Goal: Task Accomplishment & Management: Use online tool/utility

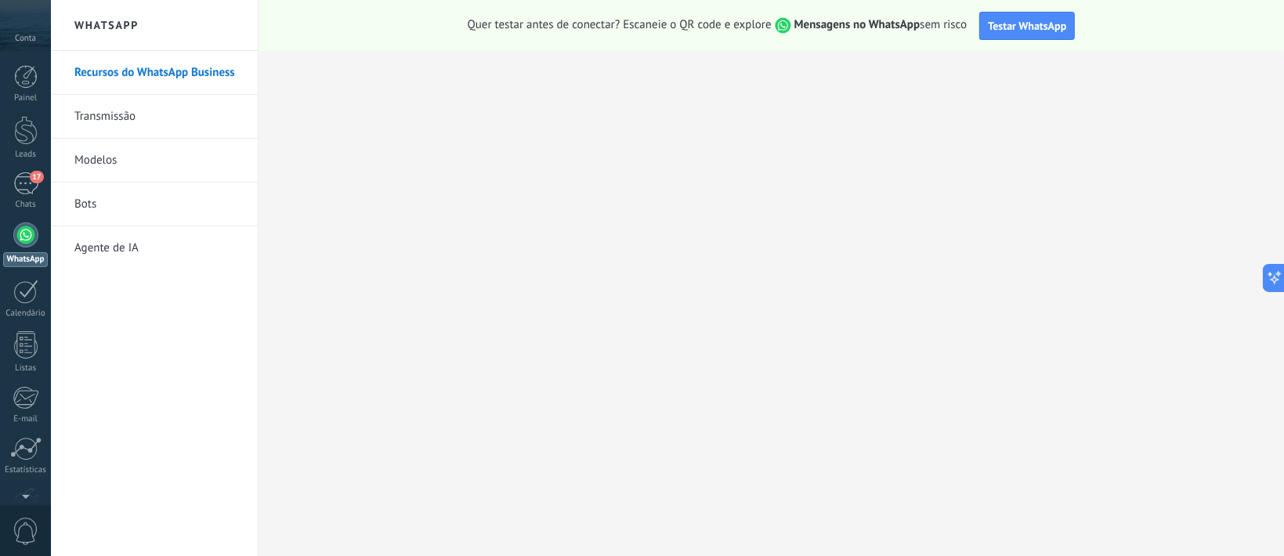
scroll to position [23, 0]
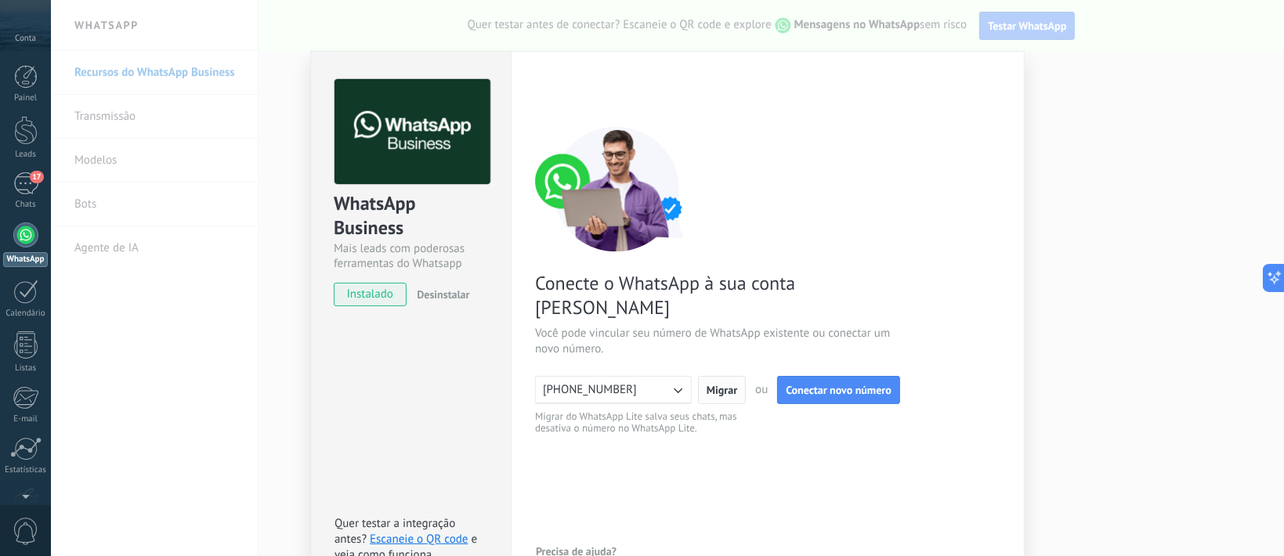
click at [723, 385] on span "Migrar" at bounding box center [721, 390] width 31 height 11
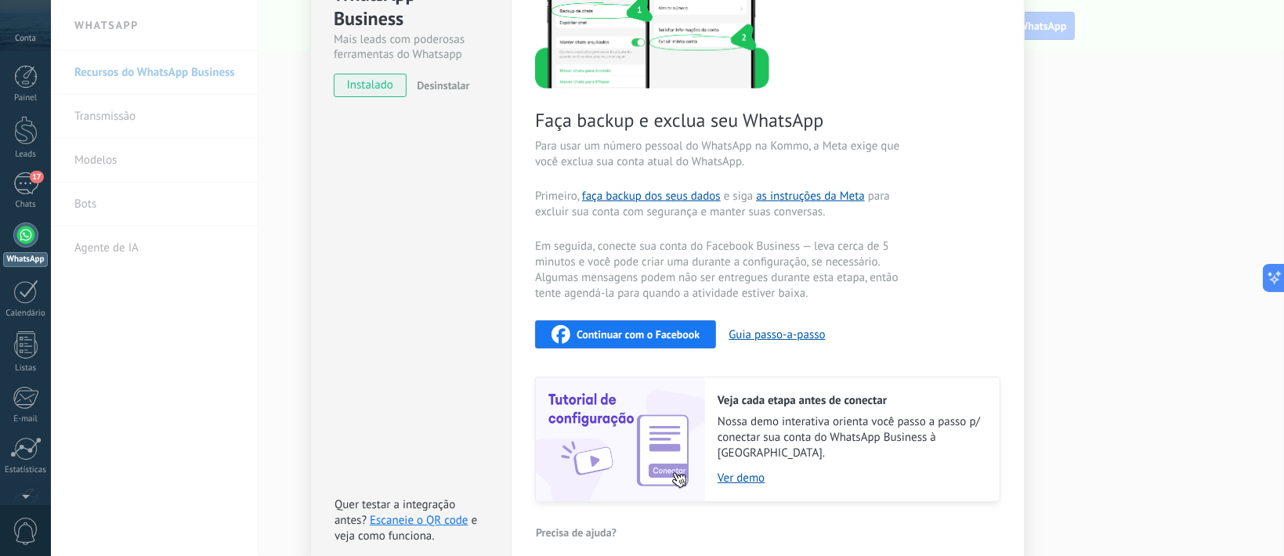
scroll to position [104, 0]
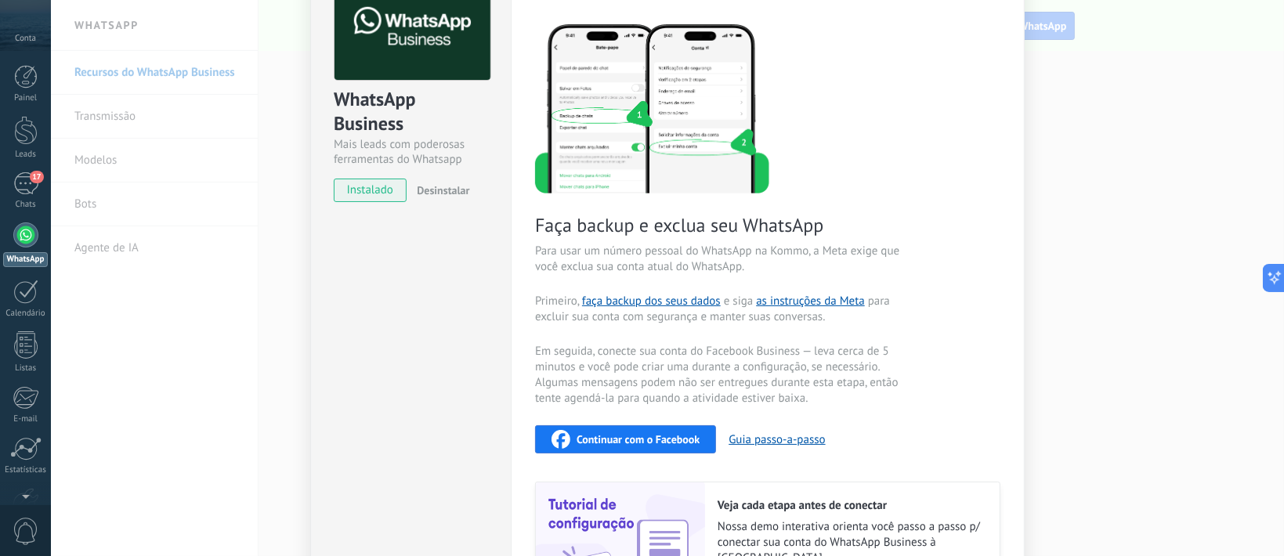
click at [382, 191] on span "instalado" at bounding box center [369, 190] width 71 height 23
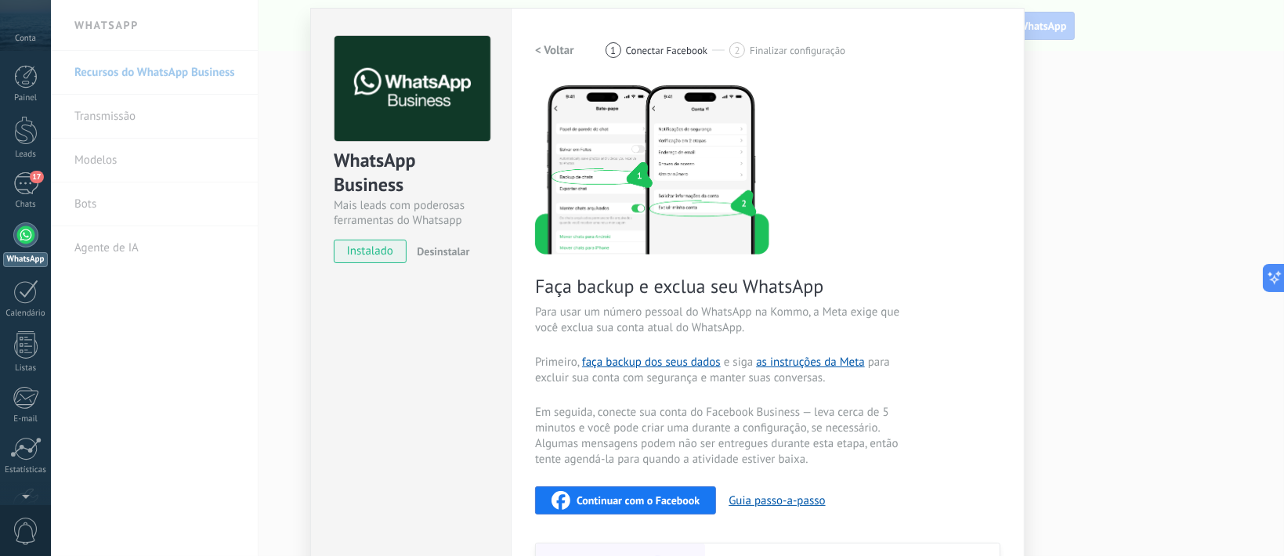
scroll to position [0, 0]
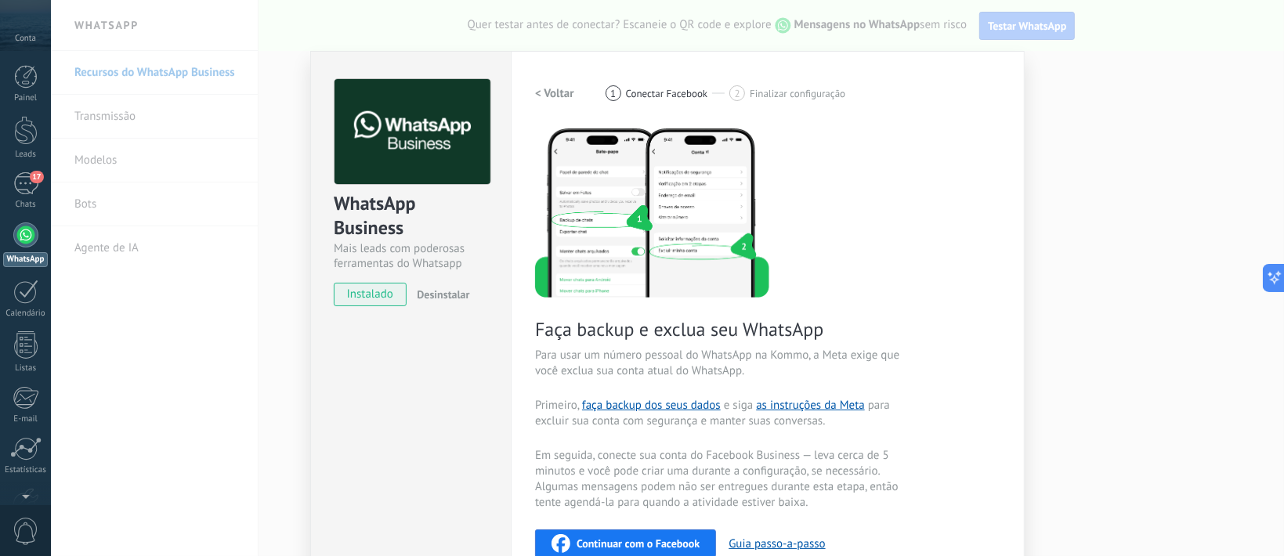
click at [977, 67] on div "Configurações Autorização Esta aba registra os usuários que permitiram acesso à…" at bounding box center [768, 416] width 514 height 731
click at [8, 109] on div "Painel Leads 17 Chats WhatsApp Clientes" at bounding box center [25, 333] width 51 height 536
click at [23, 132] on div at bounding box center [25, 130] width 23 height 29
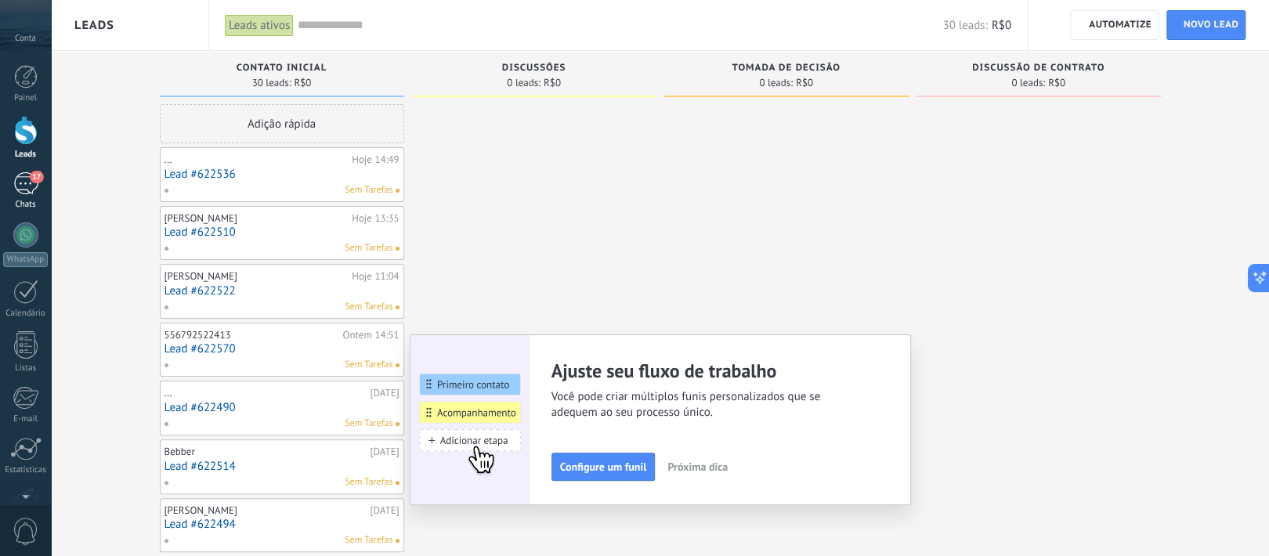
click at [27, 191] on div "17" at bounding box center [25, 183] width 25 height 23
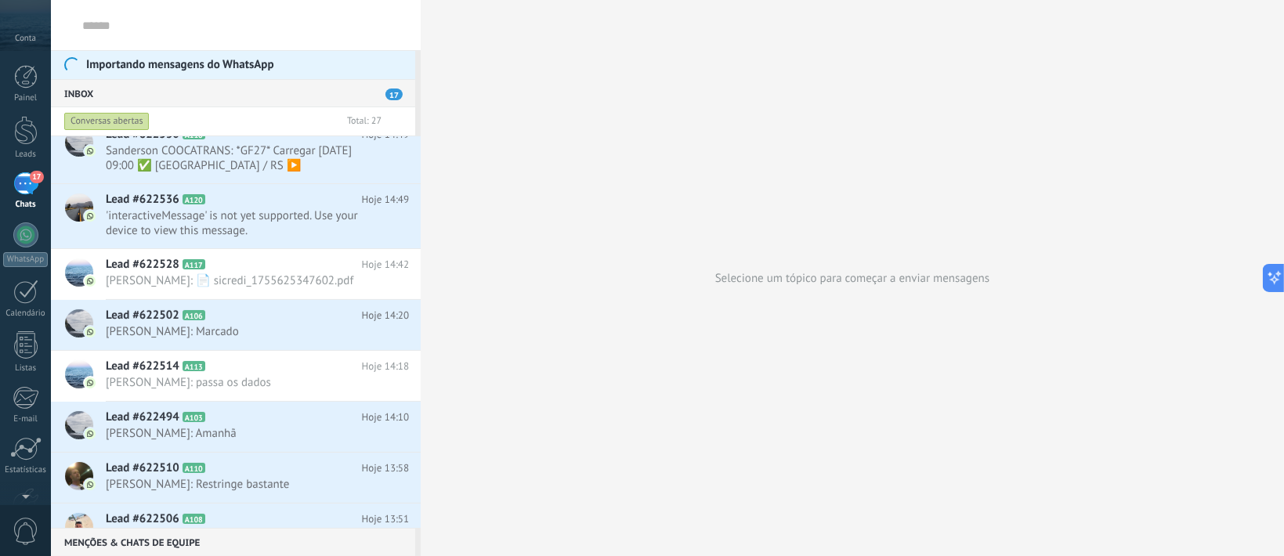
scroll to position [418, 0]
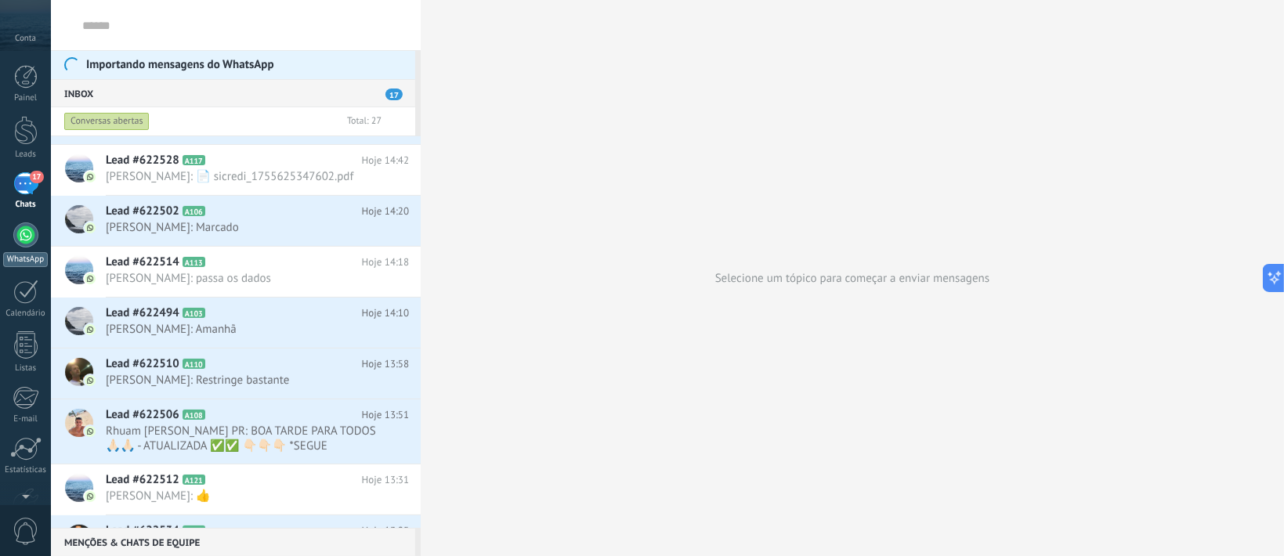
click at [20, 232] on div at bounding box center [25, 234] width 25 height 25
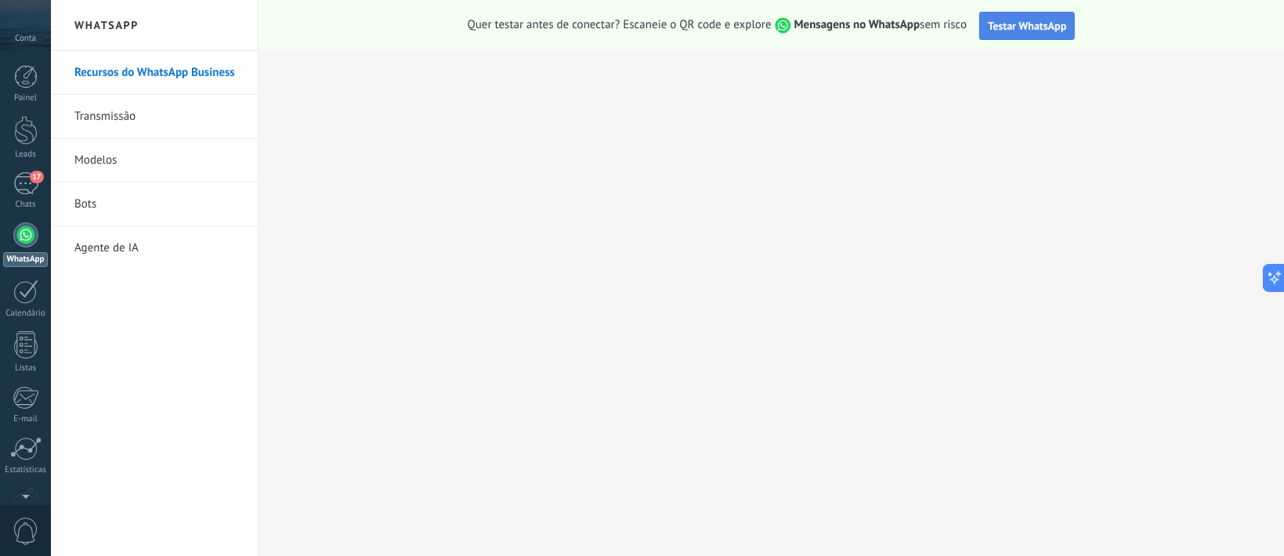
click at [1048, 23] on span "Testar WhatsApp" at bounding box center [1027, 26] width 78 height 14
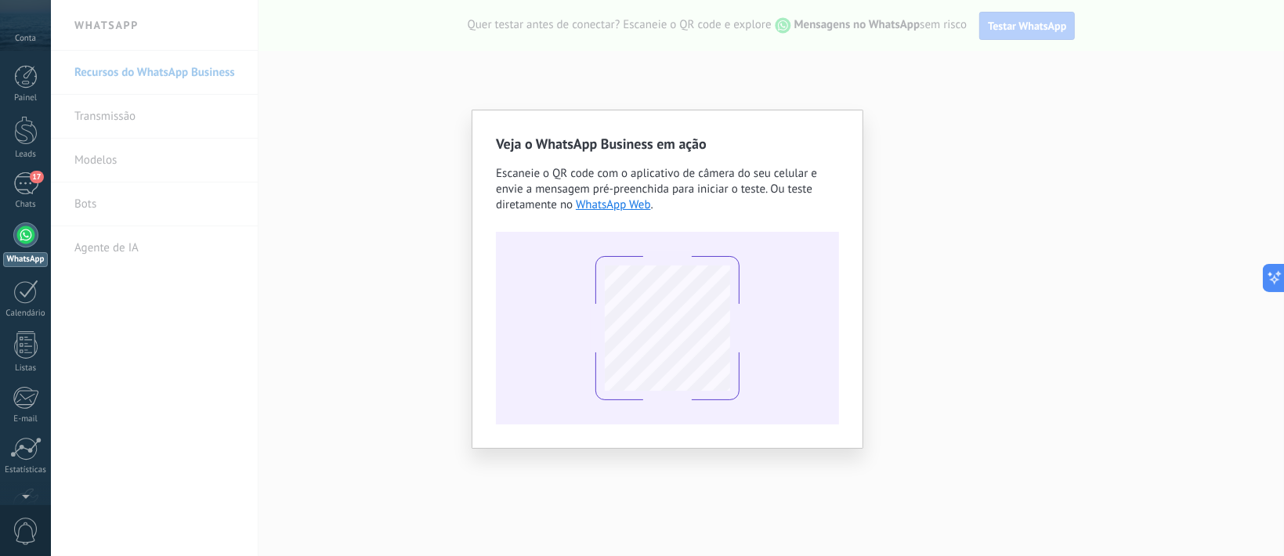
click at [9, 33] on div "Conta" at bounding box center [25, 25] width 51 height 51
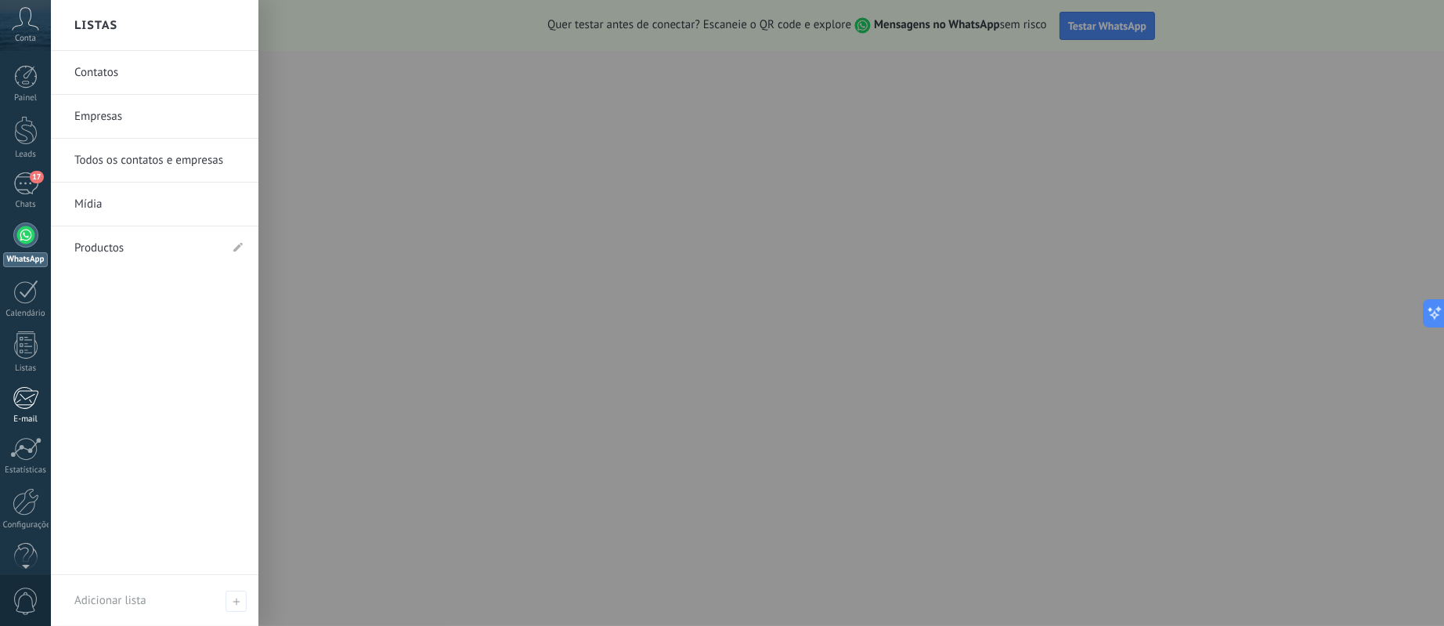
click at [28, 398] on div at bounding box center [26, 397] width 26 height 23
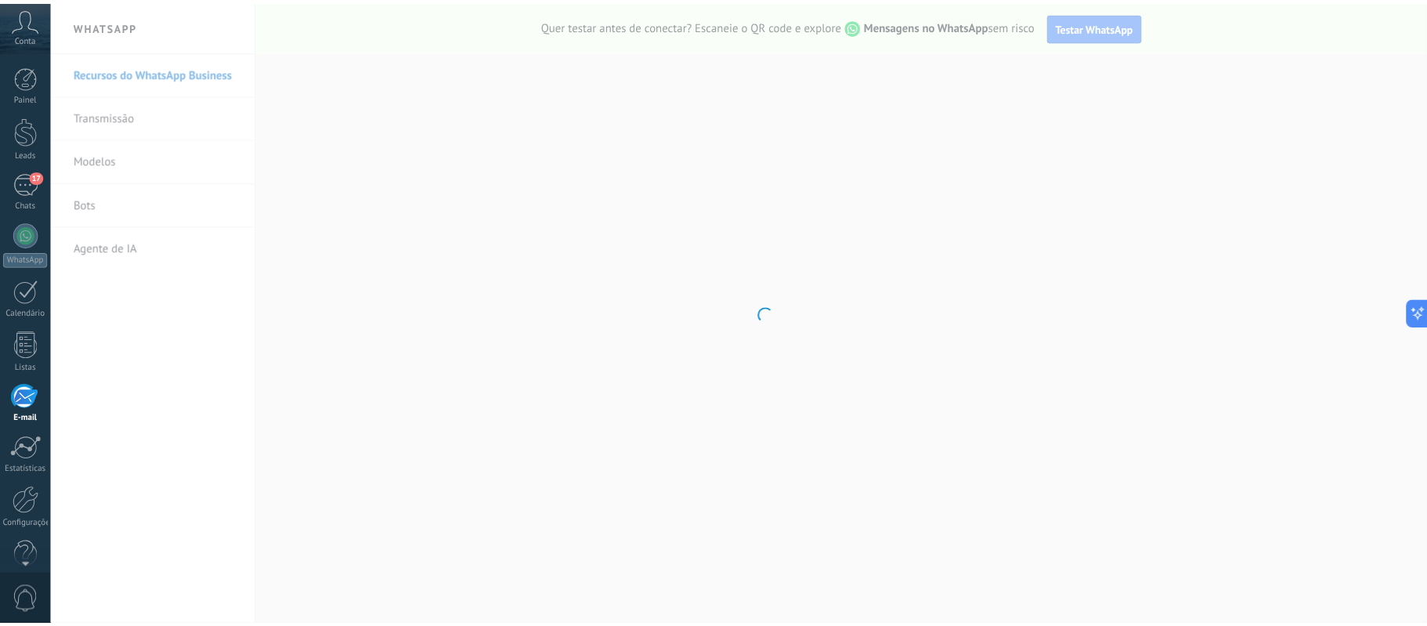
scroll to position [25, 0]
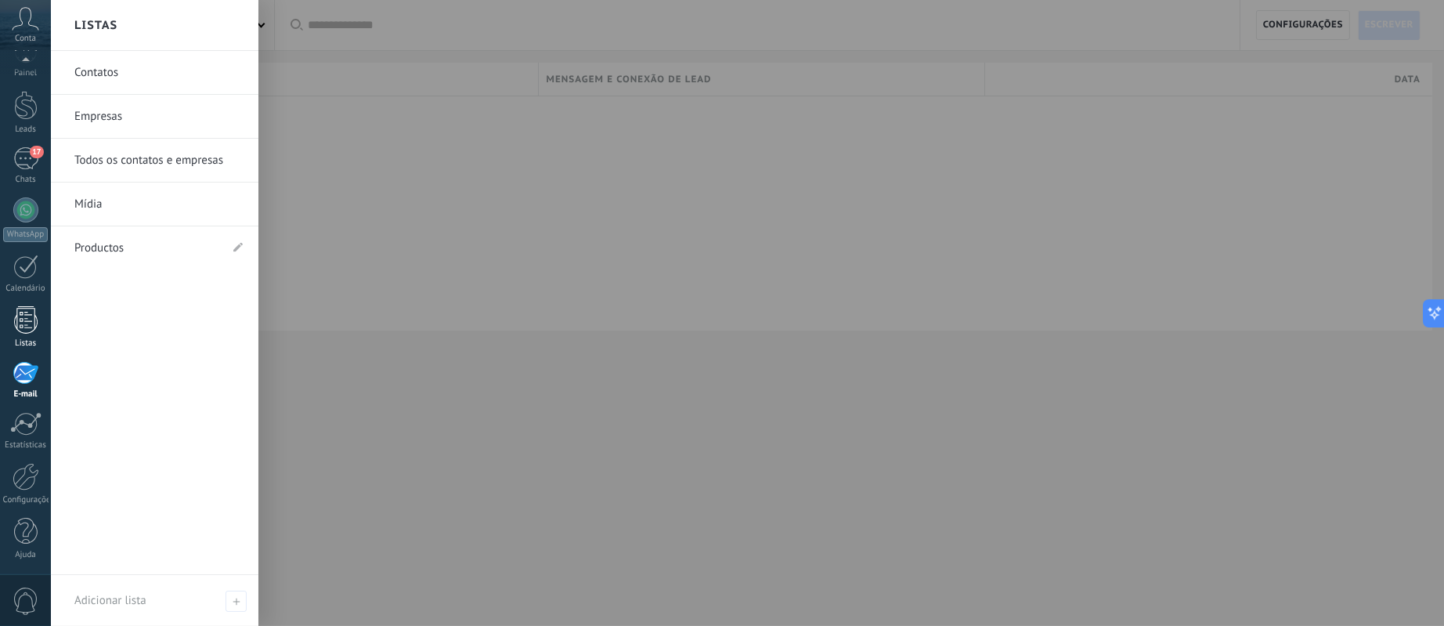
click at [34, 325] on div at bounding box center [25, 319] width 23 height 27
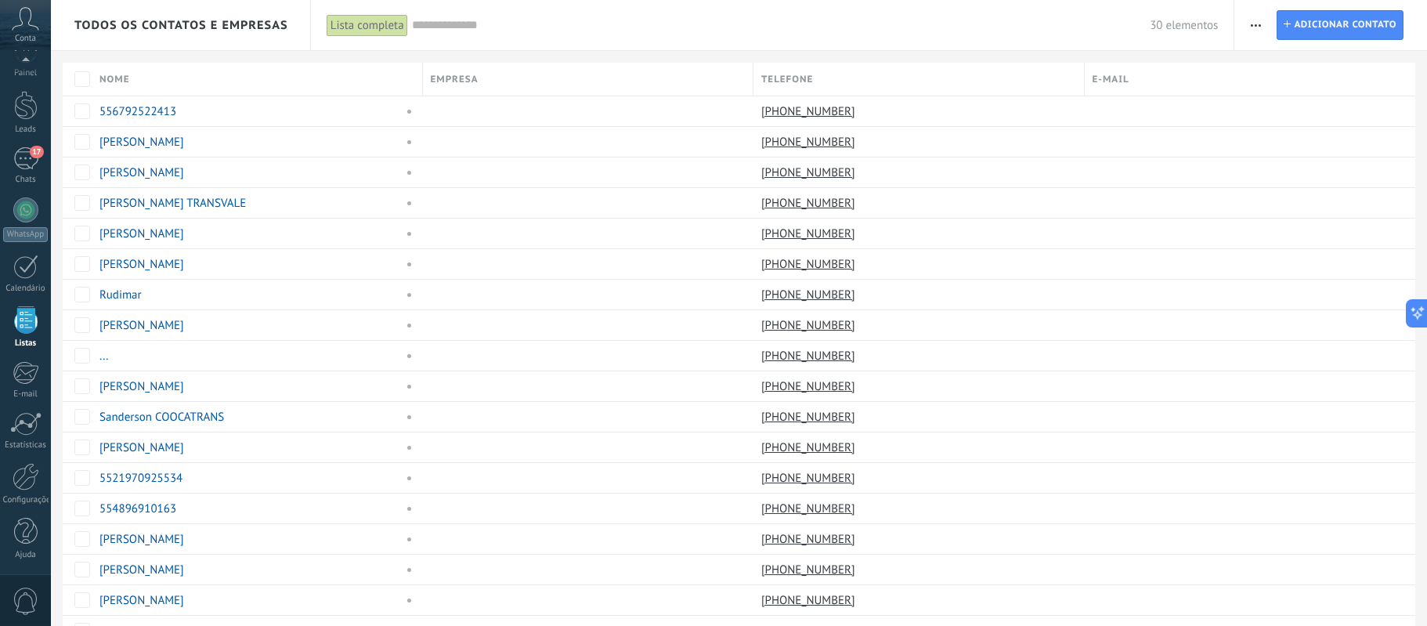
click at [123, 68] on div "Nome" at bounding box center [257, 79] width 331 height 33
click at [126, 128] on div "Crescente" at bounding box center [257, 135] width 331 height 22
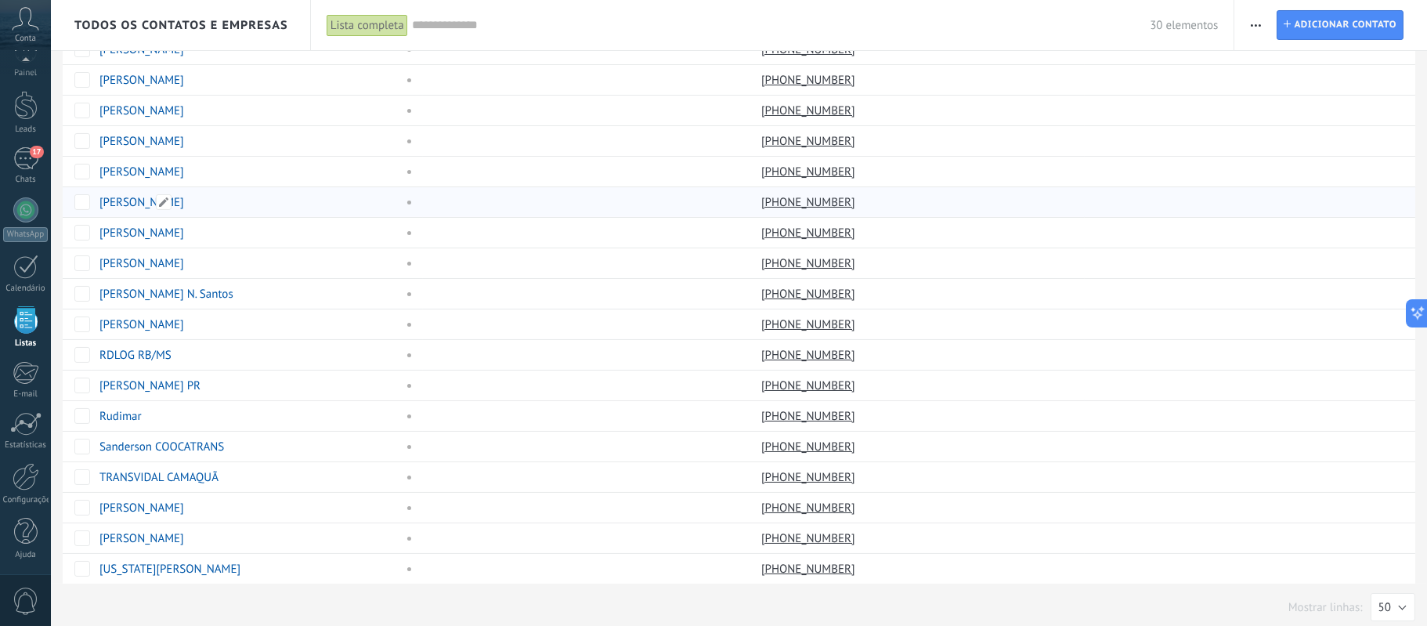
scroll to position [435, 0]
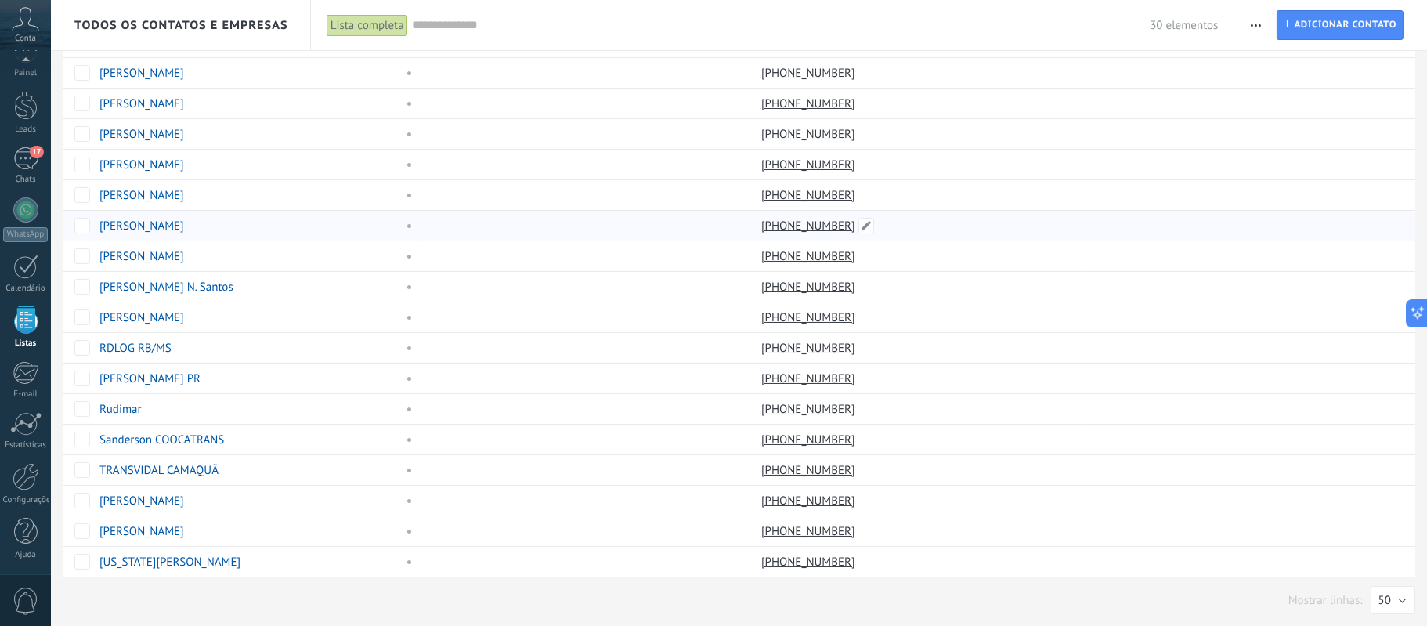
click at [818, 221] on link "+55 48 88165-644" at bounding box center [809, 226] width 97 height 14
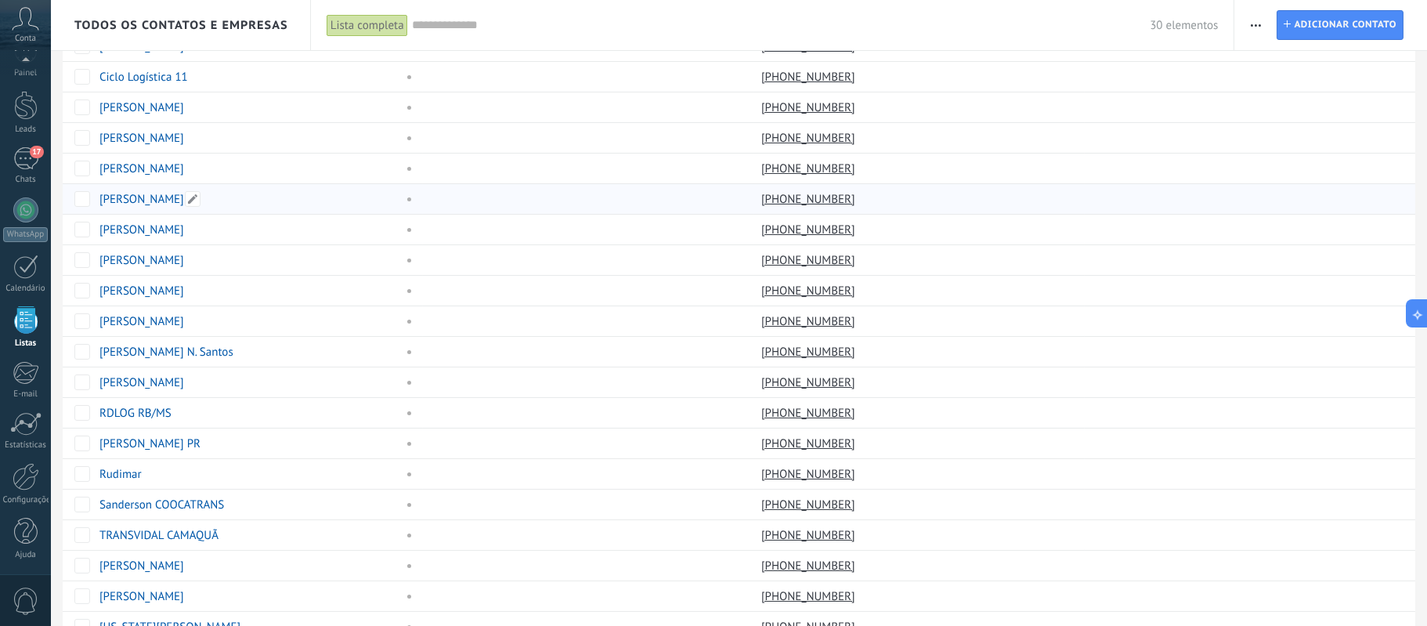
scroll to position [319, 0]
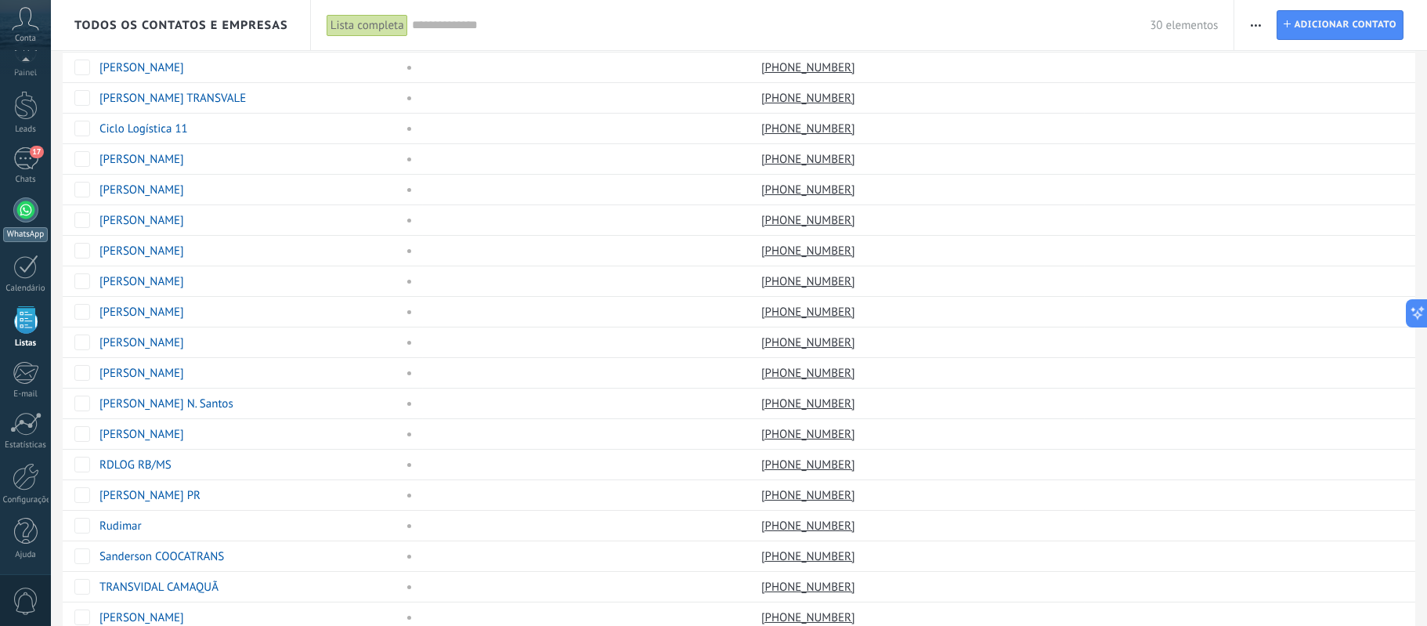
click at [30, 204] on div at bounding box center [25, 209] width 25 height 25
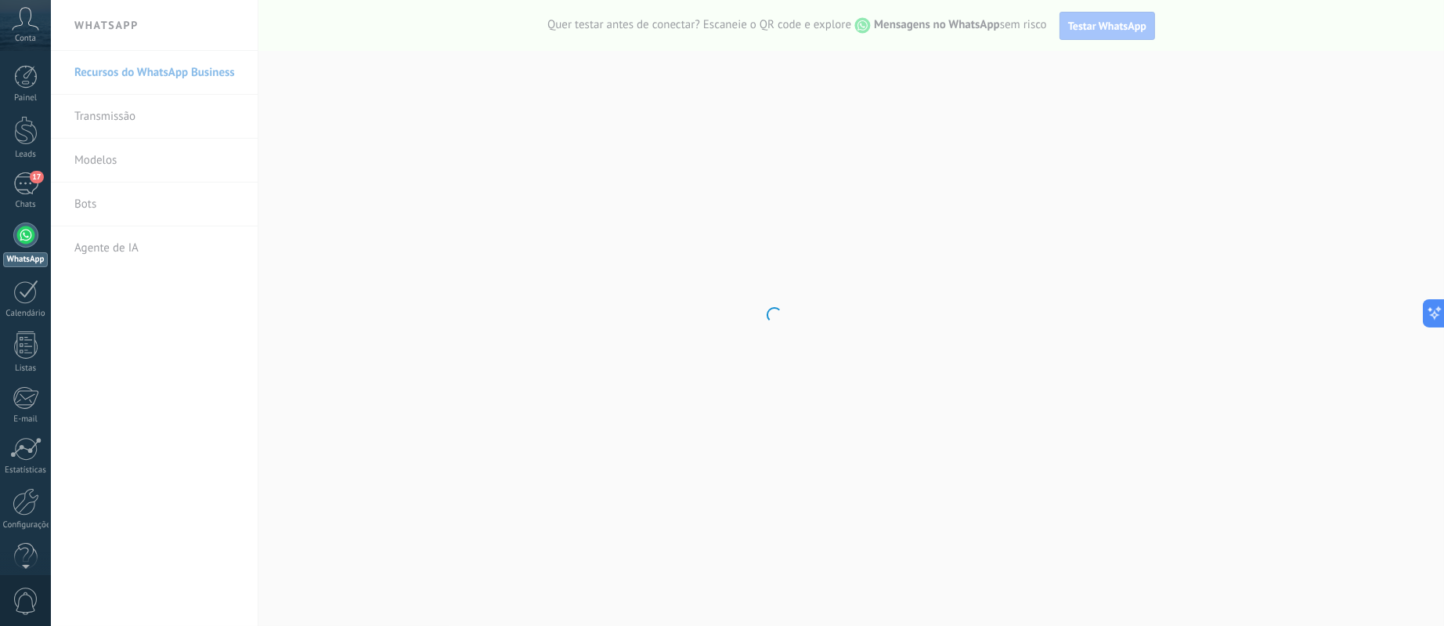
click at [163, 74] on body ".abccls-1,.abccls-2{fill-rule:evenodd}.abccls-2{fill:#fff} .abfcls-1{fill:none}…" at bounding box center [722, 313] width 1444 height 626
click at [117, 115] on body ".abccls-1,.abccls-2{fill-rule:evenodd}.abccls-2{fill:#fff} .abfcls-1{fill:none}…" at bounding box center [722, 313] width 1444 height 626
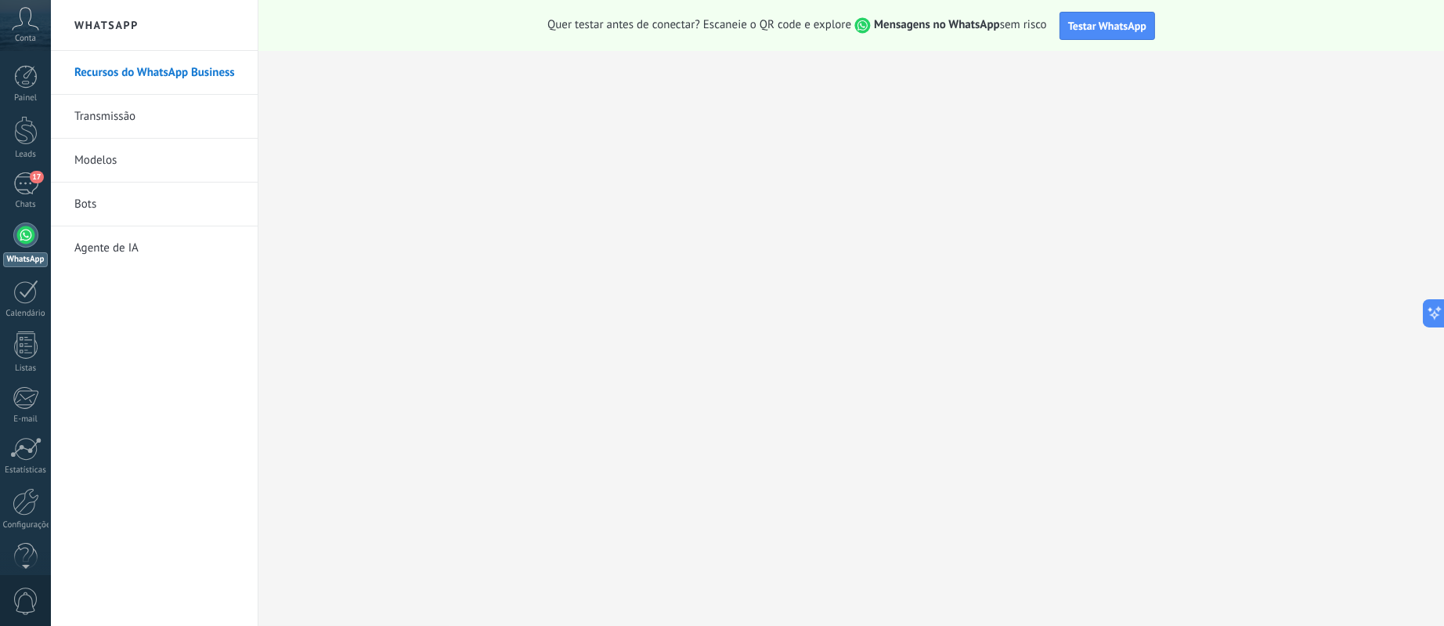
click at [132, 117] on link "Transmissão" at bounding box center [158, 117] width 168 height 44
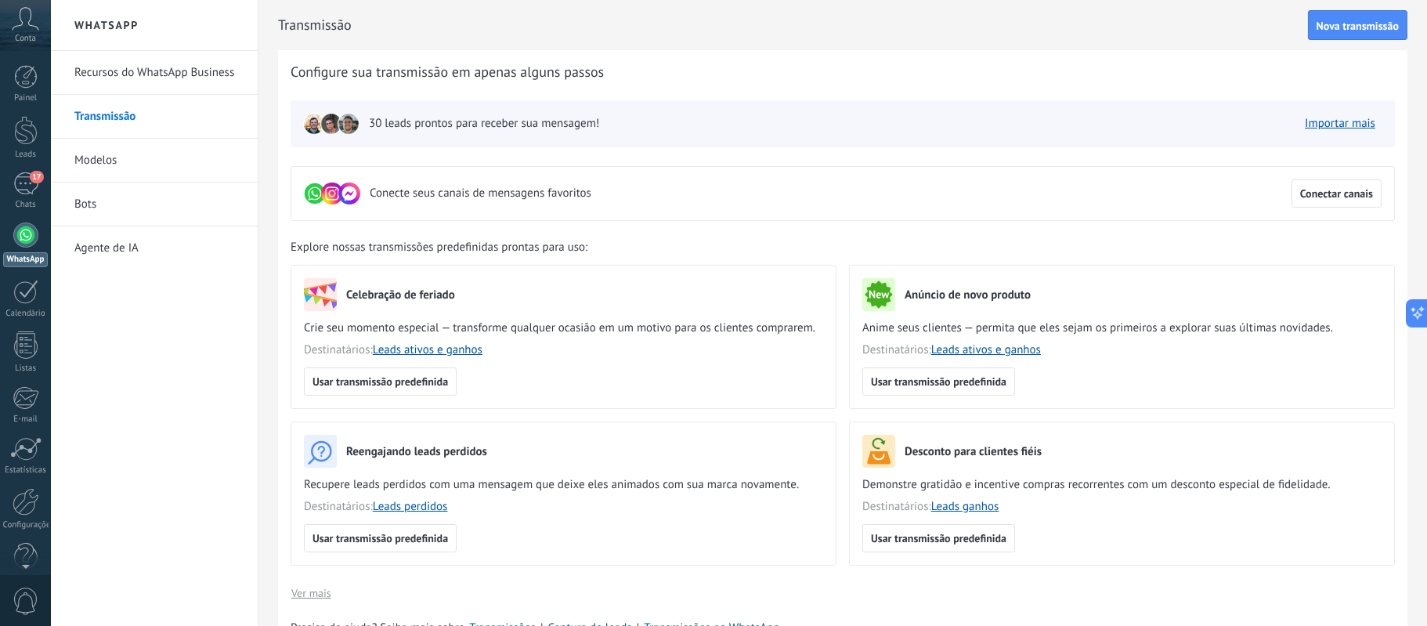
click at [110, 161] on link "Modelos" at bounding box center [158, 161] width 168 height 44
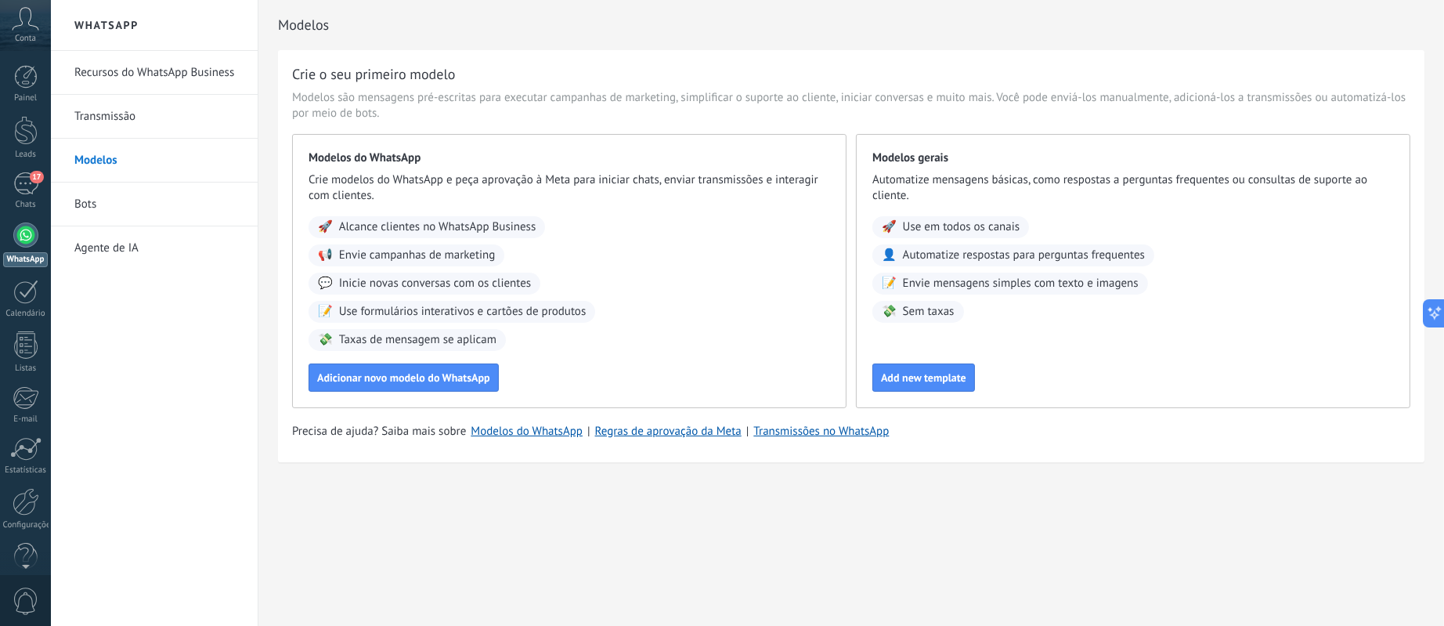
click at [65, 206] on li "Bots" at bounding box center [154, 204] width 207 height 44
click at [156, 74] on link "Recursos do WhatsApp Business" at bounding box center [158, 73] width 168 height 44
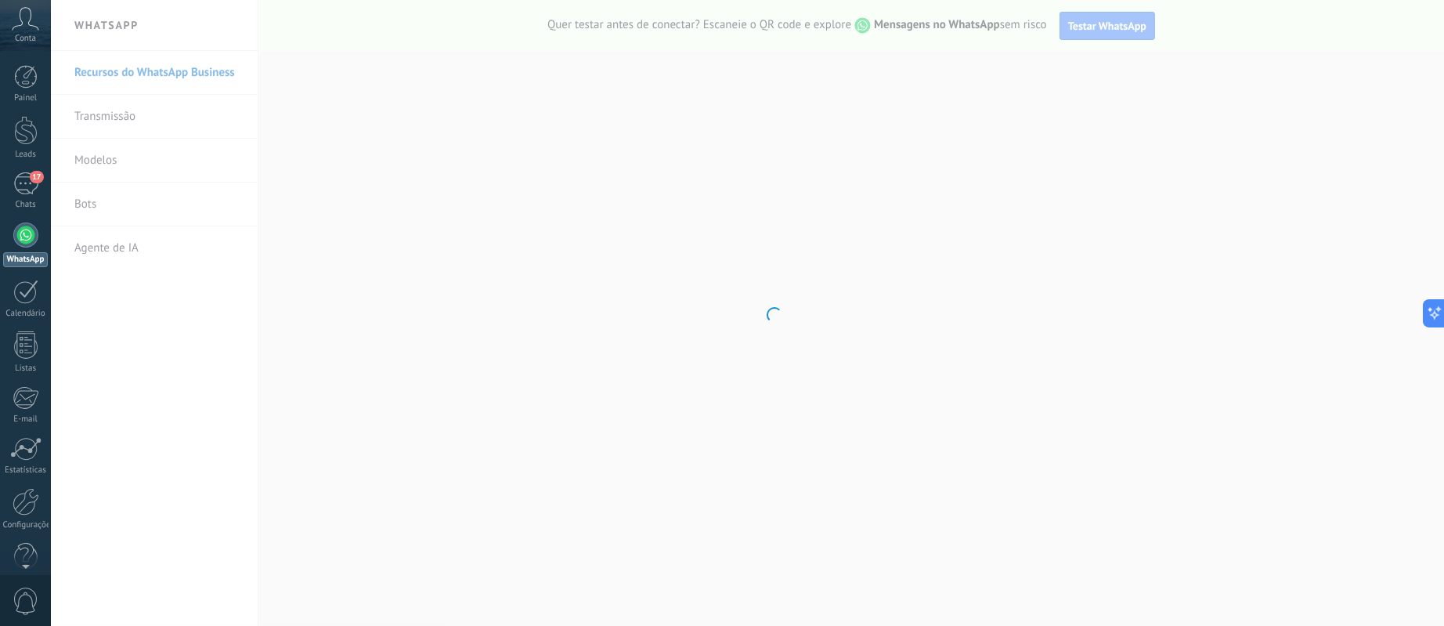
click at [156, 74] on body ".abccls-1,.abccls-2{fill-rule:evenodd}.abccls-2{fill:#fff} .abfcls-1{fill:none}…" at bounding box center [722, 313] width 1444 height 626
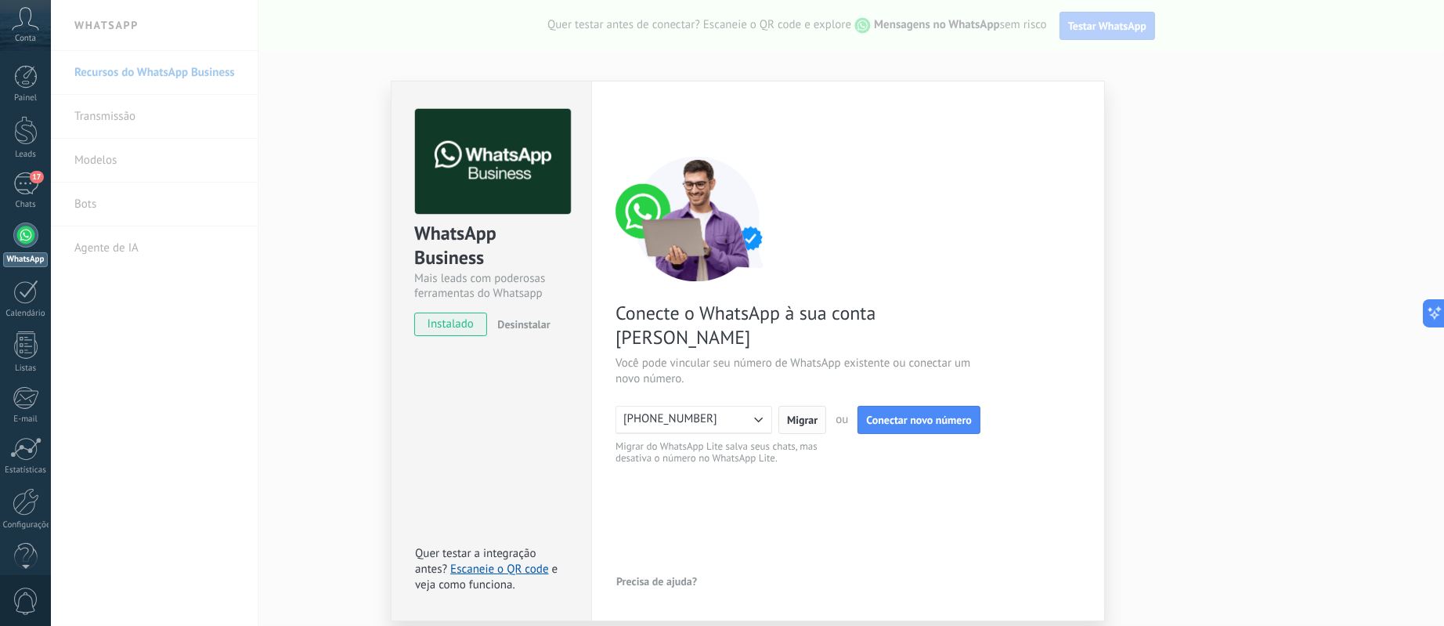
click at [800, 414] on span "Migrar" at bounding box center [802, 419] width 31 height 11
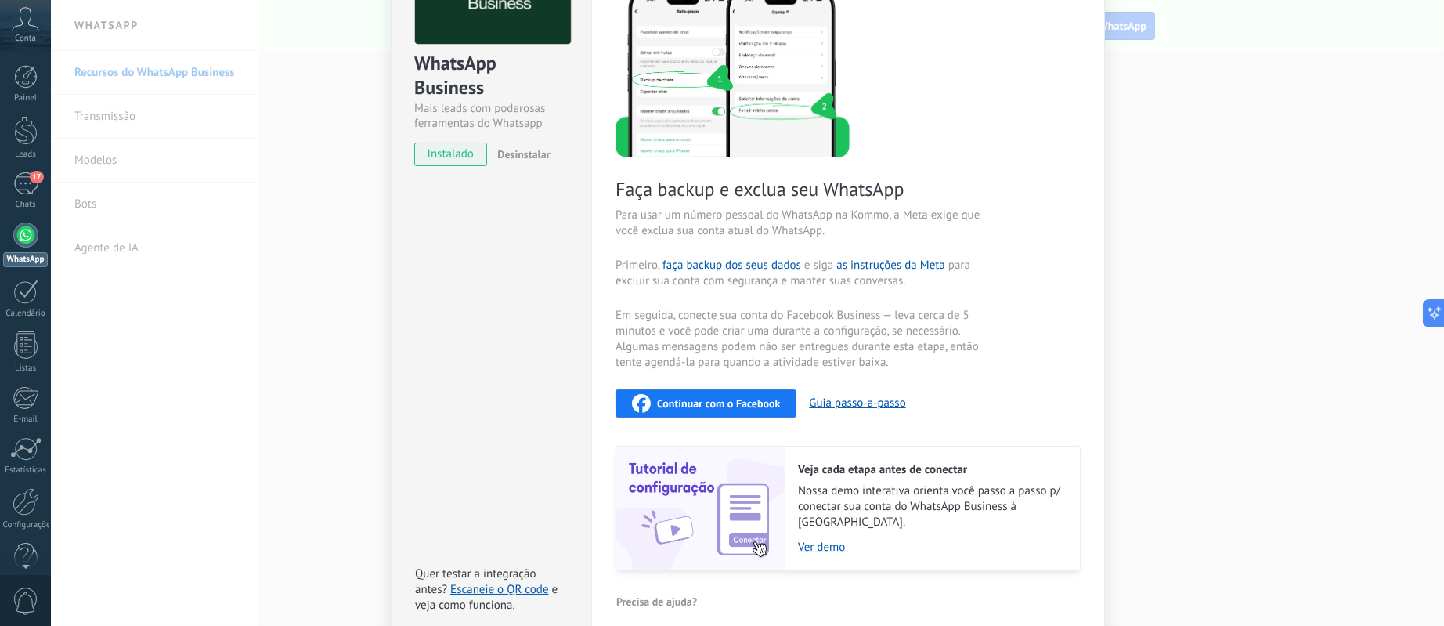
scroll to position [172, 0]
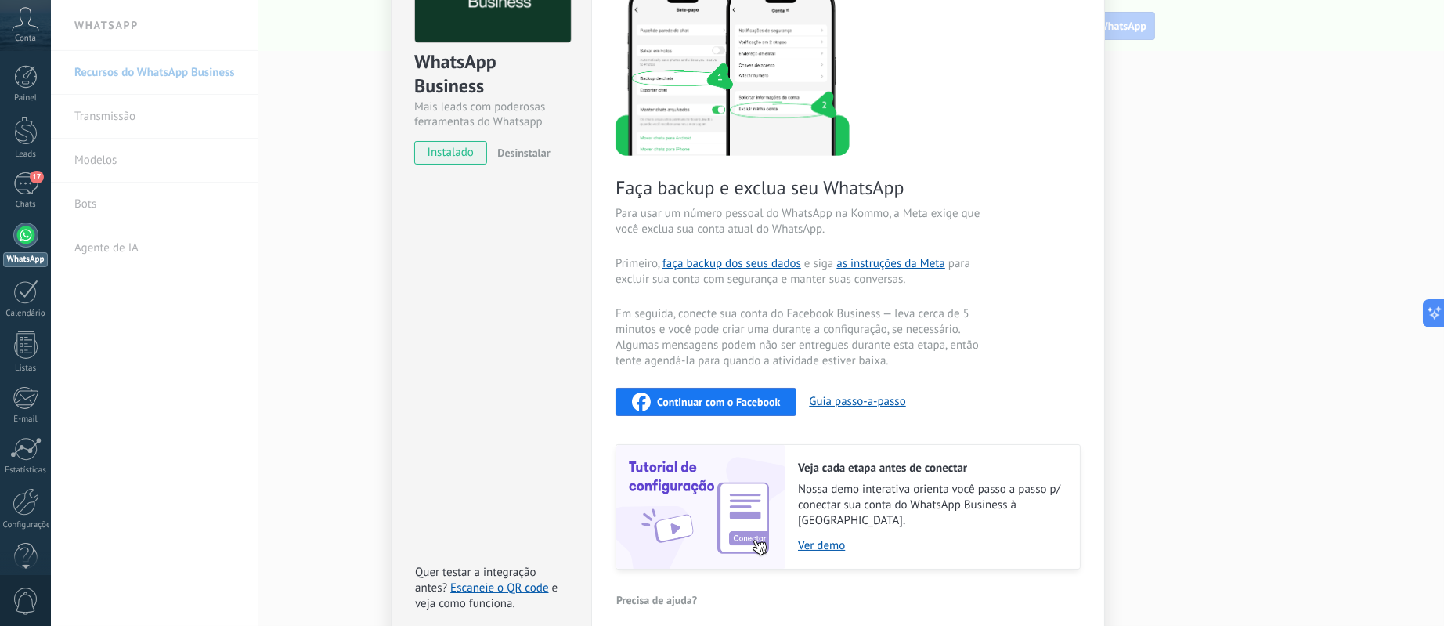
click at [749, 396] on span "Continuar com o Facebook" at bounding box center [718, 401] width 123 height 11
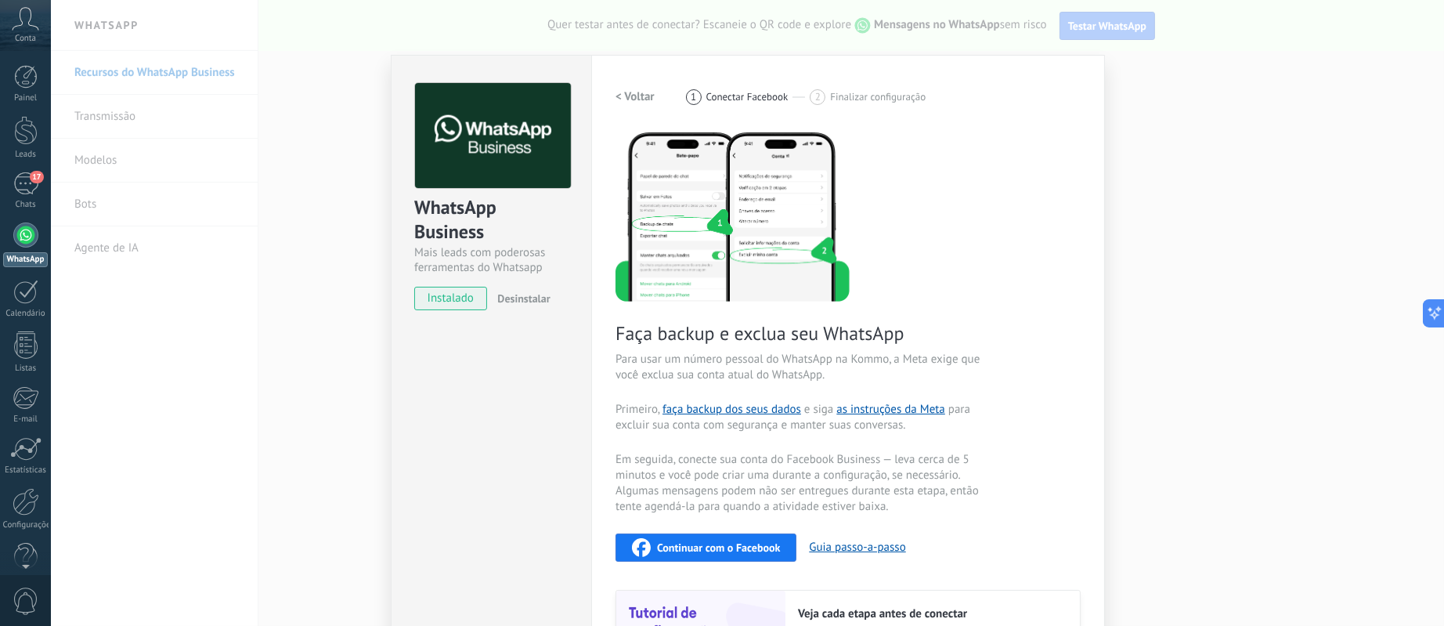
scroll to position [0, 0]
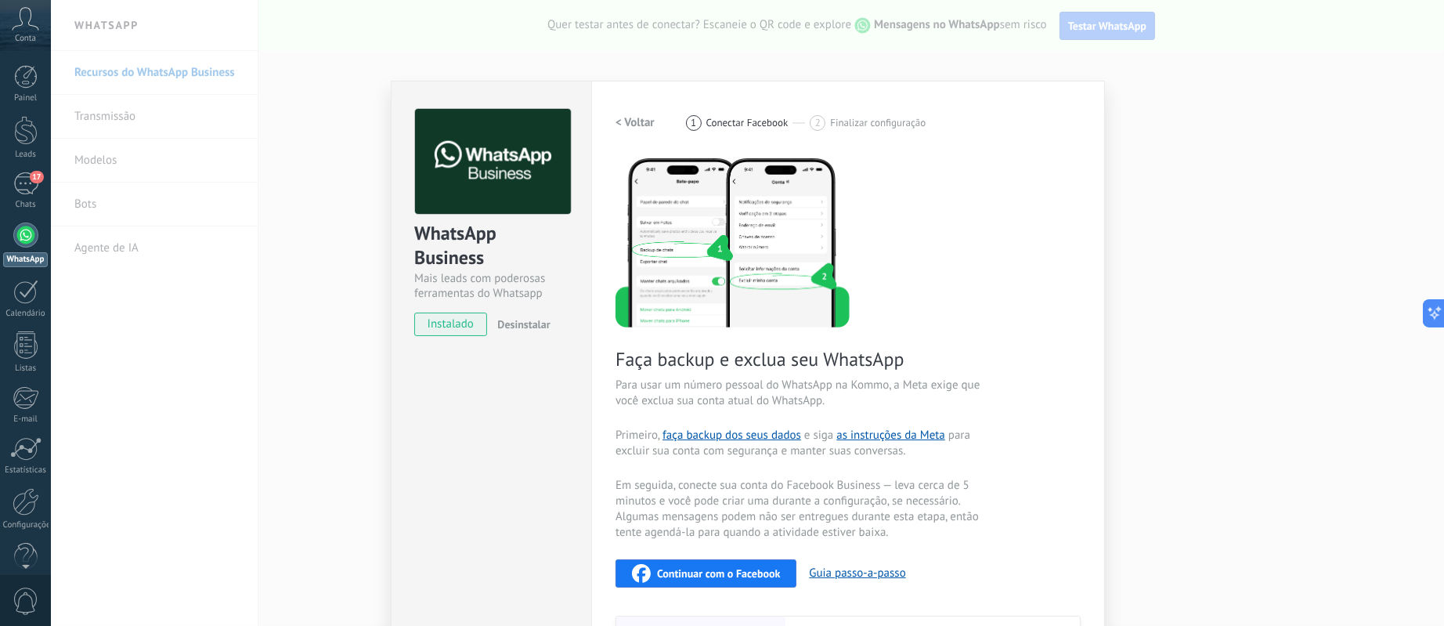
click at [31, 30] on icon at bounding box center [25, 18] width 27 height 23
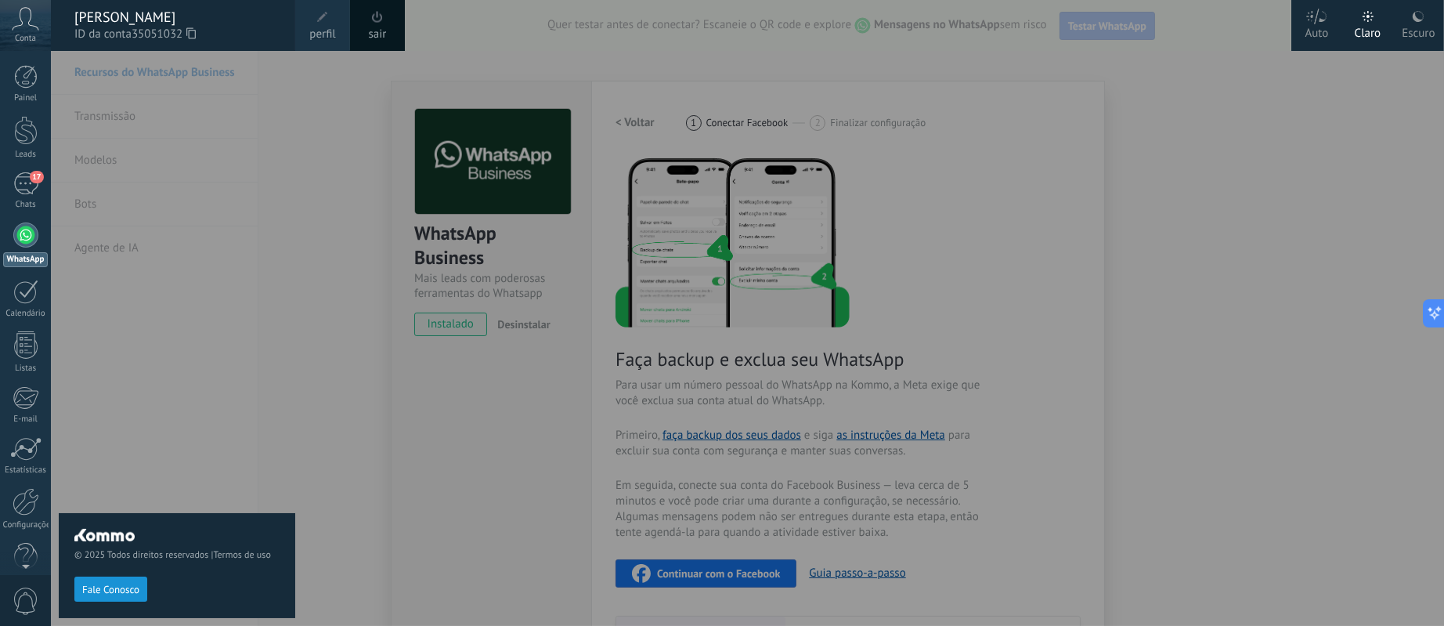
click at [154, 26] on span "35051032" at bounding box center [164, 34] width 64 height 17
click at [323, 26] on span "perfil" at bounding box center [322, 34] width 26 height 17
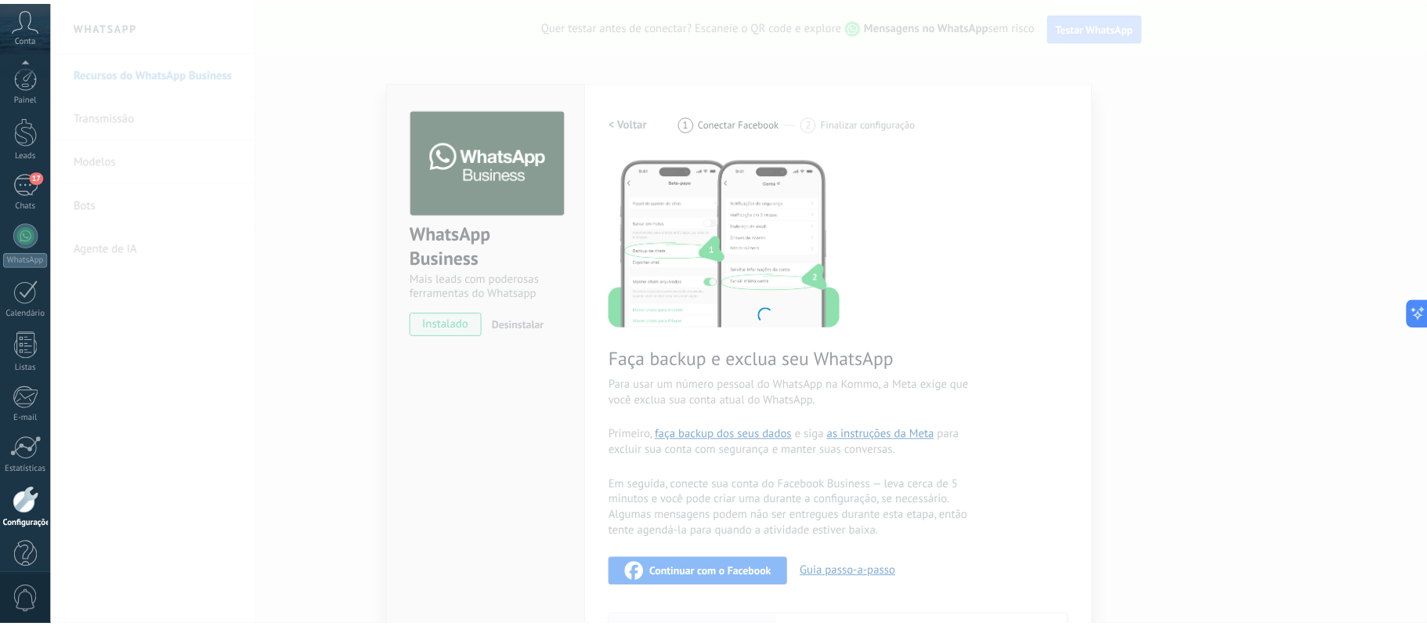
scroll to position [25, 0]
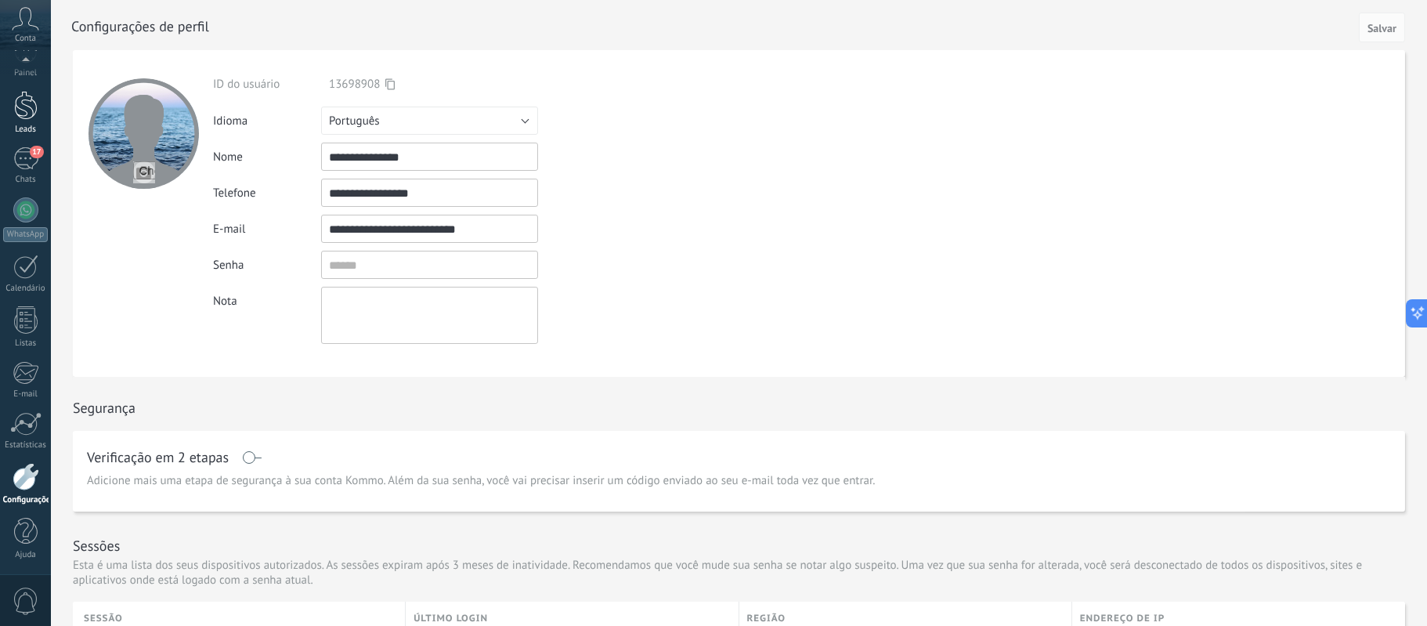
click at [30, 102] on div at bounding box center [25, 105] width 23 height 29
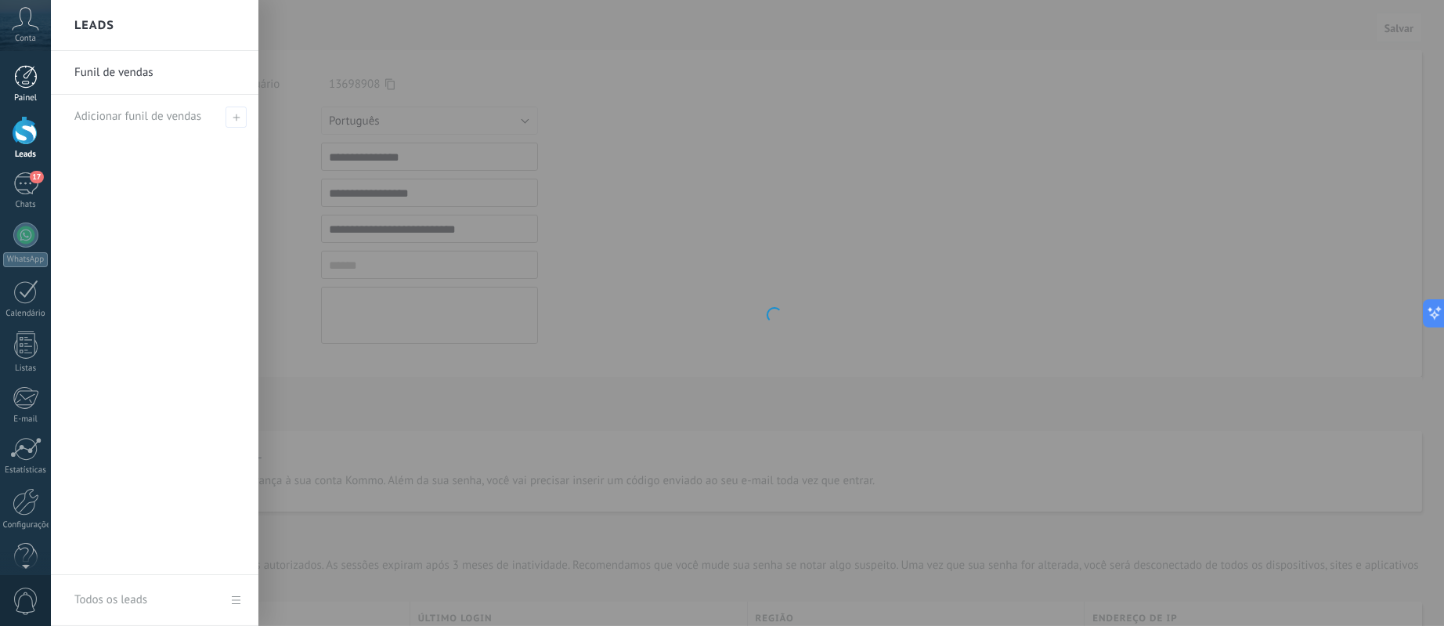
click at [21, 81] on div at bounding box center [25, 76] width 23 height 23
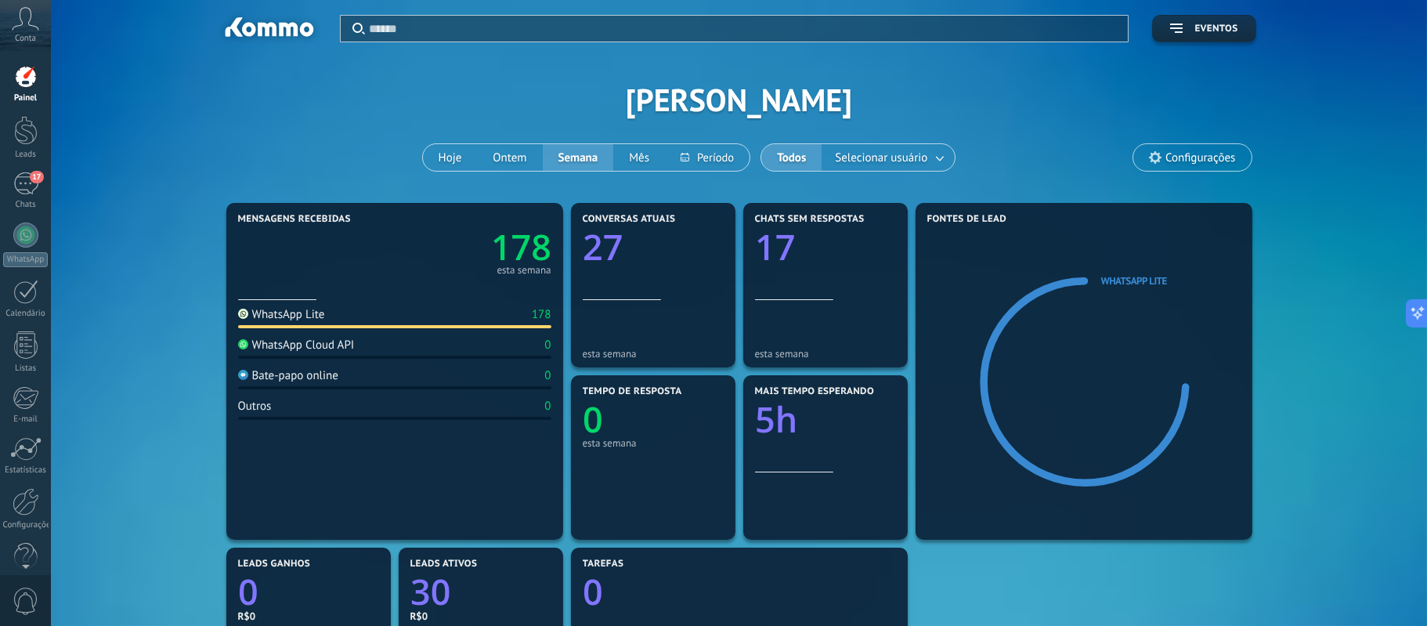
click at [432, 31] on input "text" at bounding box center [745, 28] width 750 height 16
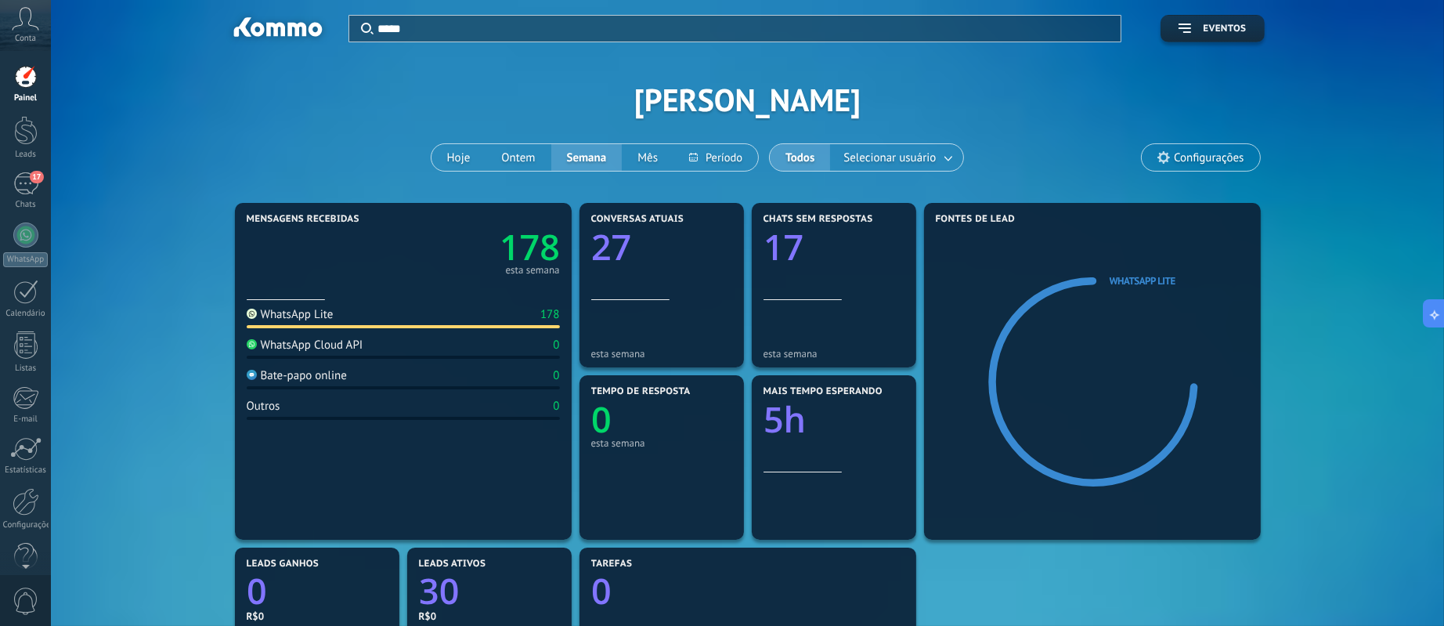
type input "*****"
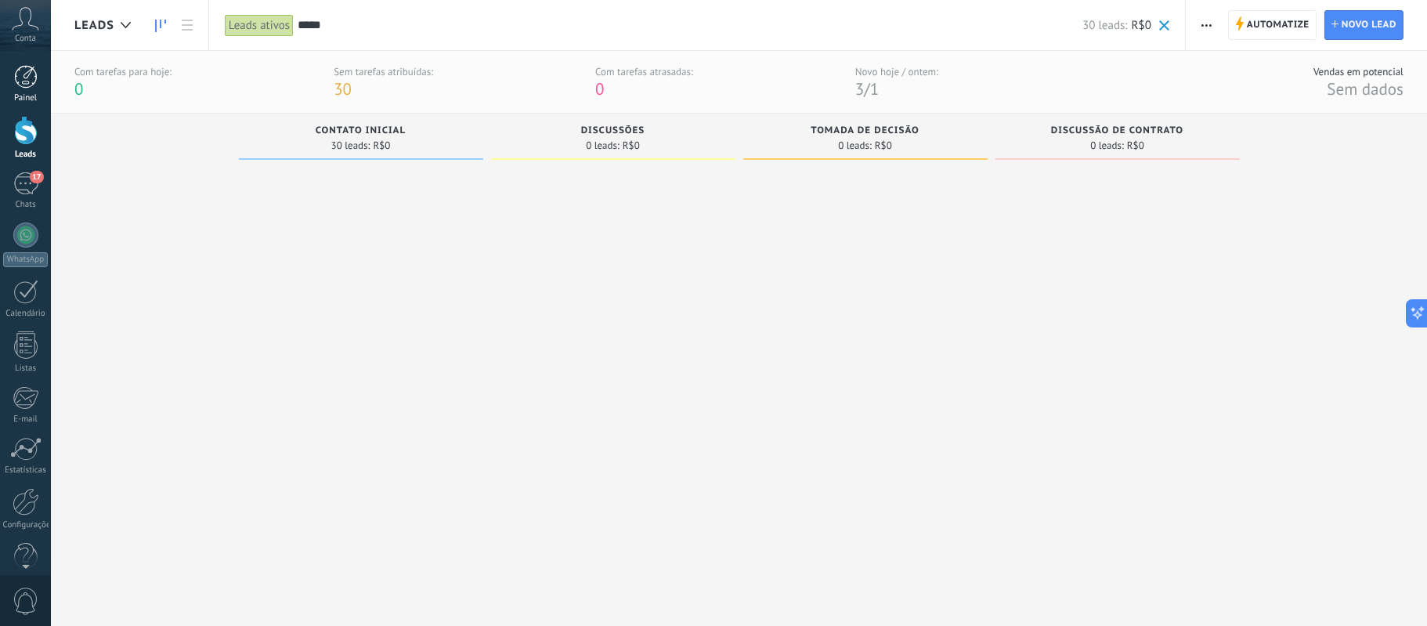
click at [9, 74] on link "Painel" at bounding box center [25, 84] width 51 height 38
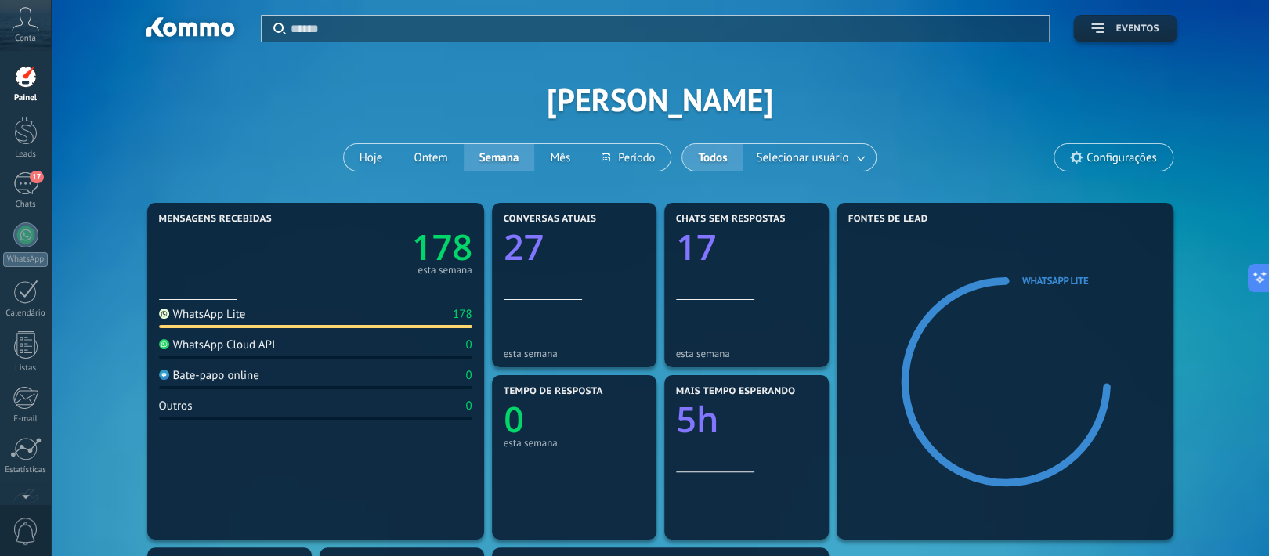
click at [1143, 26] on span "Eventos" at bounding box center [1136, 28] width 43 height 11
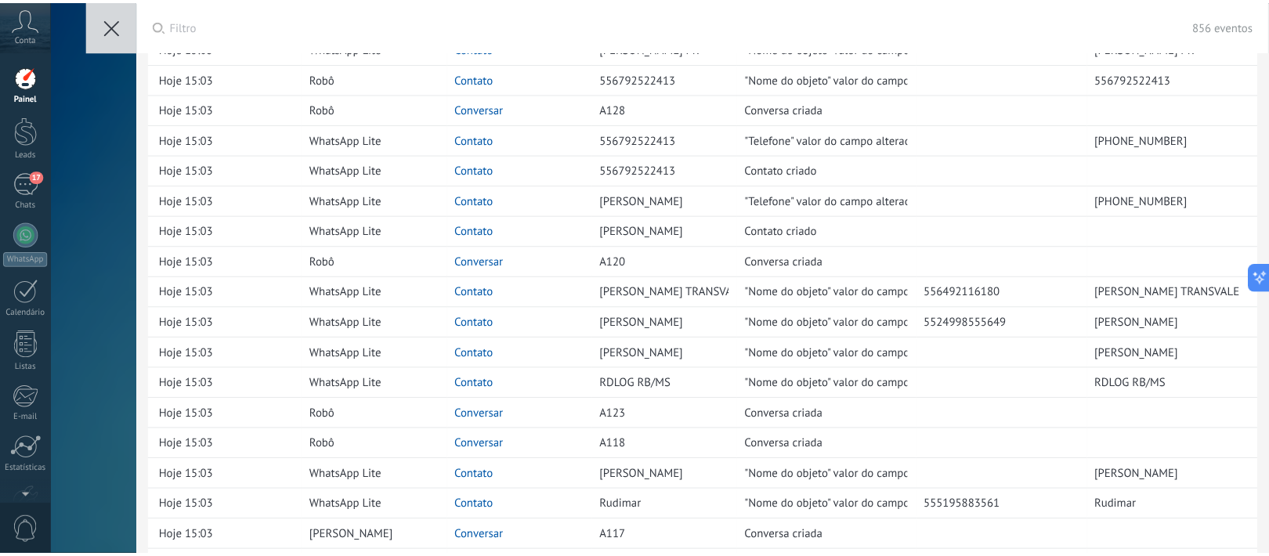
scroll to position [392, 0]
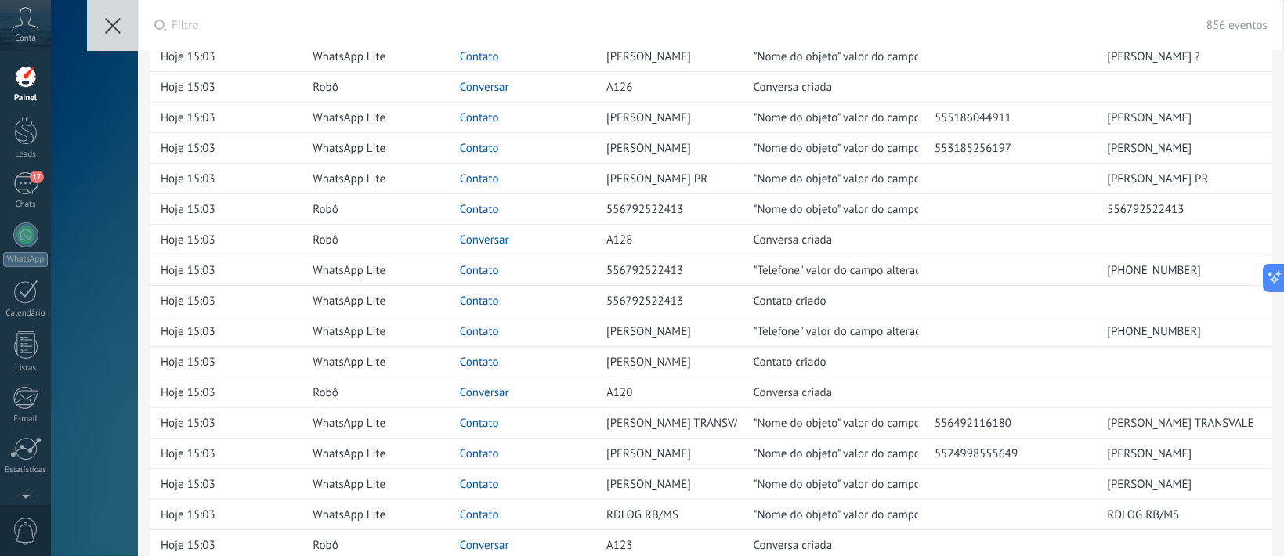
click at [31, 84] on div at bounding box center [25, 76] width 23 height 23
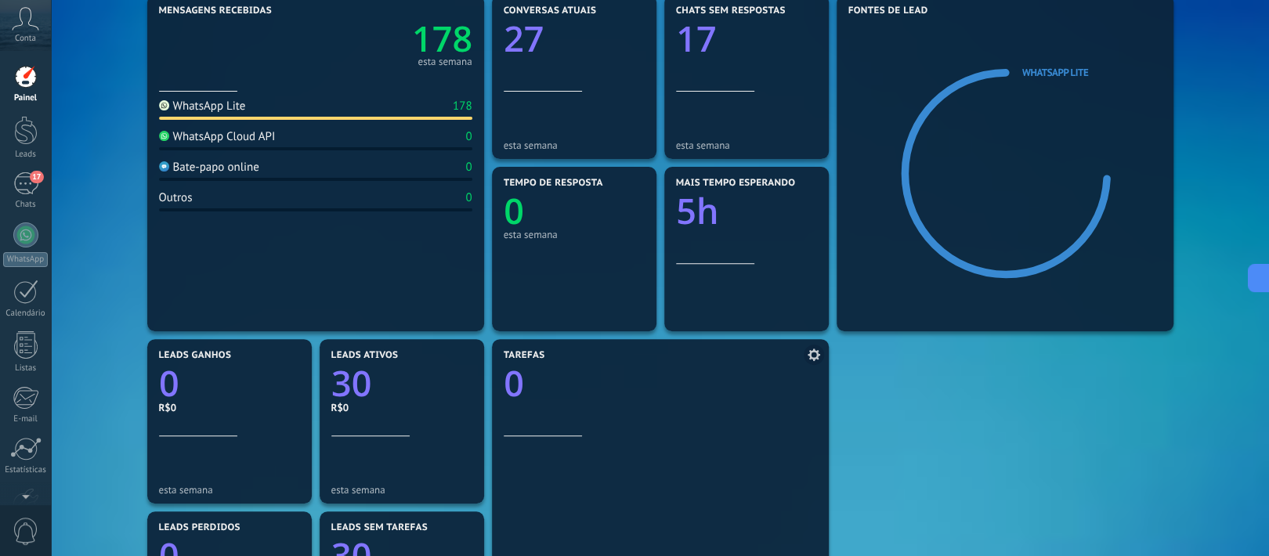
scroll to position [209, 0]
click at [700, 213] on text "5h" at bounding box center [697, 210] width 42 height 48
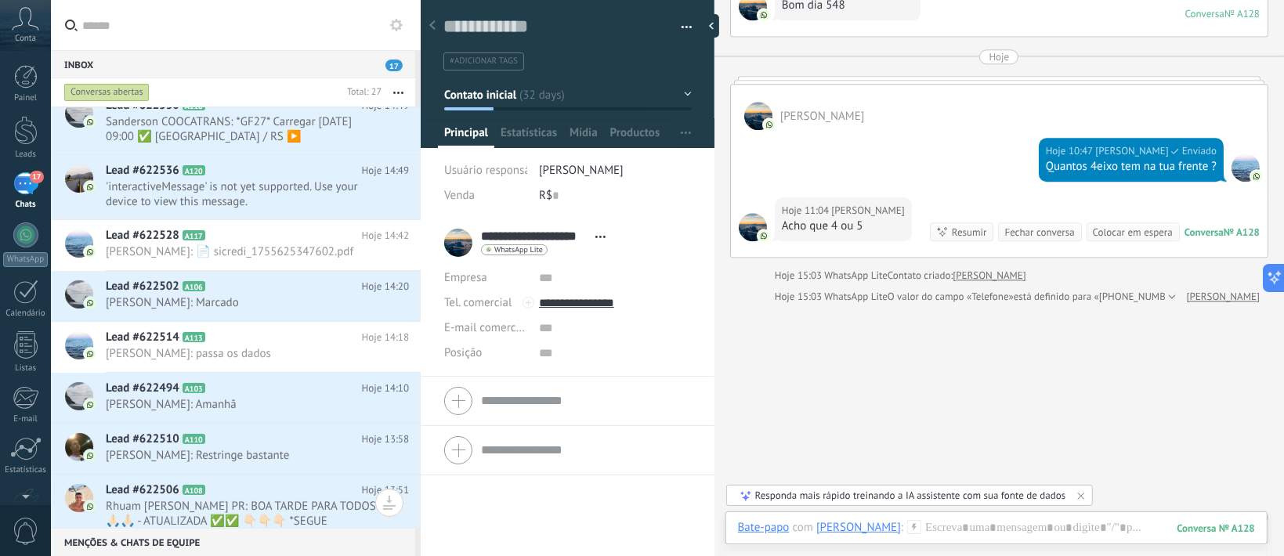
scroll to position [3404, 0]
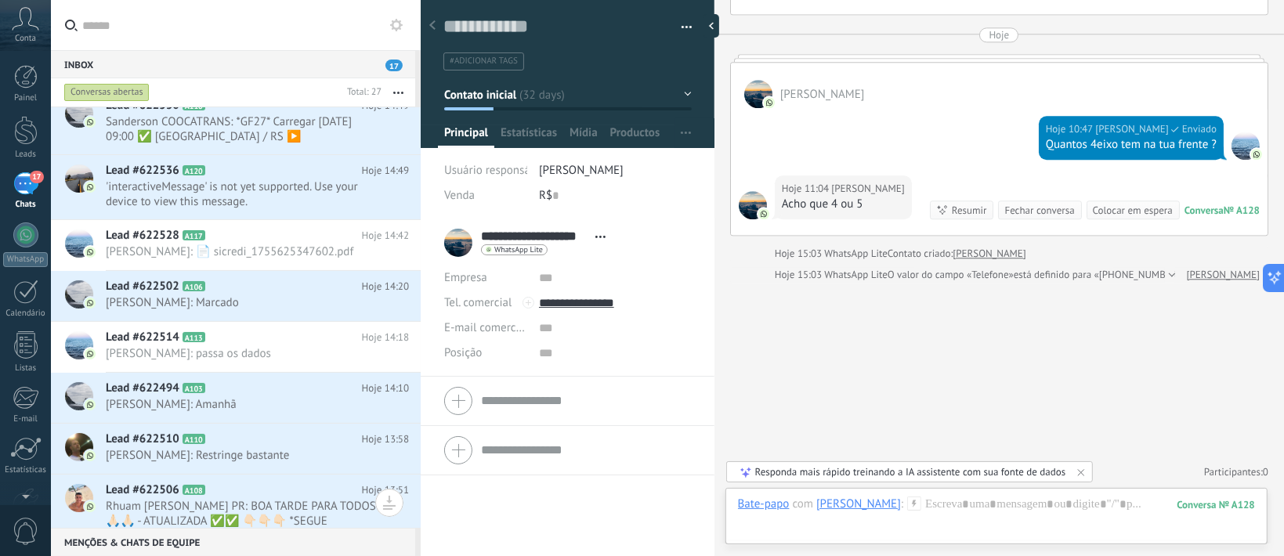
click at [840, 512] on div at bounding box center [996, 520] width 517 height 47
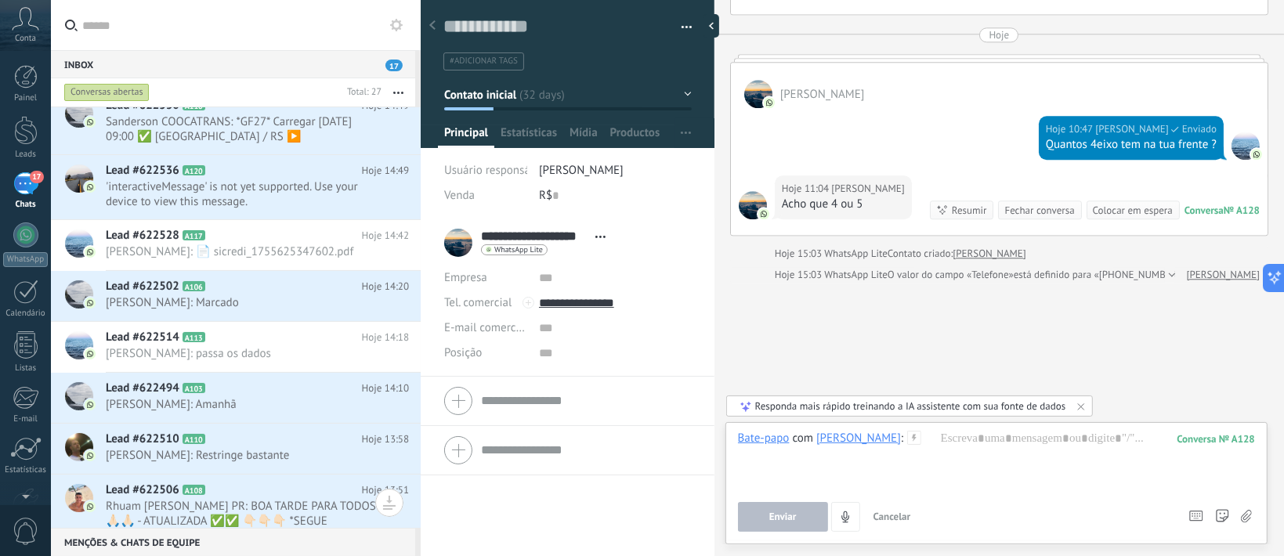
click at [841, 402] on div "Responda mais rápido treinando a IA assistente com sua fonte de dados" at bounding box center [910, 405] width 311 height 13
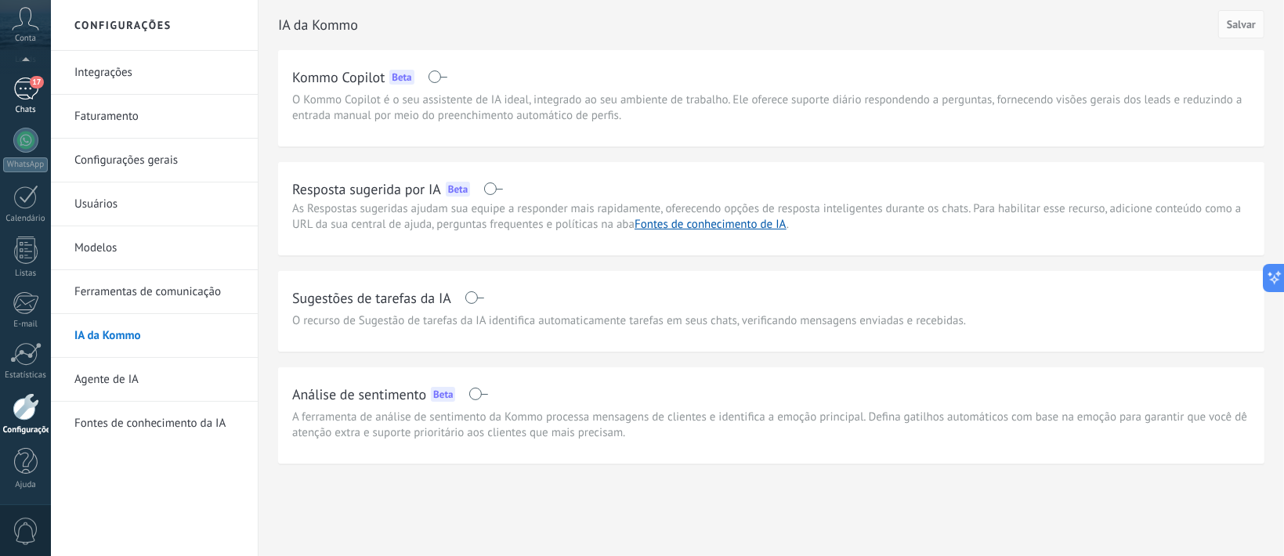
click at [20, 86] on div "17" at bounding box center [25, 89] width 25 height 23
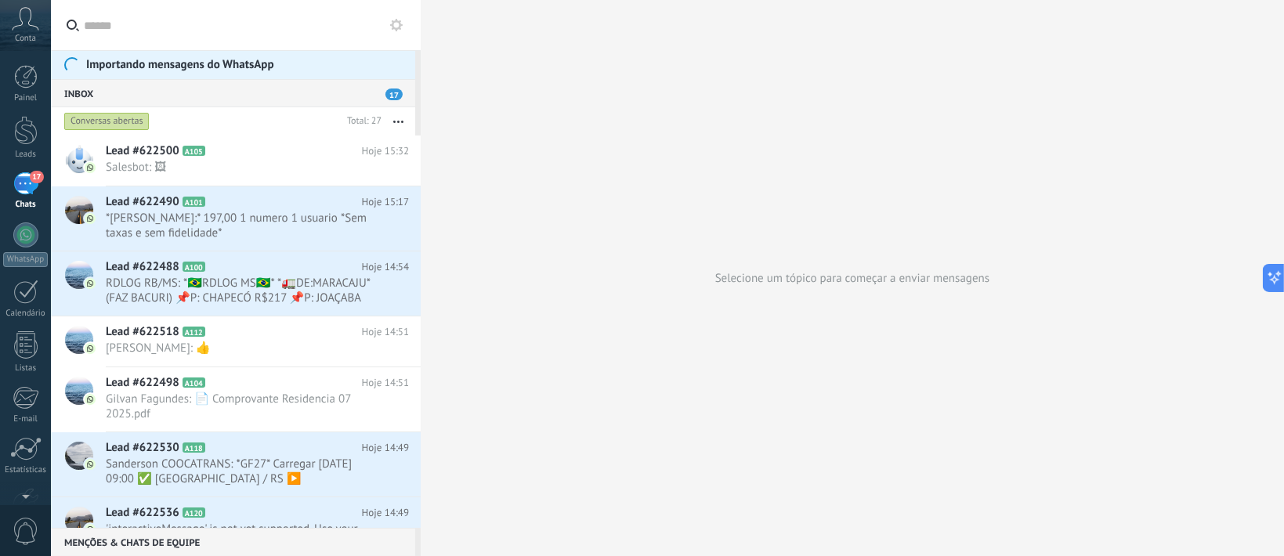
click at [121, 118] on div "Conversas abertas" at bounding box center [106, 121] width 85 height 19
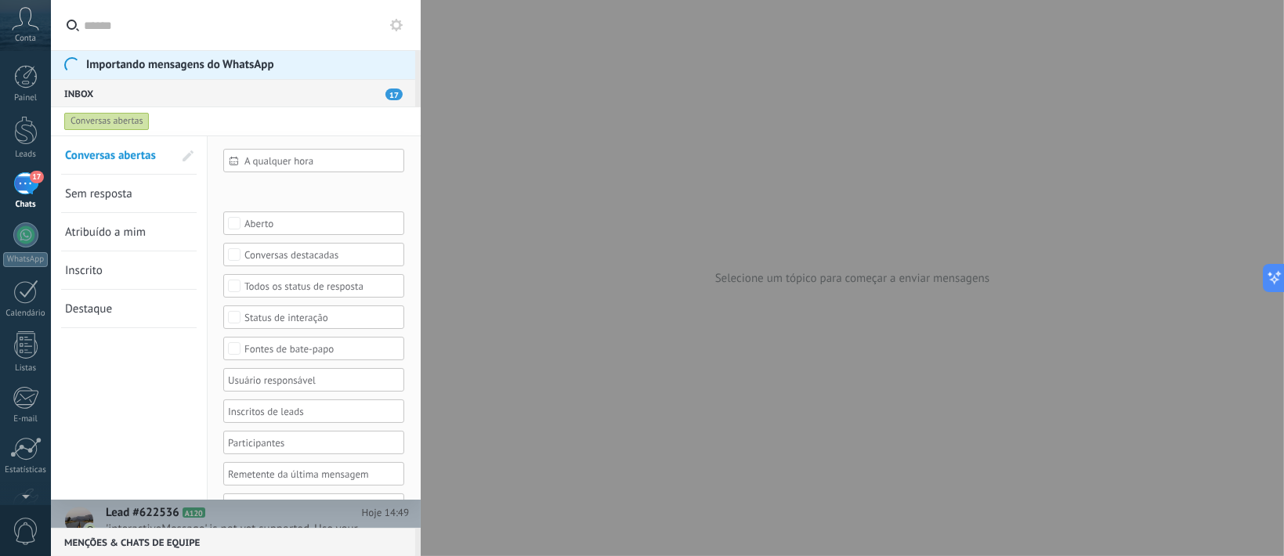
click at [121, 118] on div "Conversas abertas" at bounding box center [106, 121] width 85 height 19
click at [89, 97] on div "Inbox 17" at bounding box center [233, 93] width 364 height 28
click at [32, 136] on div at bounding box center [25, 130] width 23 height 29
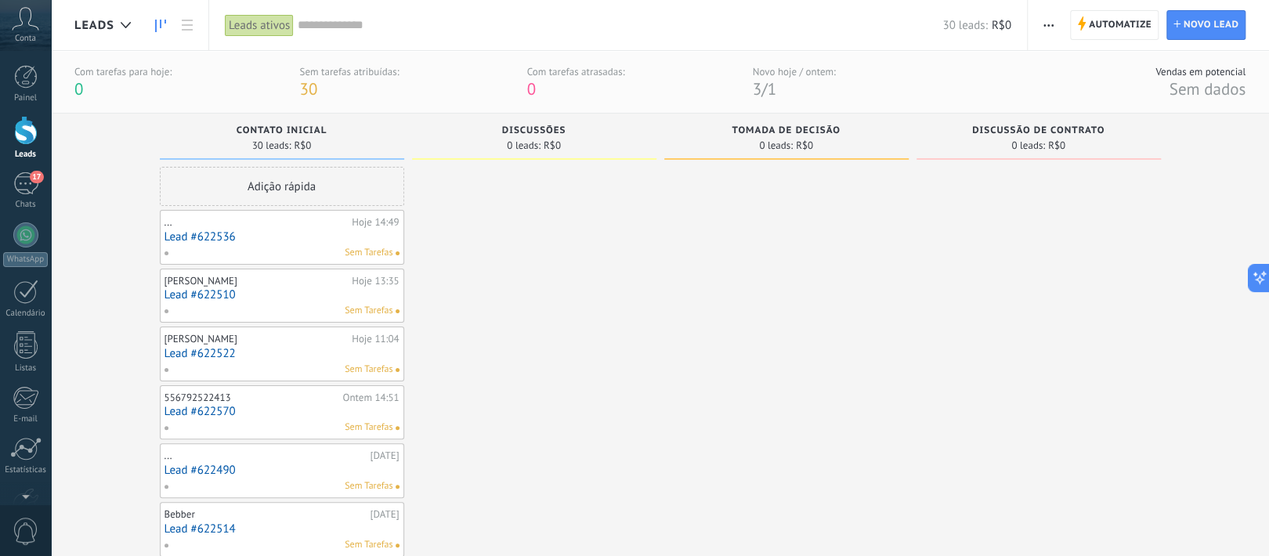
click at [159, 13] on link at bounding box center [160, 25] width 27 height 31
click at [128, 22] on icon at bounding box center [126, 25] width 10 height 6
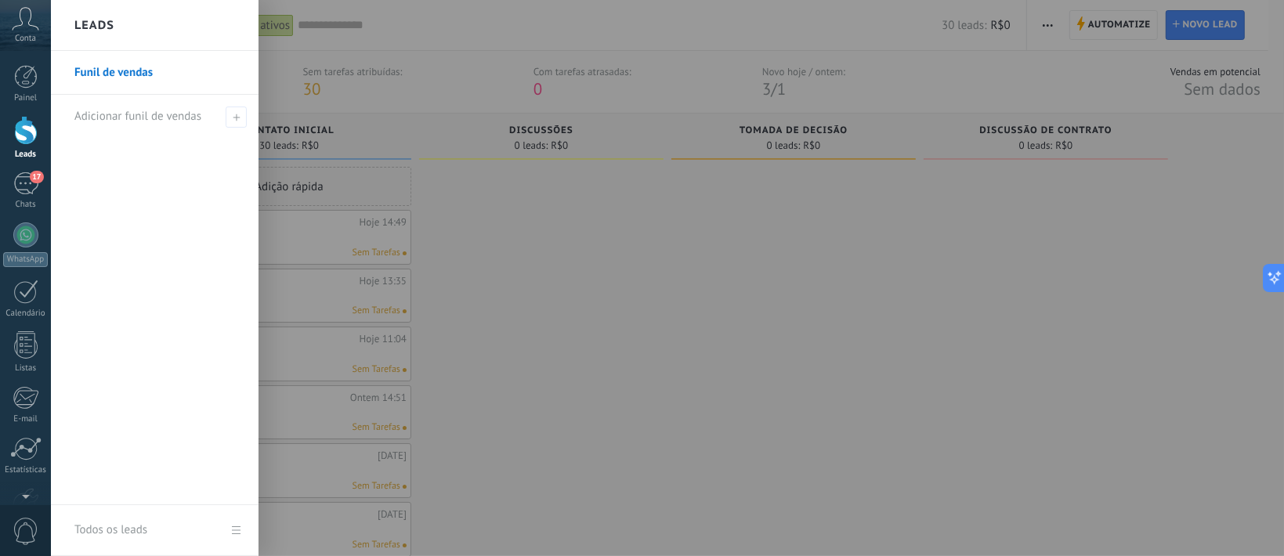
click at [135, 71] on link "Funil de vendas" at bounding box center [158, 73] width 168 height 44
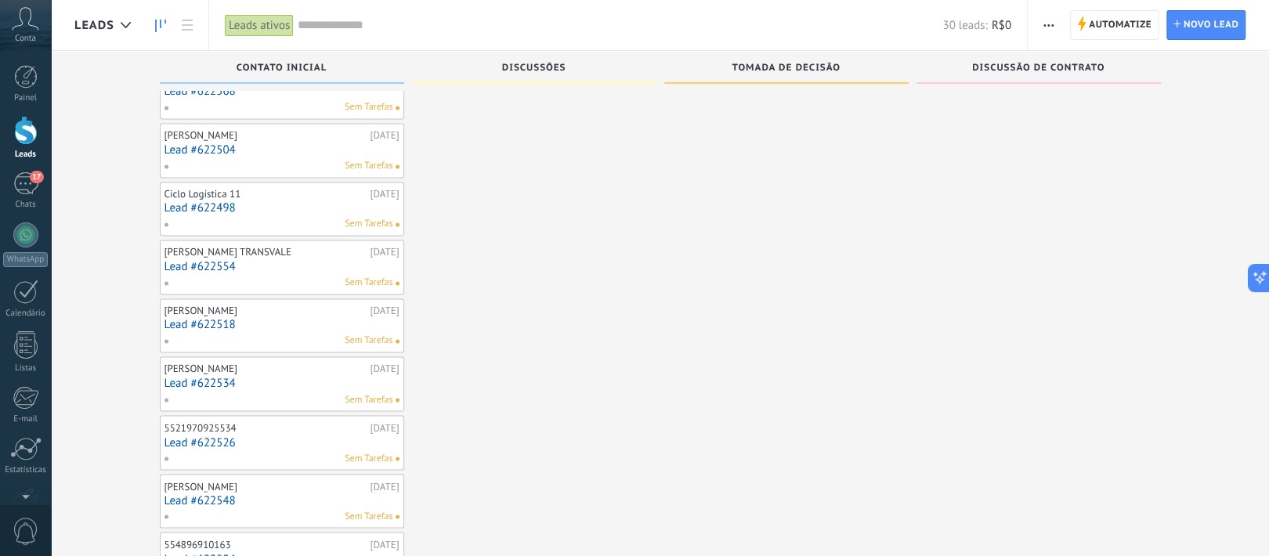
scroll to position [1311, 0]
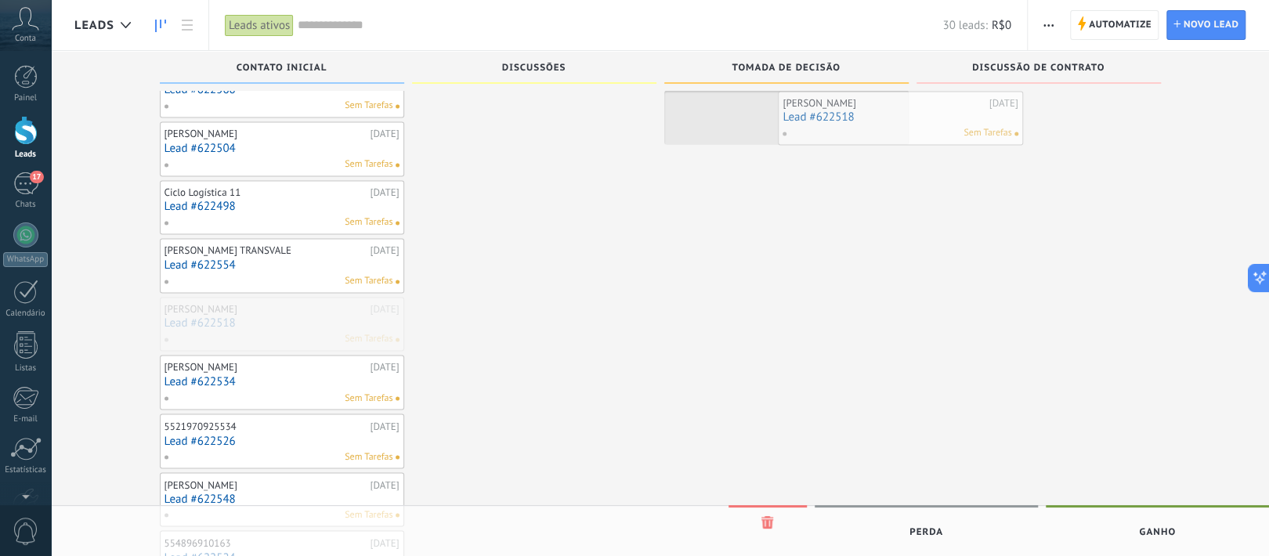
drag, startPoint x: 184, startPoint y: 306, endPoint x: 803, endPoint y: 105, distance: 650.7
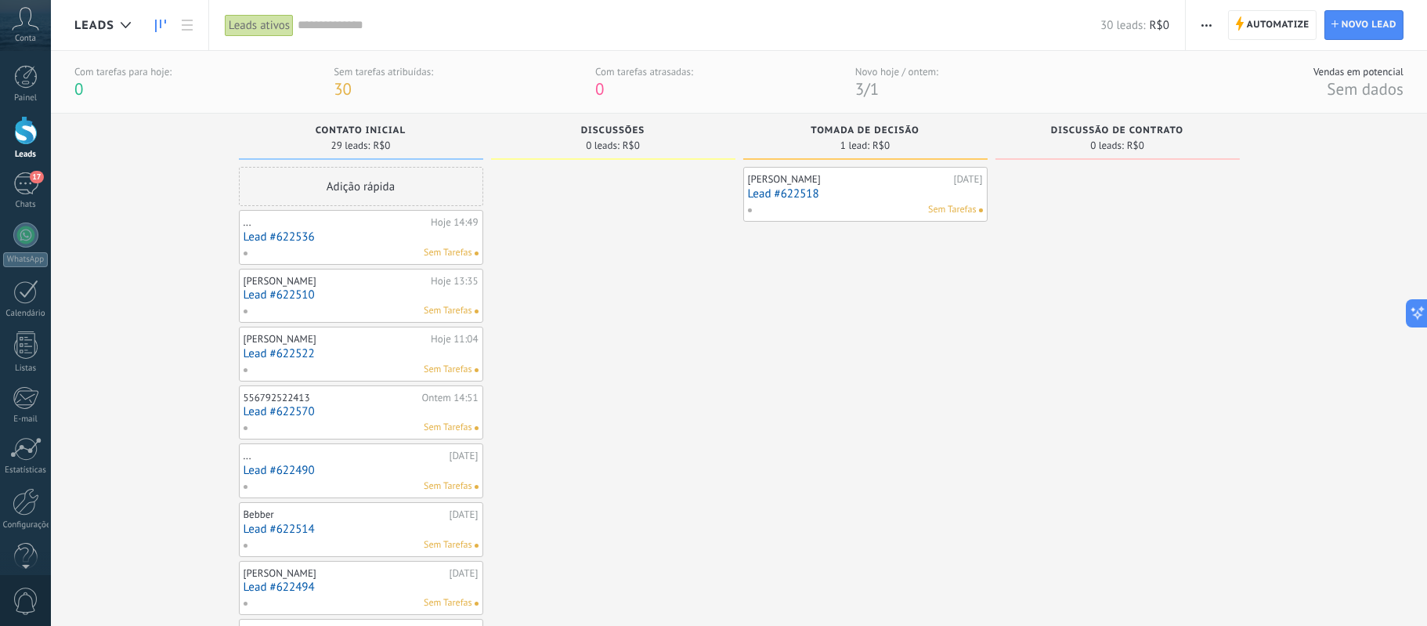
scroll to position [23, 0]
click at [347, 89] on span "30" at bounding box center [343, 88] width 18 height 21
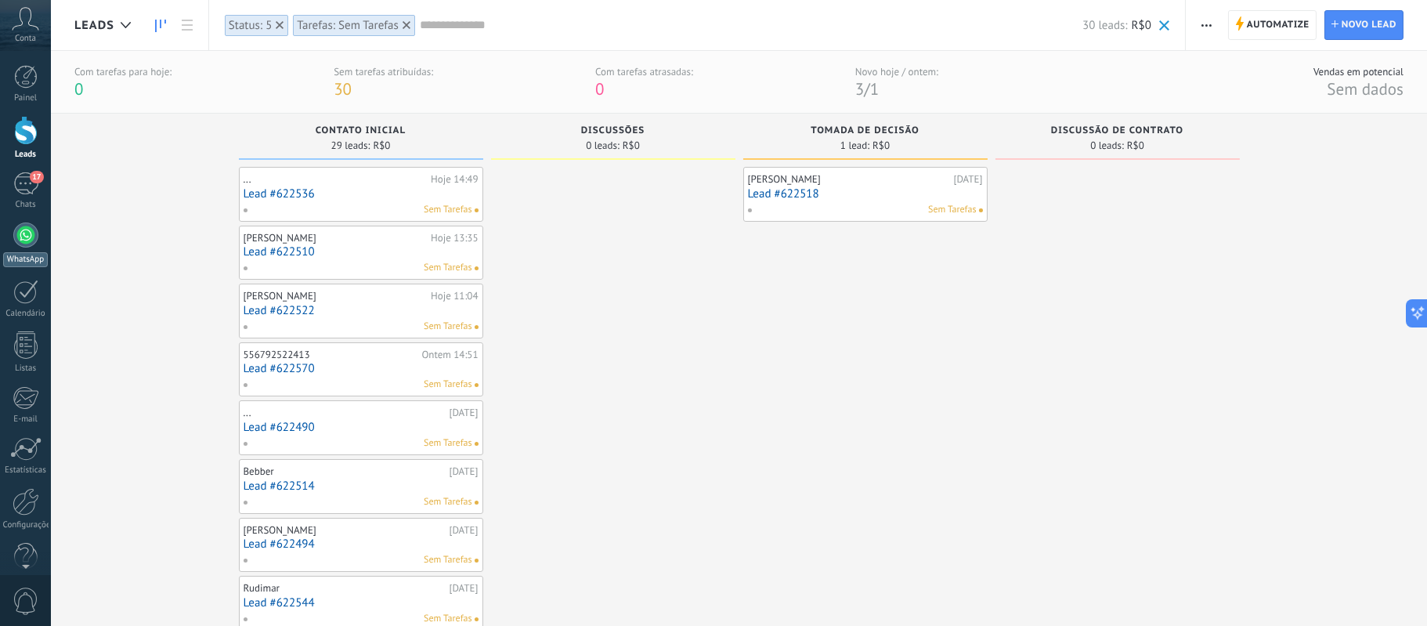
click at [26, 235] on div at bounding box center [25, 234] width 25 height 25
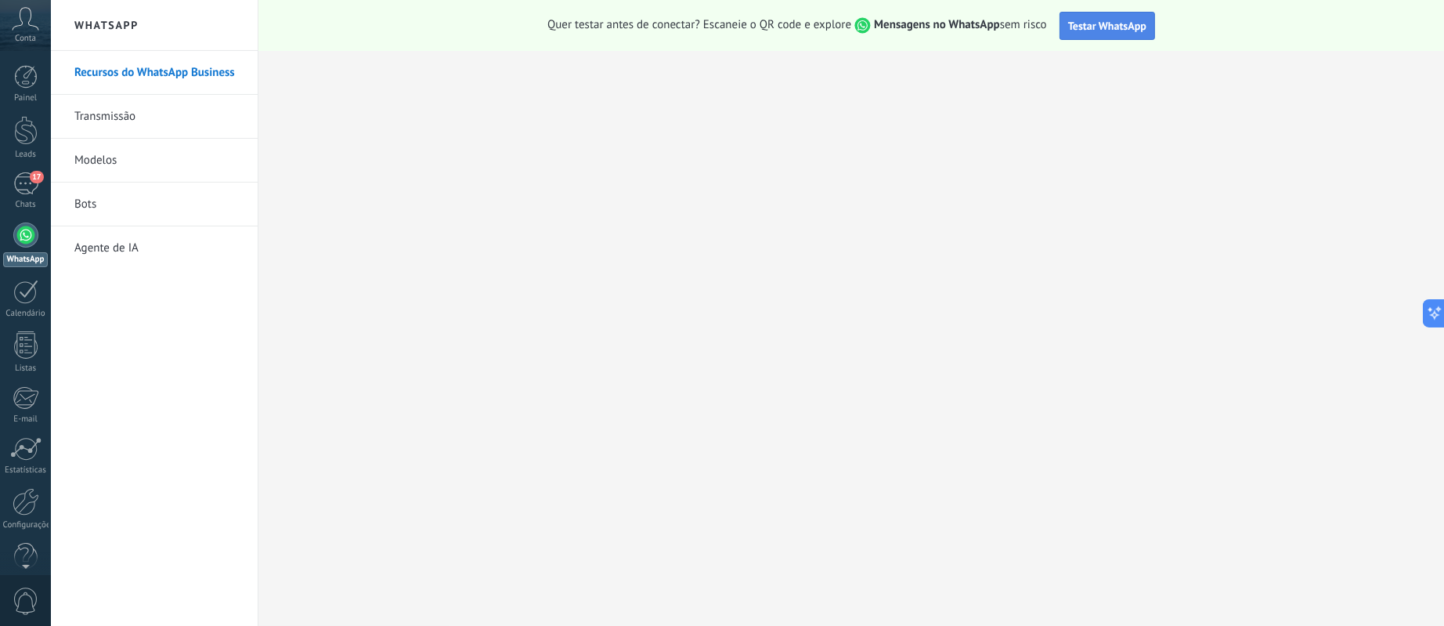
click at [1125, 23] on span "Testar WhatsApp" at bounding box center [1107, 26] width 78 height 14
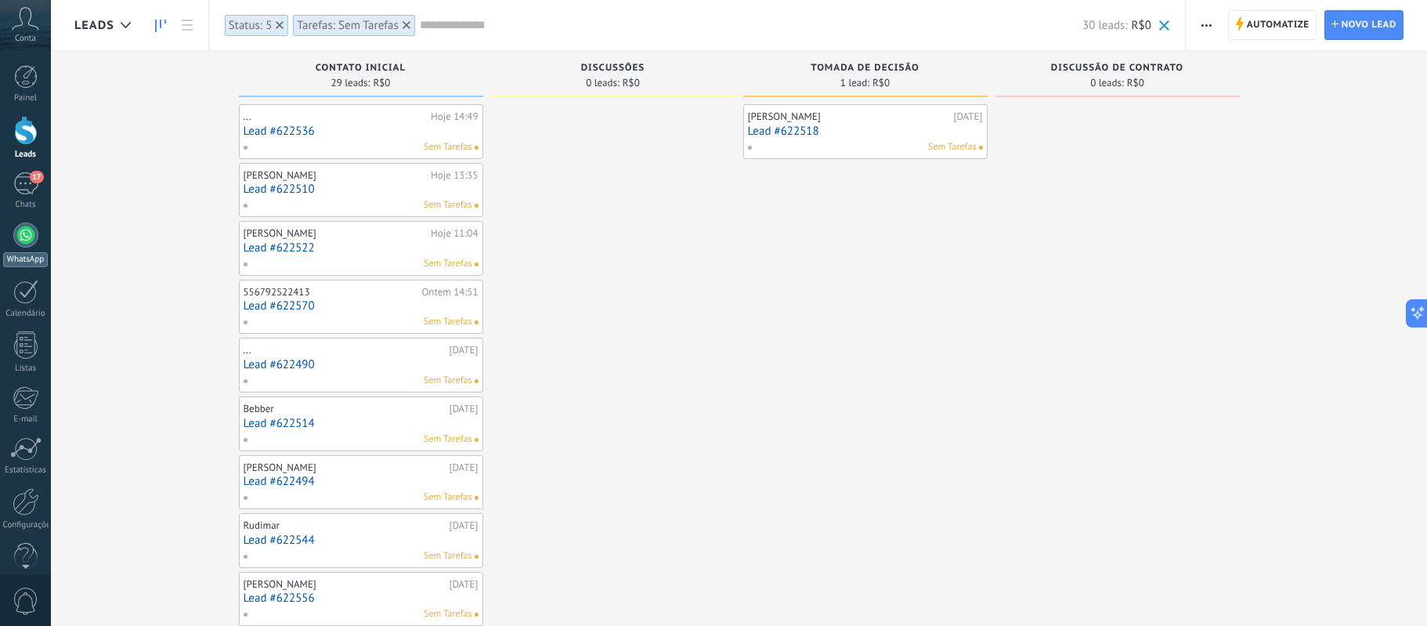
click at [23, 234] on div at bounding box center [25, 234] width 25 height 25
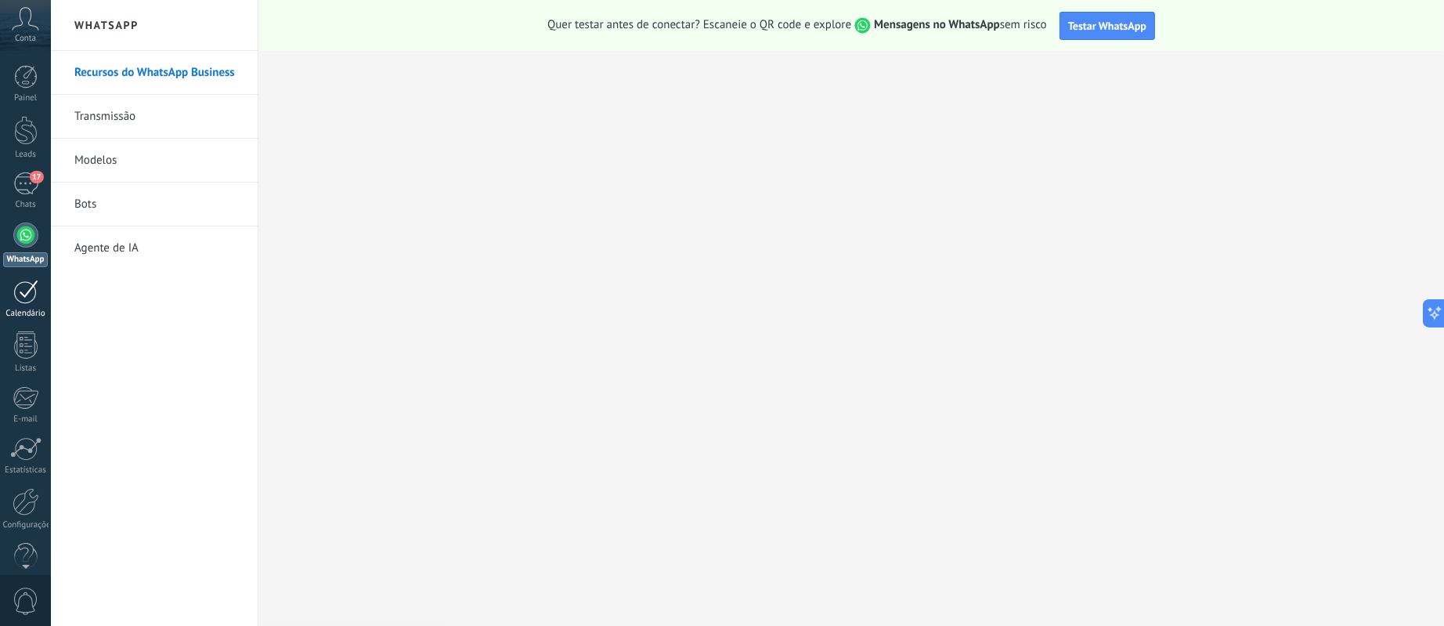
click at [32, 307] on link "Calendário" at bounding box center [25, 299] width 51 height 39
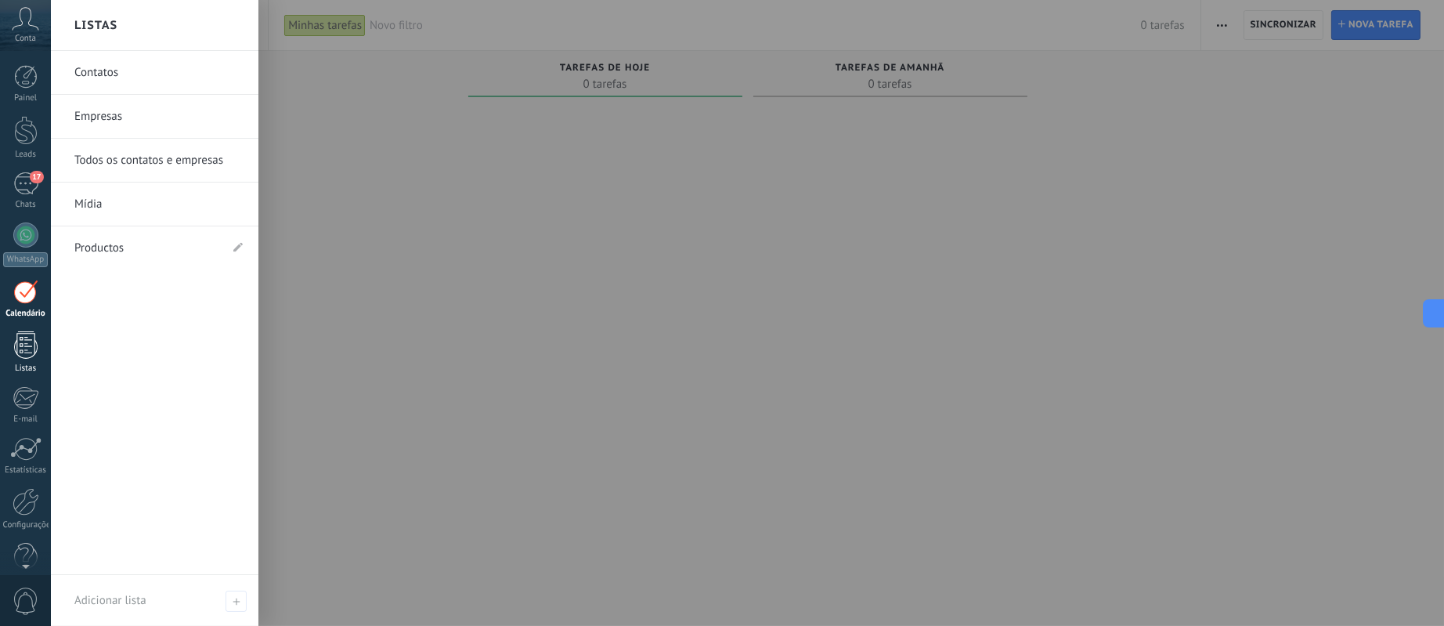
click at [29, 343] on div at bounding box center [25, 344] width 23 height 27
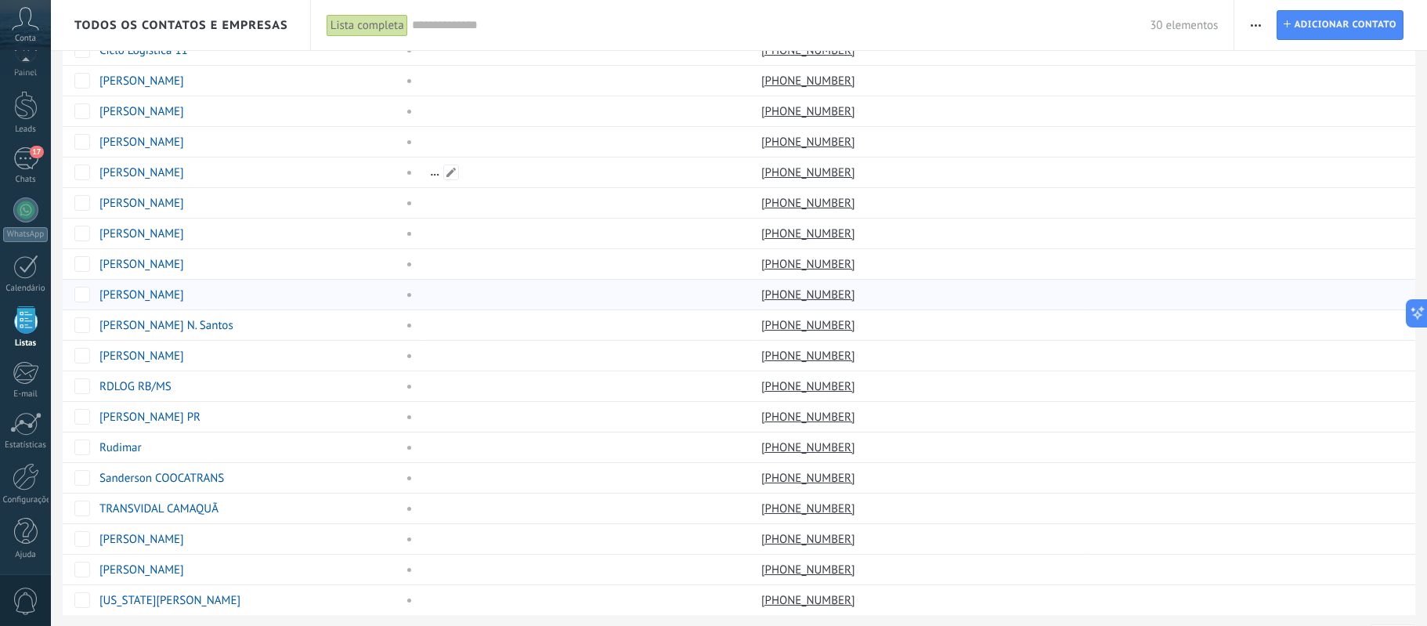
scroll to position [435, 0]
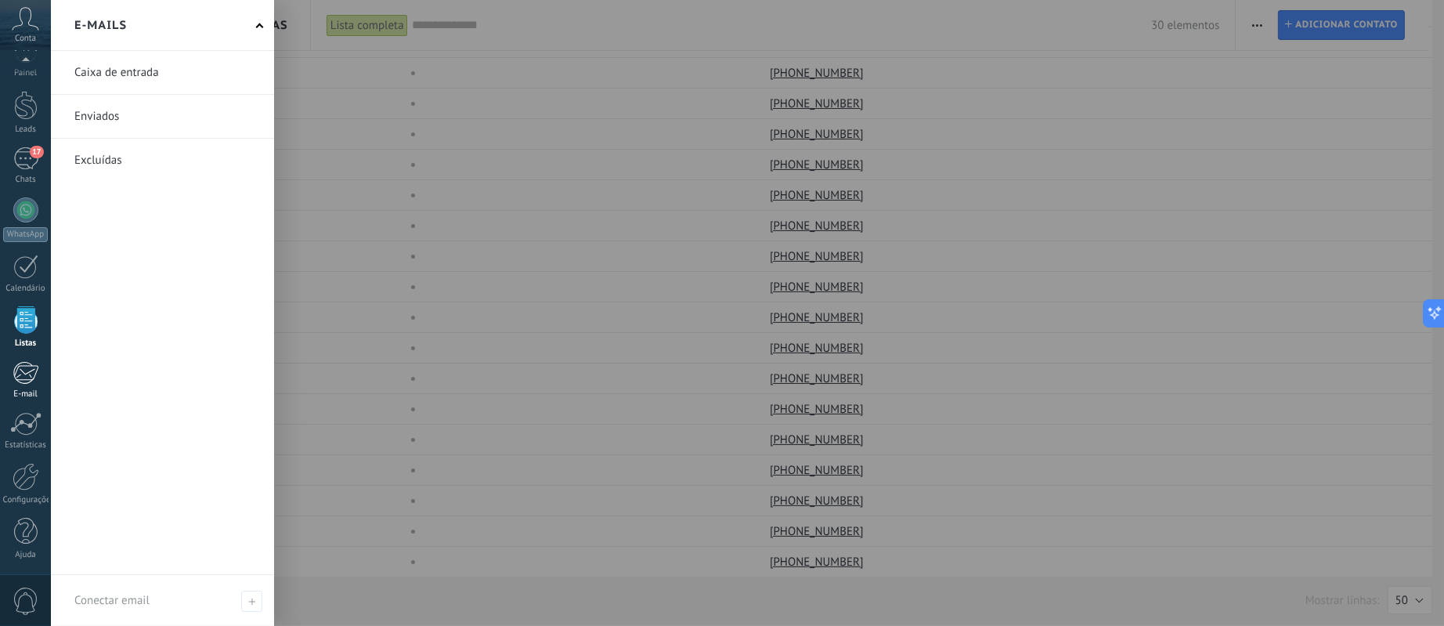
click at [27, 378] on div at bounding box center [26, 372] width 26 height 23
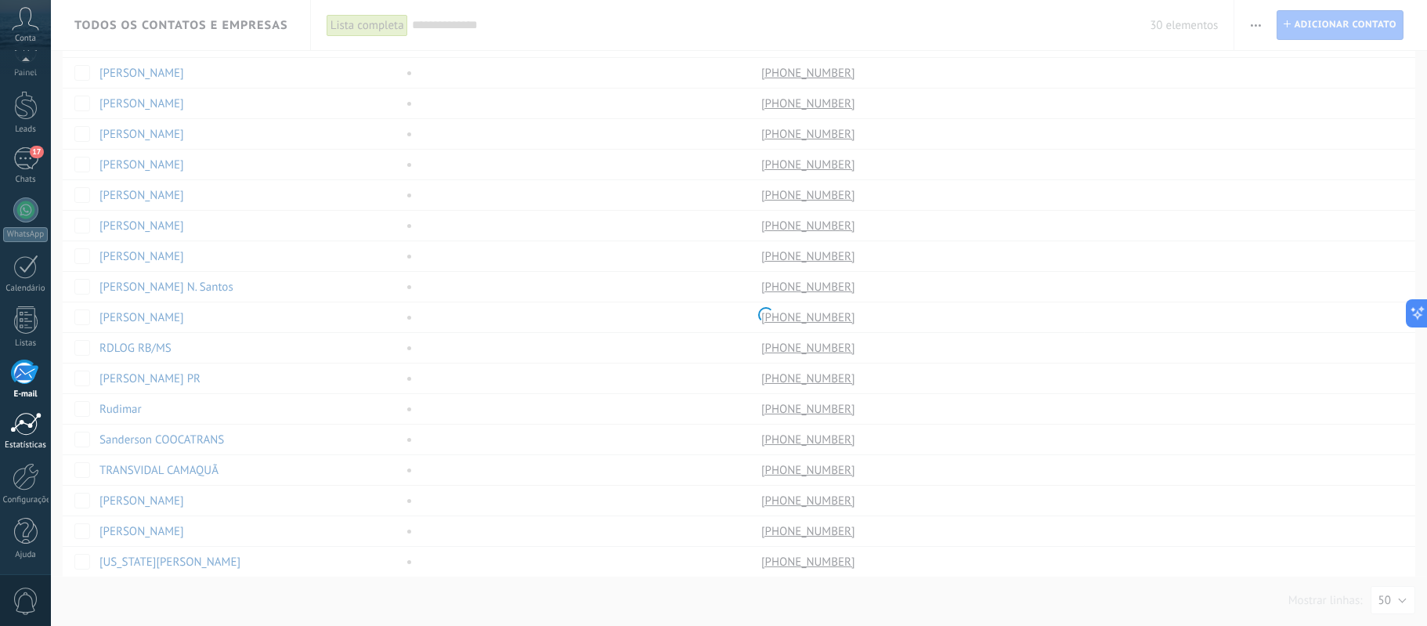
click at [31, 433] on div at bounding box center [25, 423] width 31 height 23
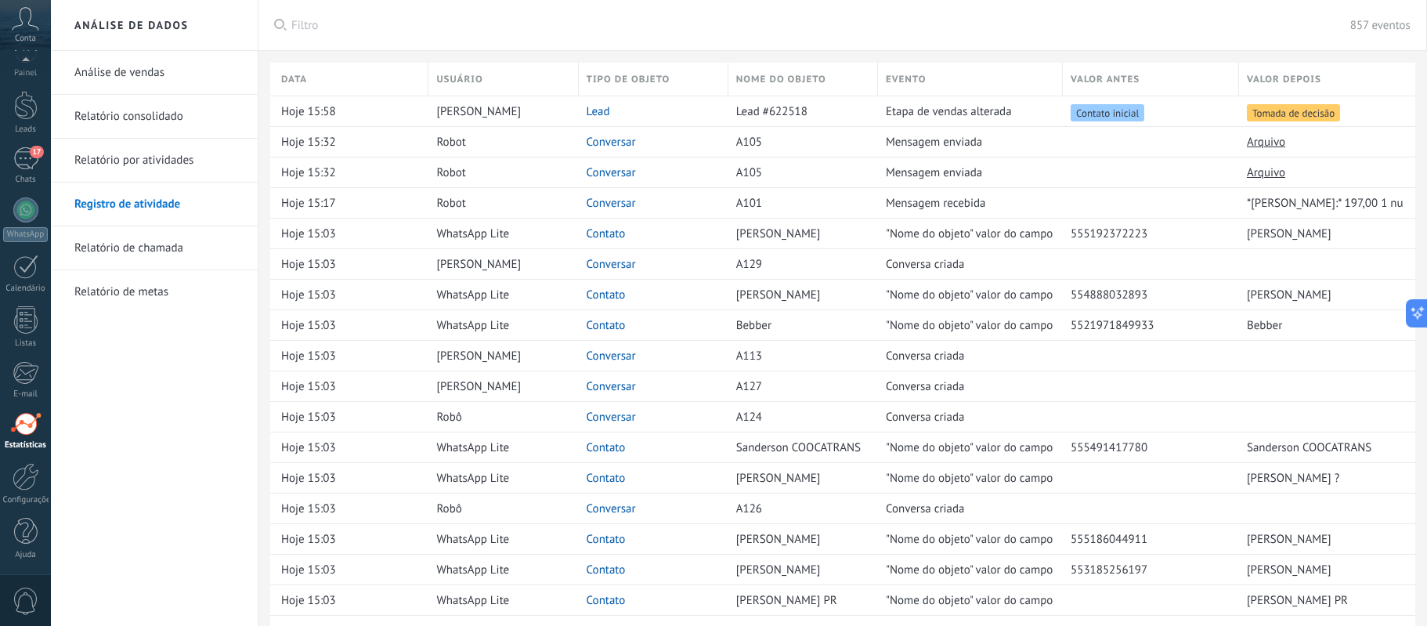
click at [31, 427] on div at bounding box center [25, 423] width 31 height 23
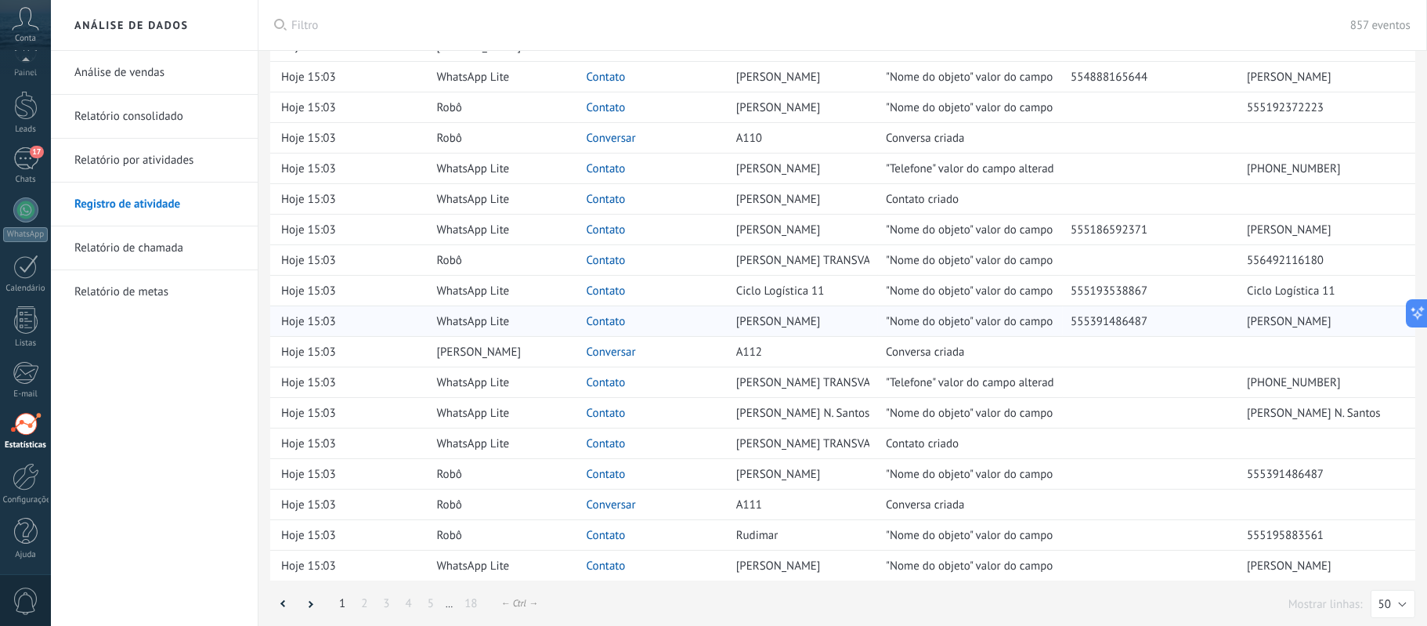
scroll to position [1046, 0]
click at [29, 478] on div at bounding box center [26, 476] width 27 height 27
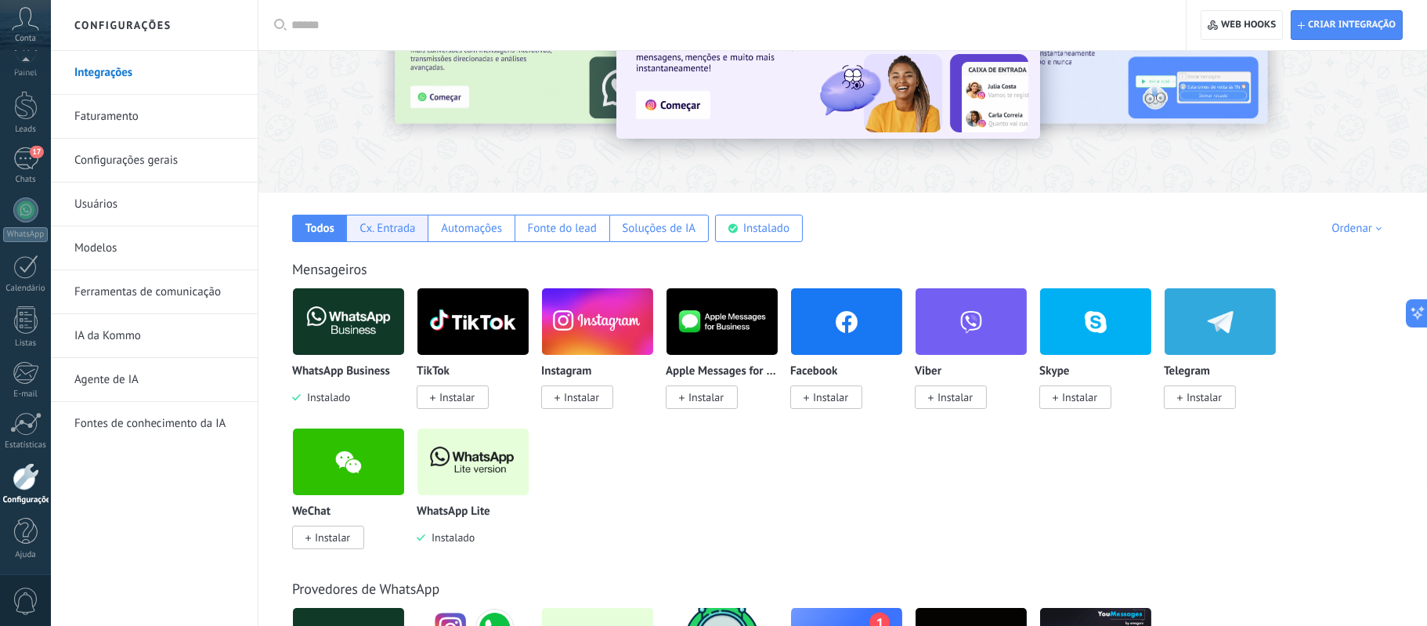
scroll to position [117, 0]
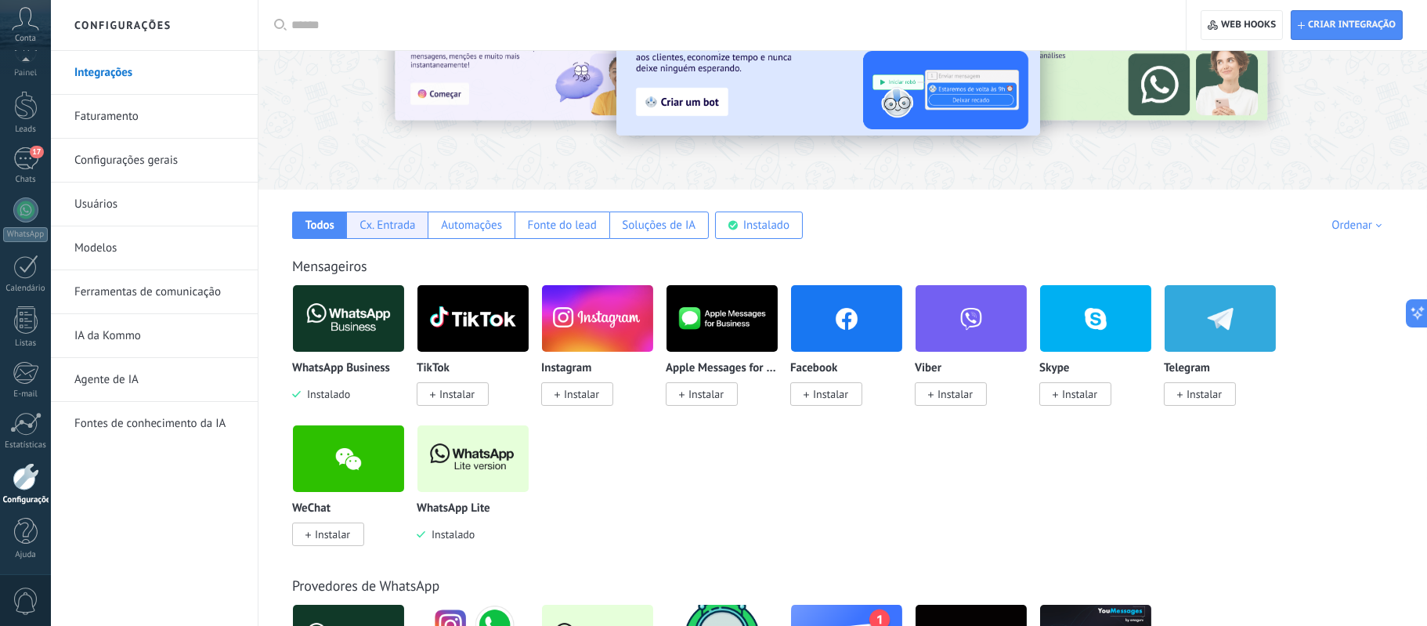
click at [399, 224] on div "Cx. Entrada" at bounding box center [388, 225] width 56 height 15
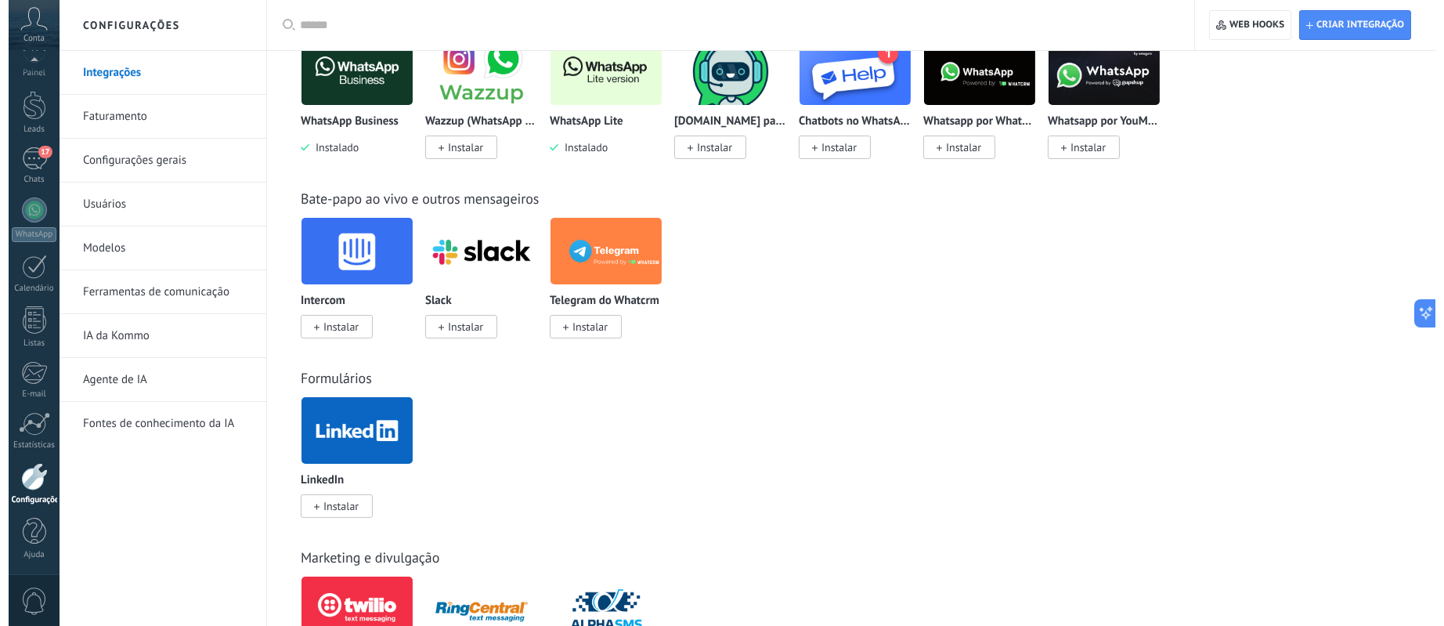
scroll to position [656, 0]
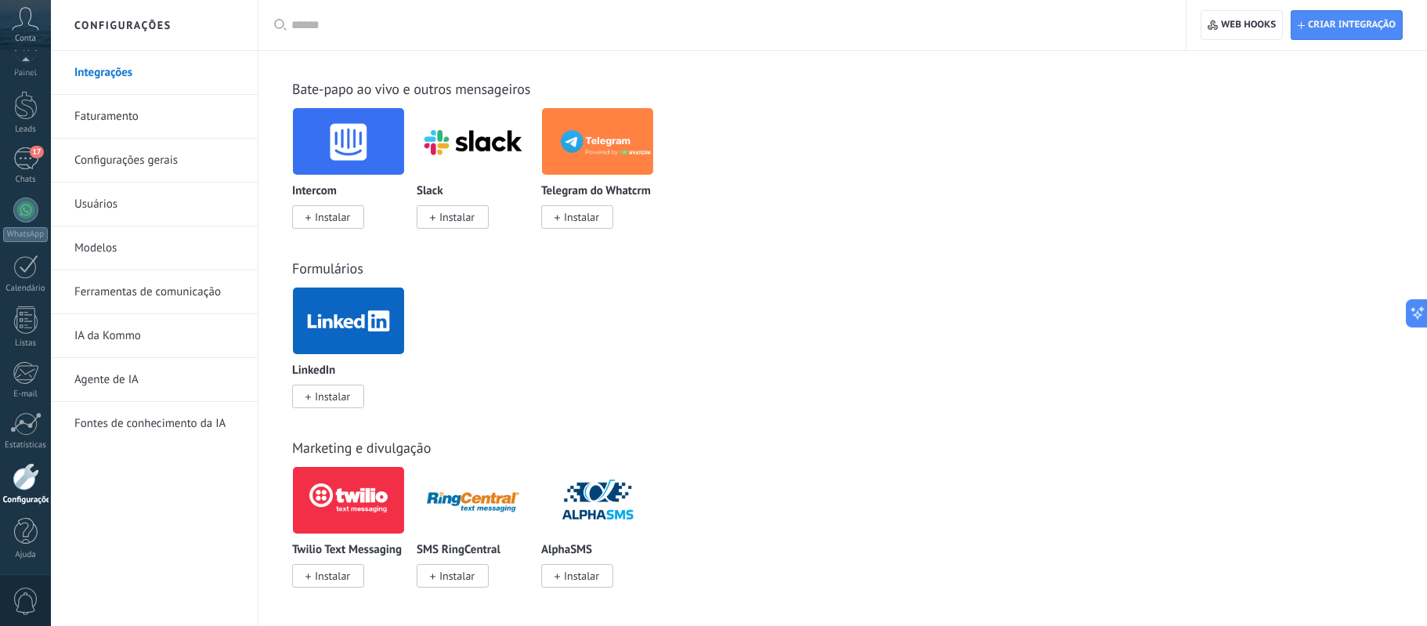
click at [34, 468] on div at bounding box center [26, 476] width 27 height 27
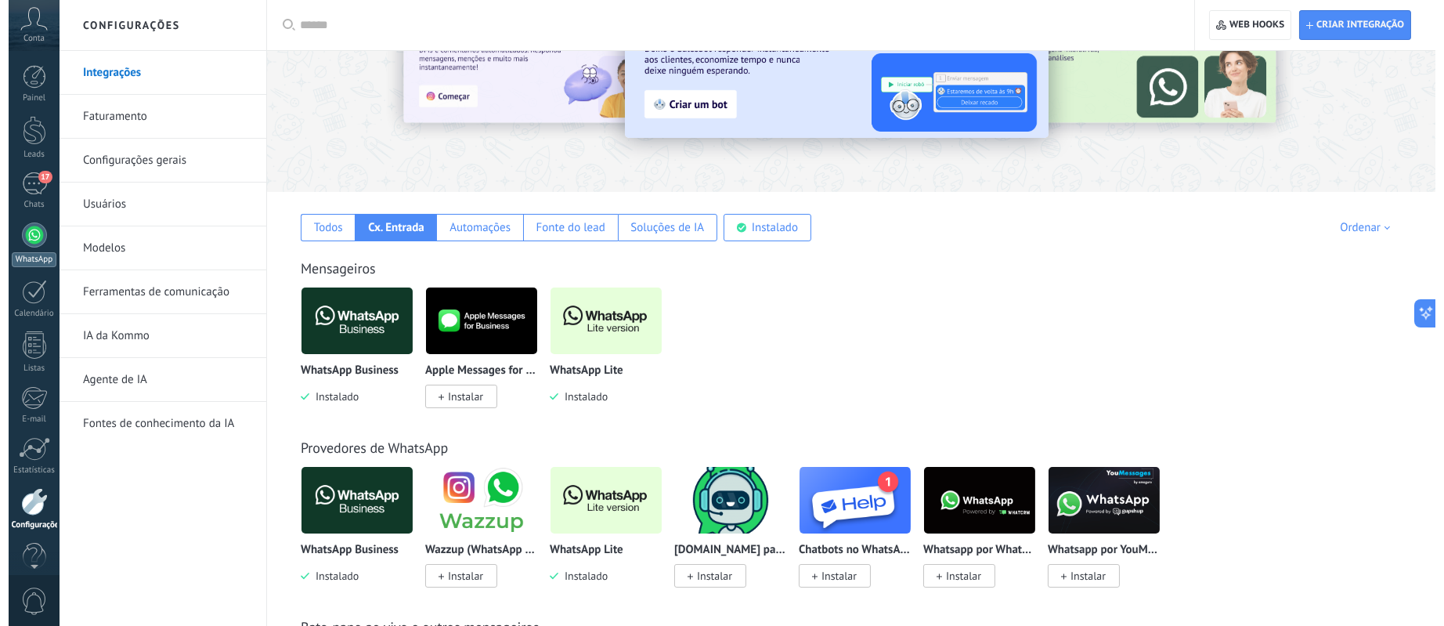
scroll to position [0, 0]
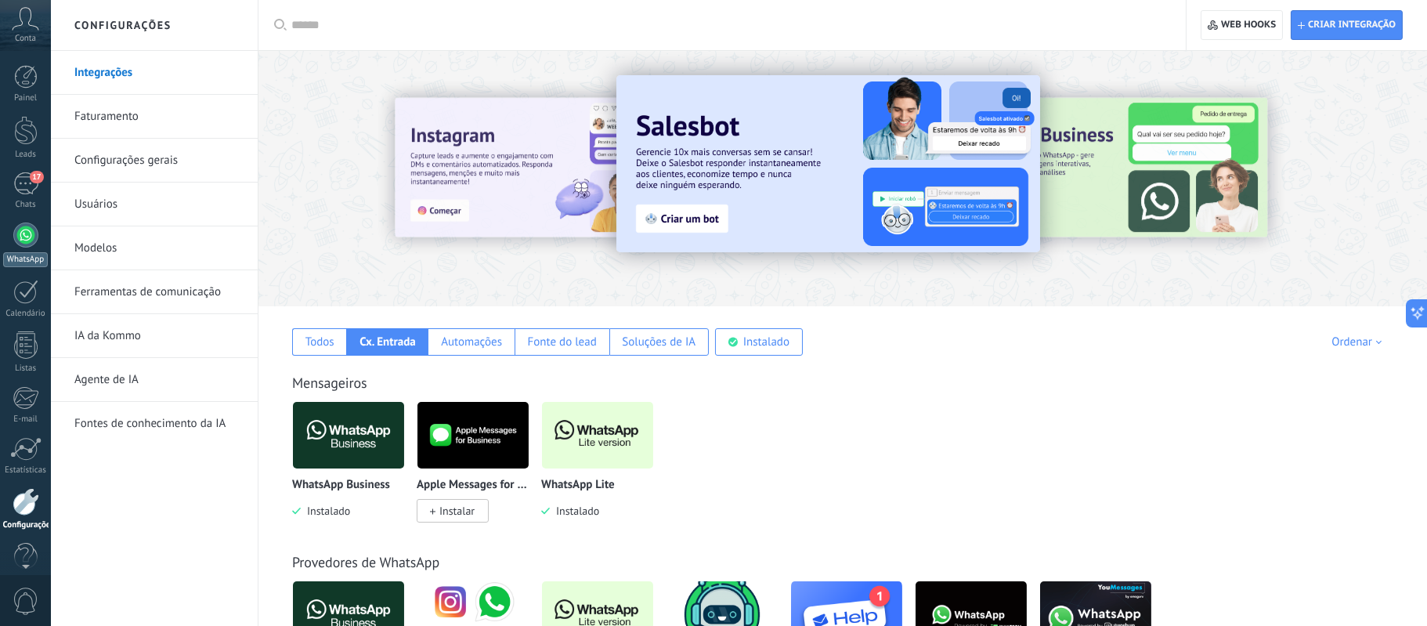
click at [24, 232] on div at bounding box center [25, 234] width 25 height 25
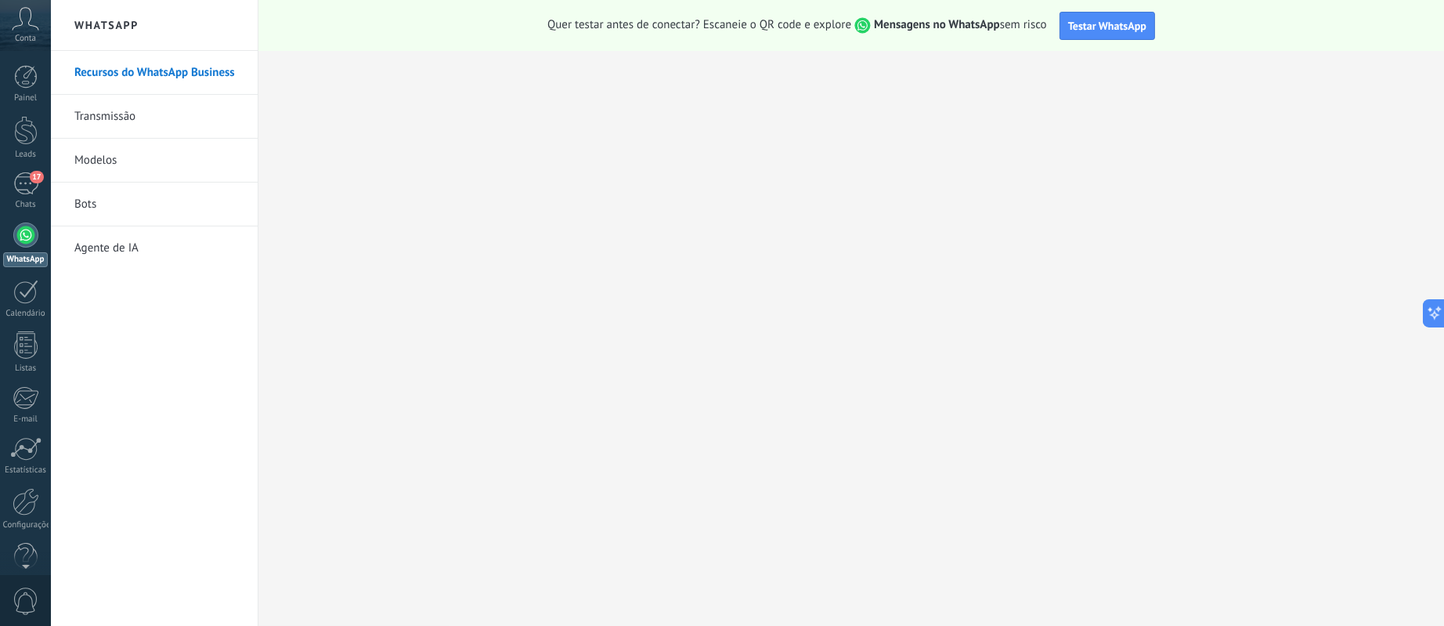
click at [103, 200] on link "Bots" at bounding box center [158, 204] width 168 height 44
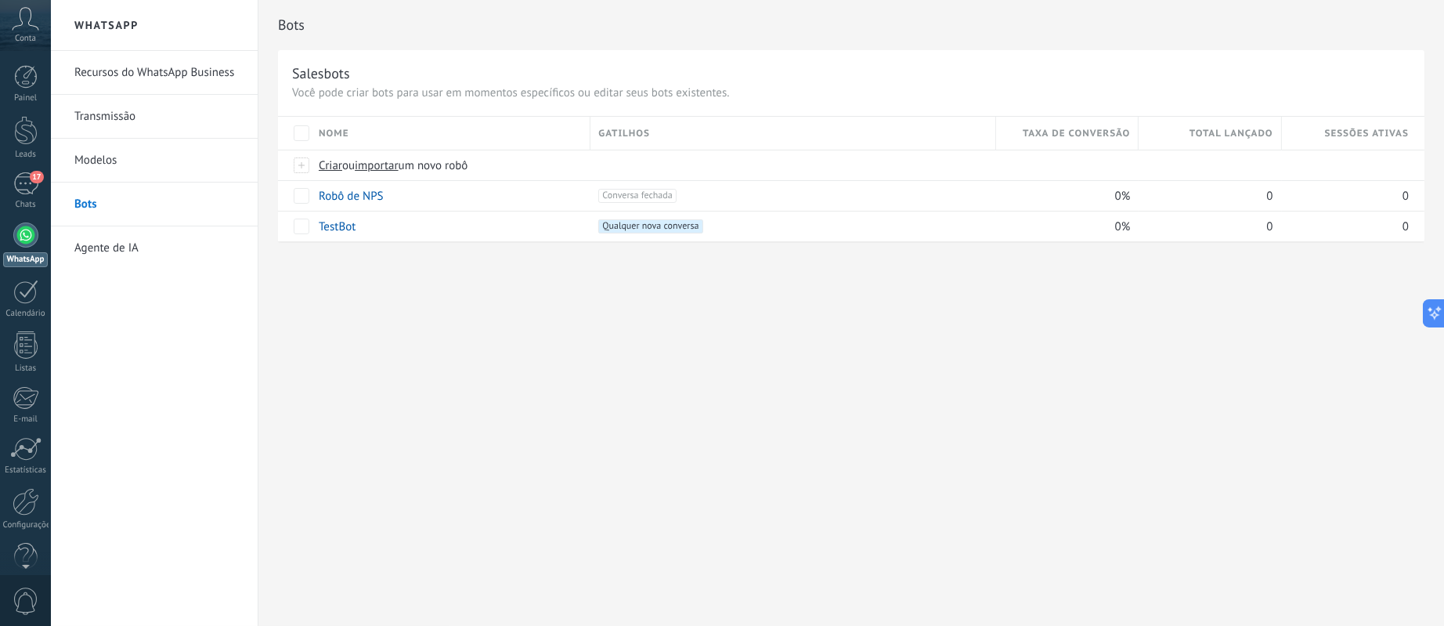
click at [103, 243] on link "Agente de IA" at bounding box center [158, 248] width 168 height 44
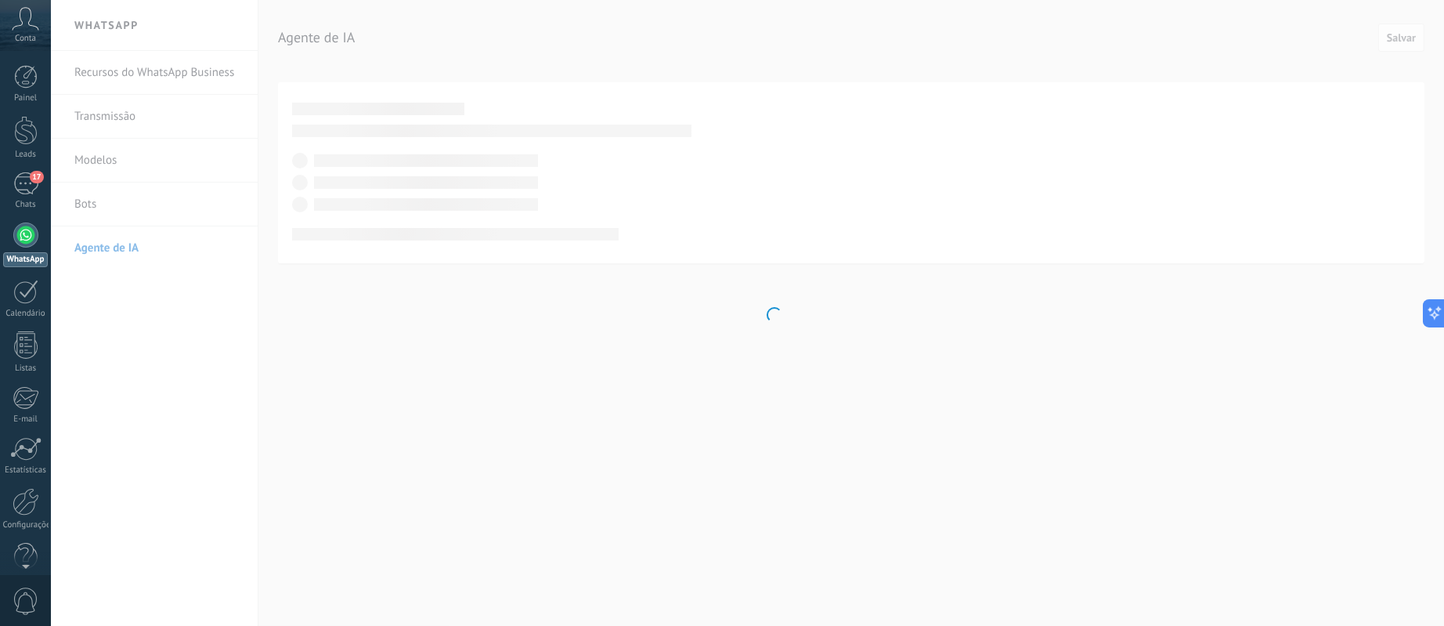
click at [18, 231] on div at bounding box center [25, 234] width 25 height 25
click at [29, 25] on icon at bounding box center [25, 18] width 27 height 23
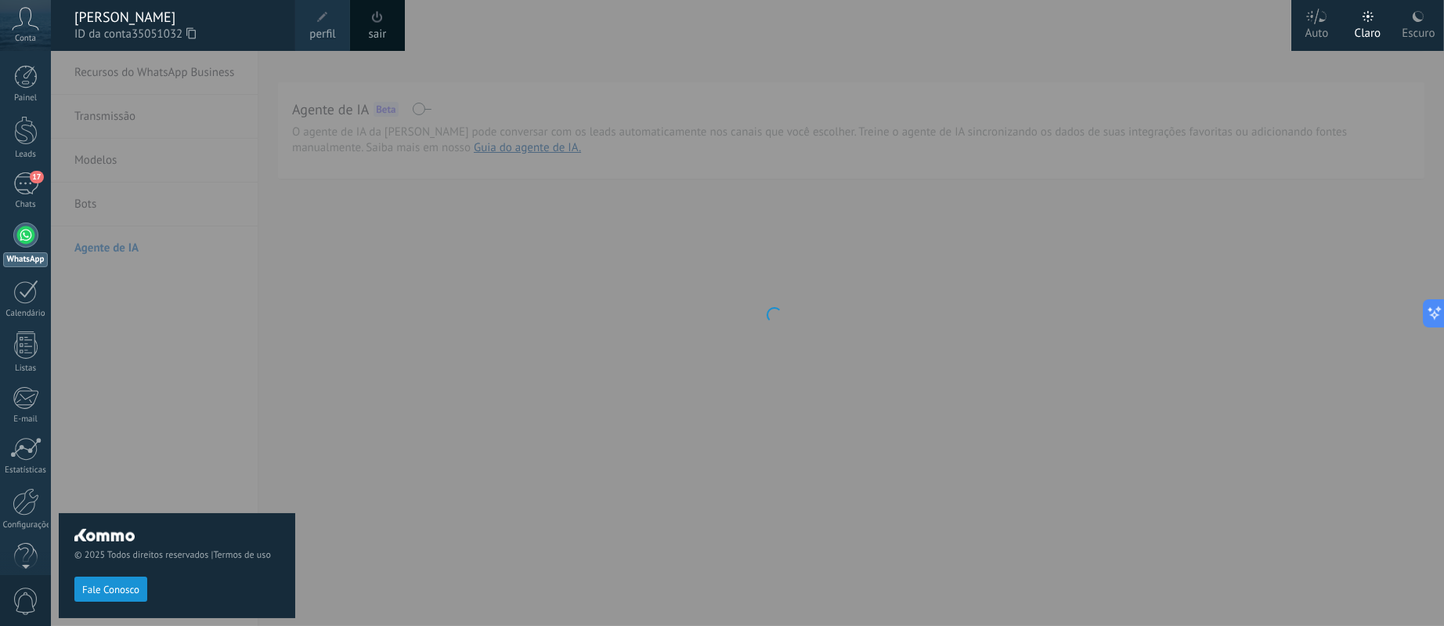
click at [184, 34] on span "35051032" at bounding box center [164, 34] width 64 height 17
click at [132, 31] on span "ID da conta 35051032" at bounding box center [176, 34] width 205 height 17
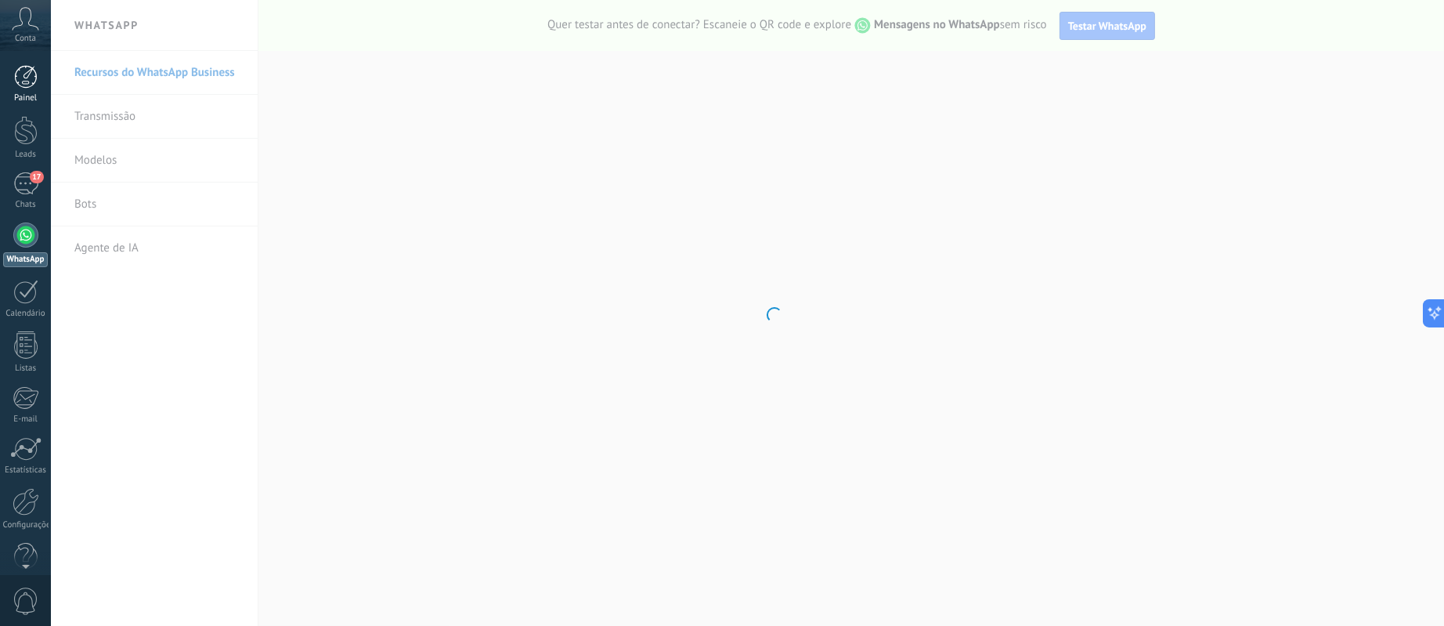
click at [27, 80] on div at bounding box center [25, 76] width 23 height 23
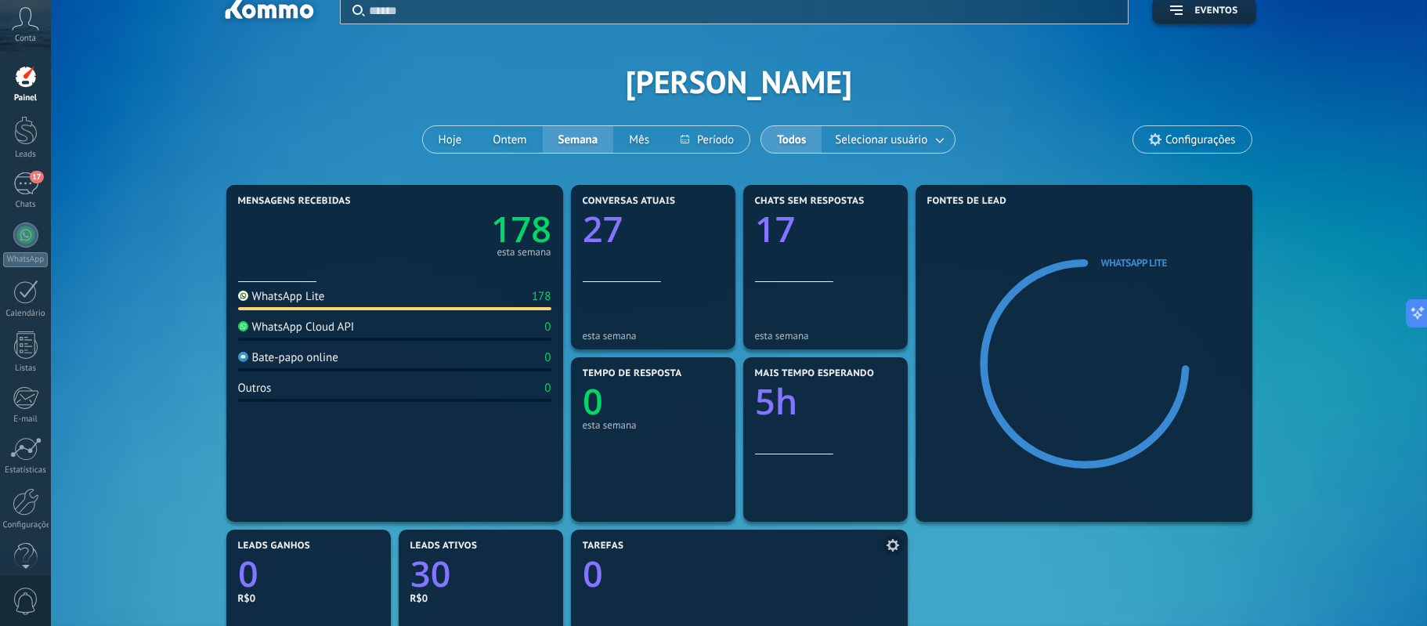
scroll to position [13, 0]
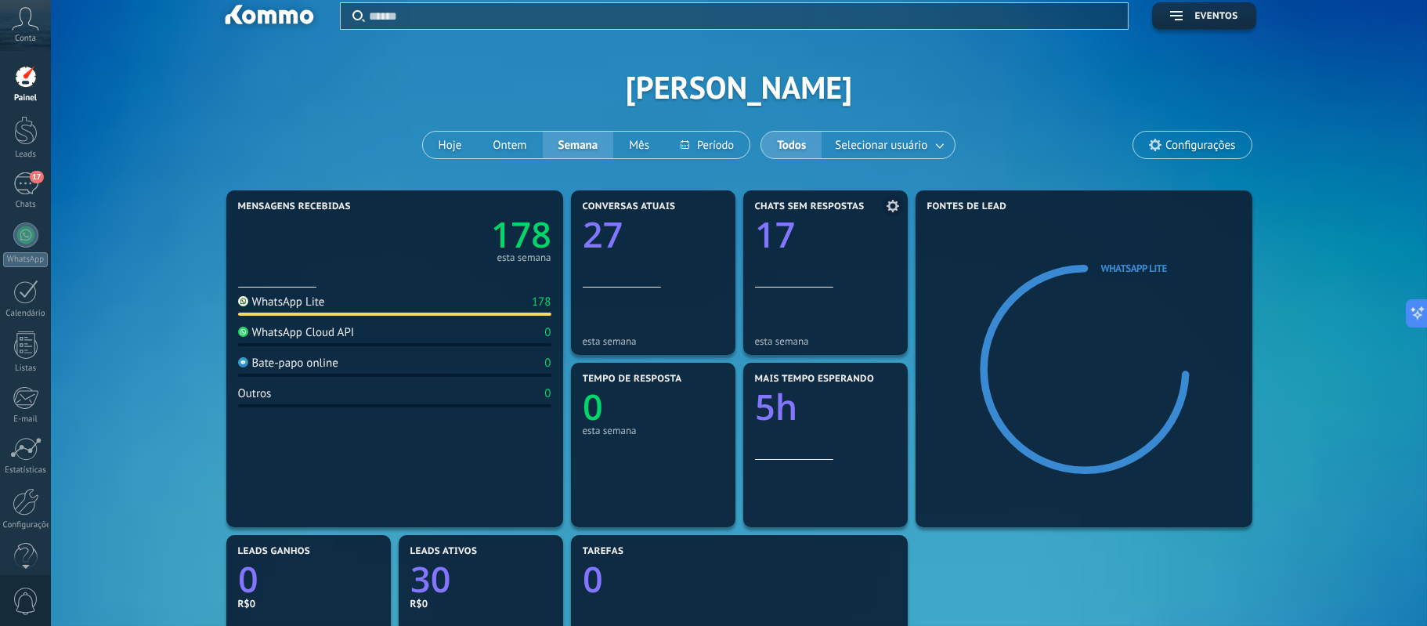
click at [776, 224] on text "17" at bounding box center [775, 235] width 40 height 48
click at [891, 206] on icon at bounding box center [893, 206] width 13 height 13
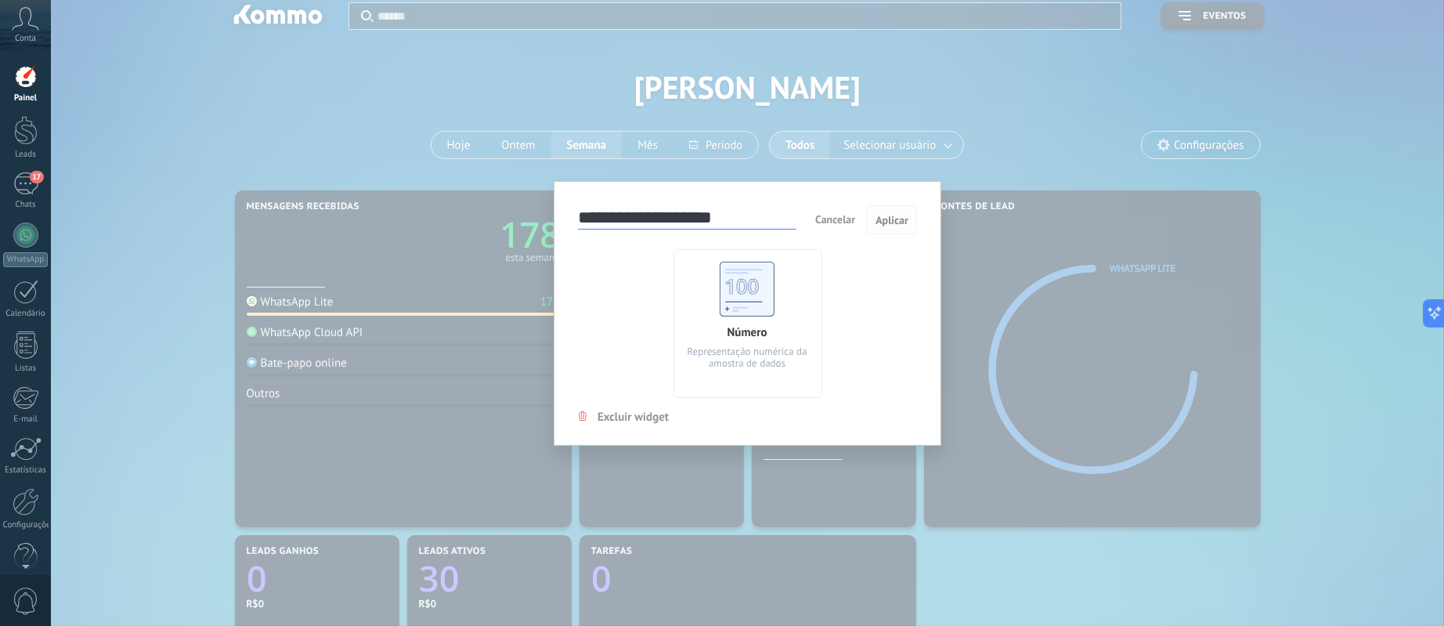
click at [894, 215] on span "Aplicar" at bounding box center [892, 220] width 33 height 11
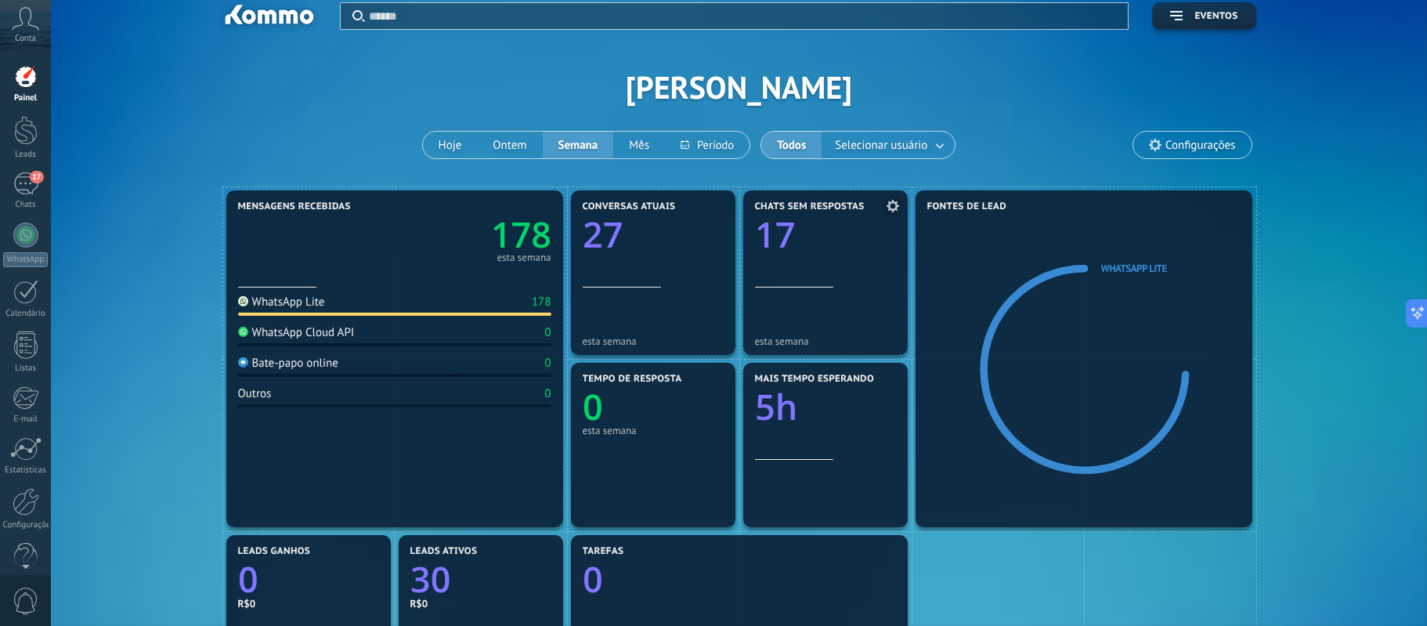
click at [775, 237] on text "17" at bounding box center [775, 235] width 40 height 48
click at [774, 408] on text "5h" at bounding box center [776, 407] width 42 height 48
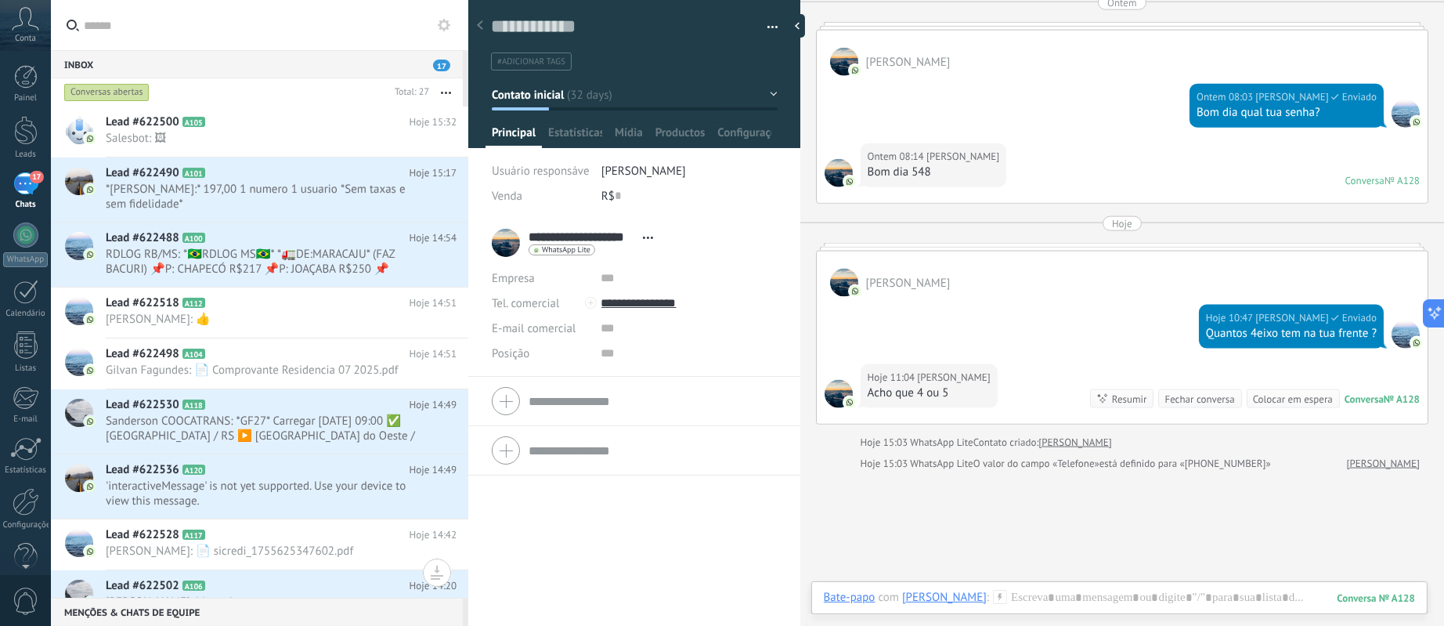
scroll to position [3272, 0]
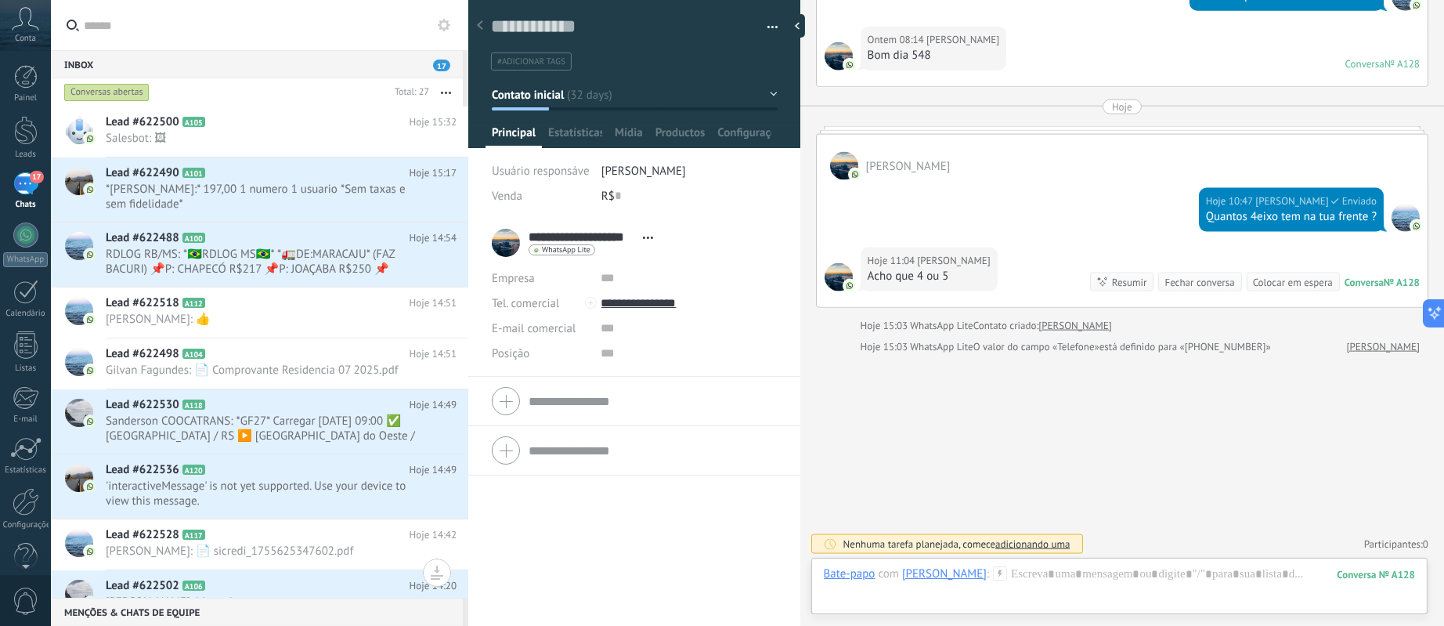
click at [1133, 277] on div "Resumir" at bounding box center [1129, 282] width 35 height 15
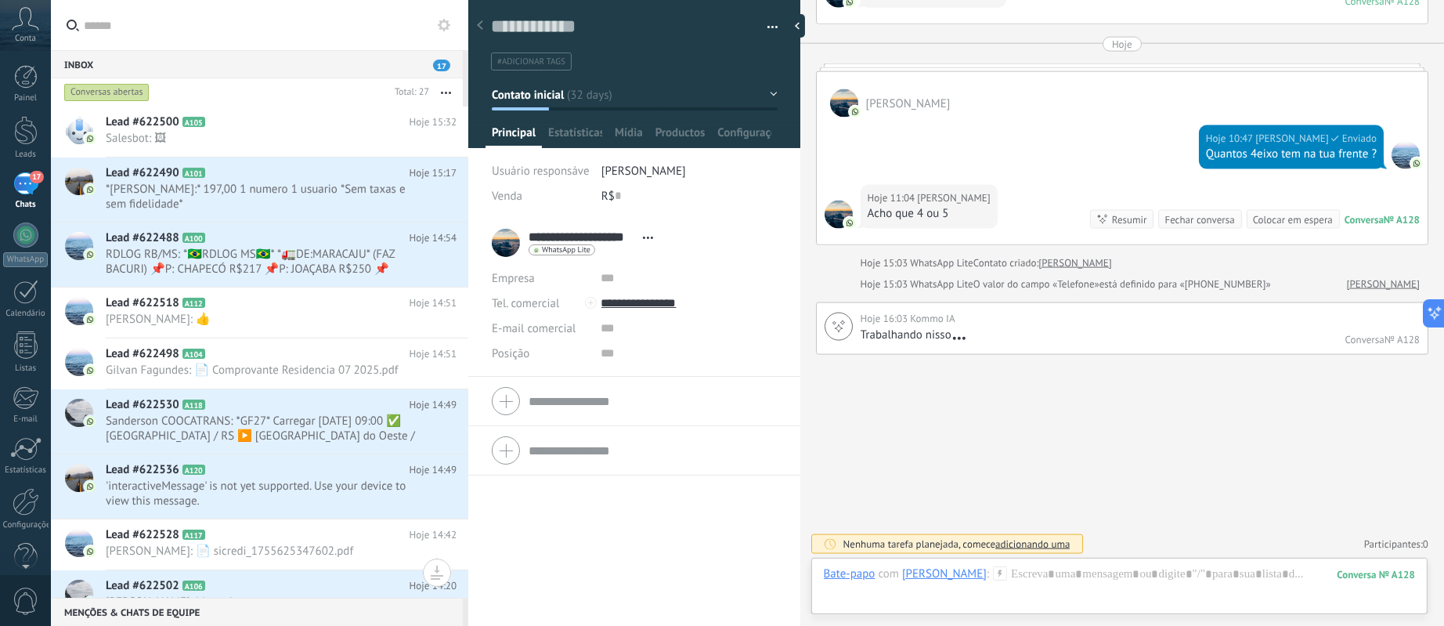
click at [1125, 215] on div "Resumir" at bounding box center [1129, 219] width 35 height 15
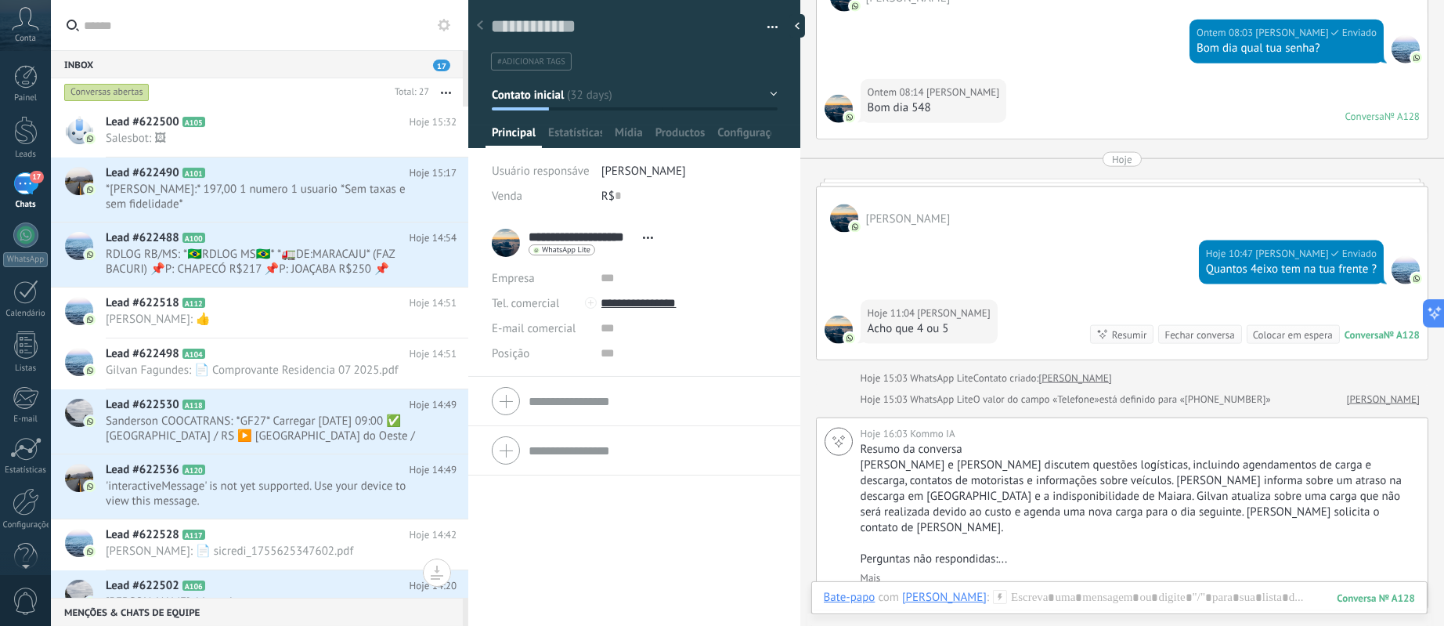
scroll to position [3218, 0]
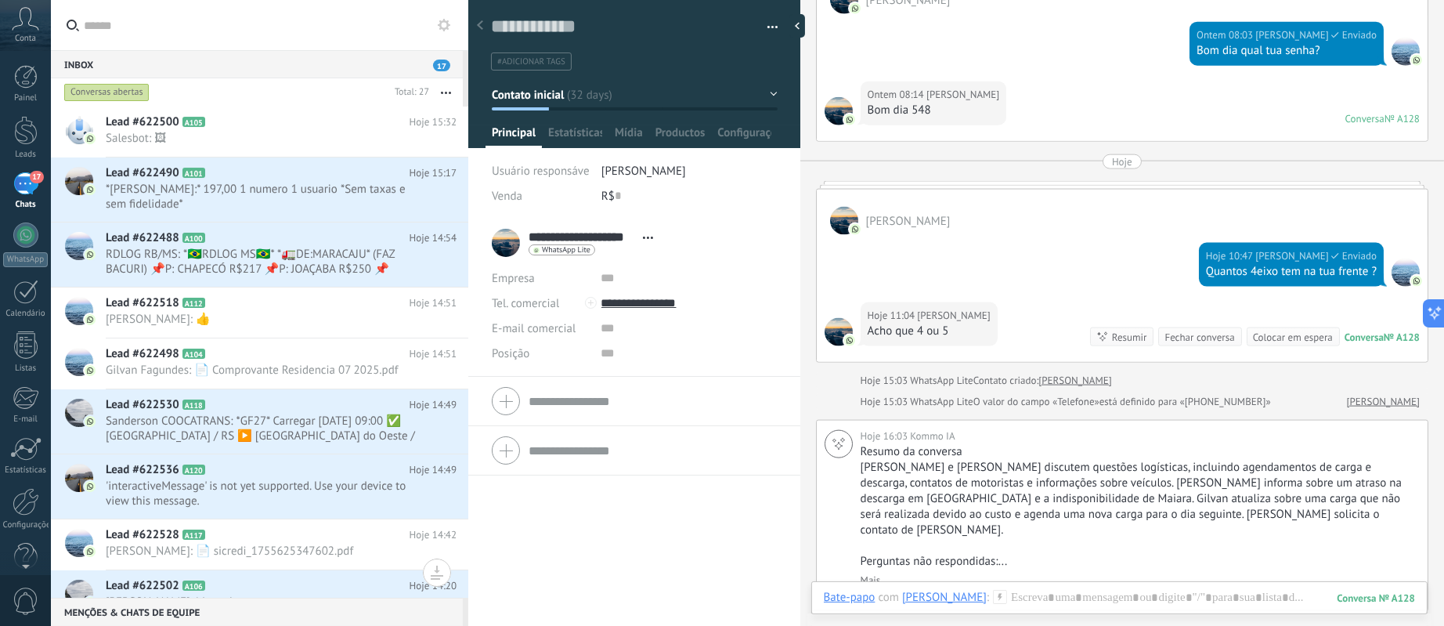
click at [1212, 331] on div "Fechar conversa" at bounding box center [1200, 337] width 70 height 15
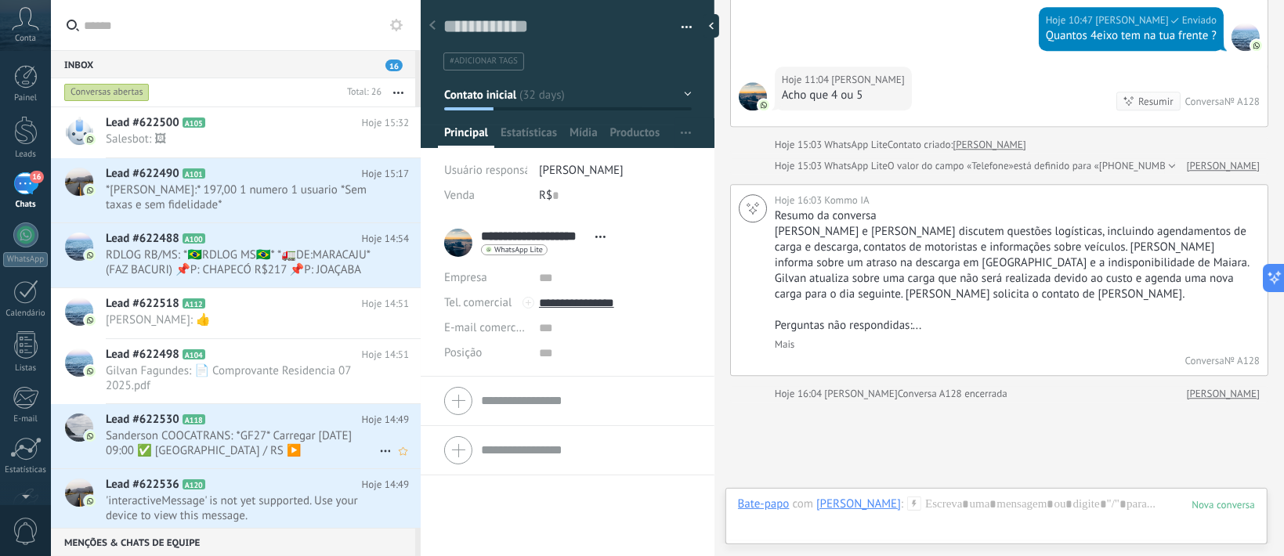
scroll to position [0, 0]
click at [284, 193] on span "*[PERSON_NAME]:* 197,00 1 numero 1 usuario *Sem taxas e sem fidelidade*" at bounding box center [242, 197] width 273 height 30
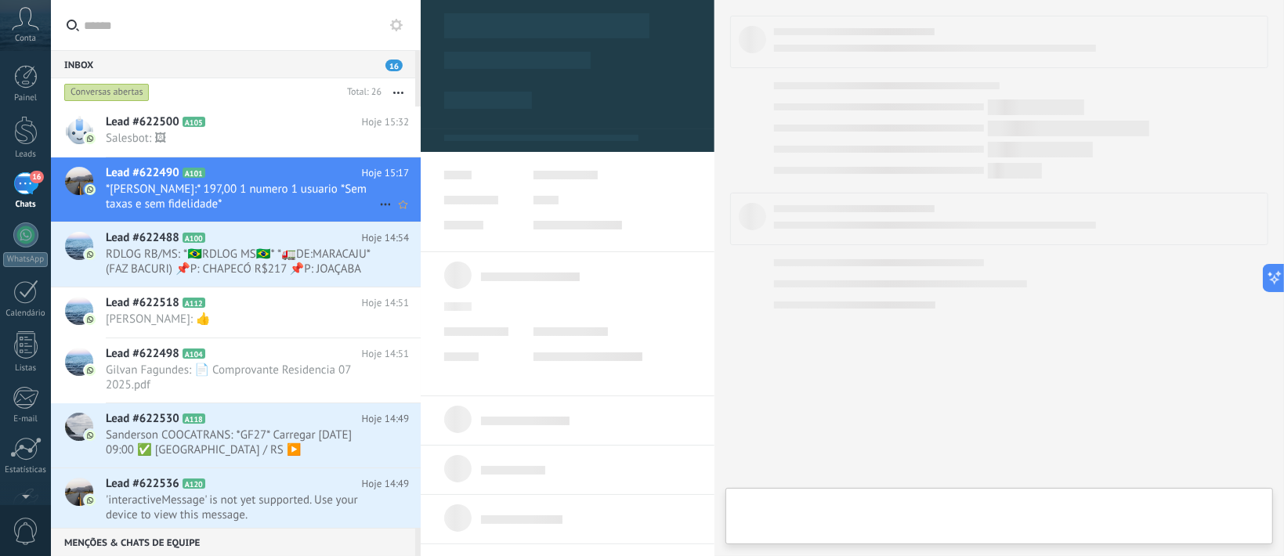
type textarea "**********"
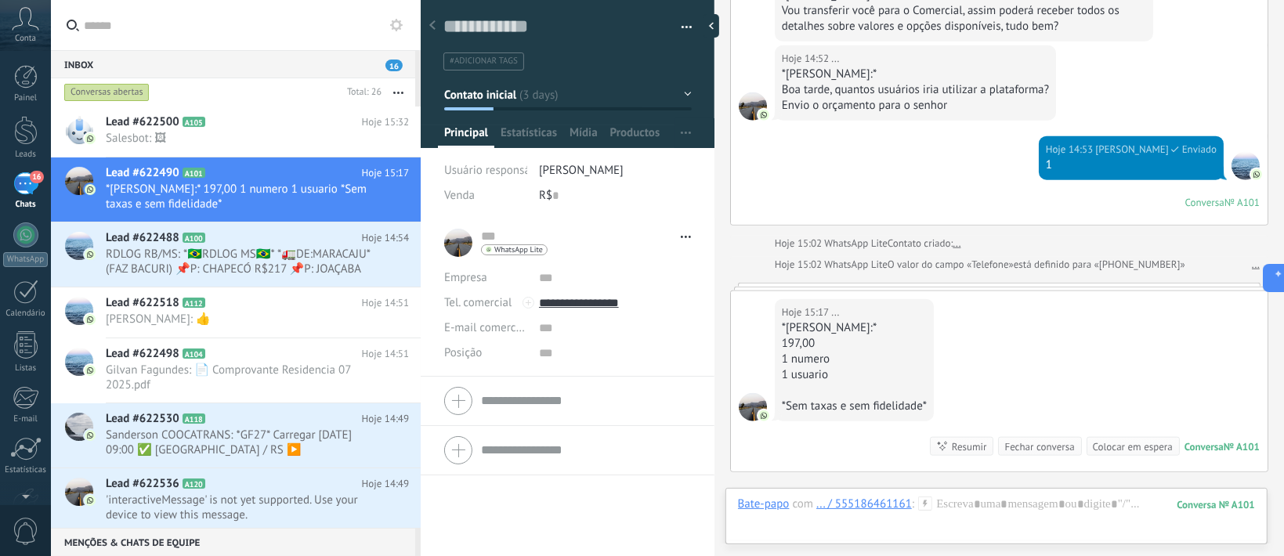
scroll to position [1600, 0]
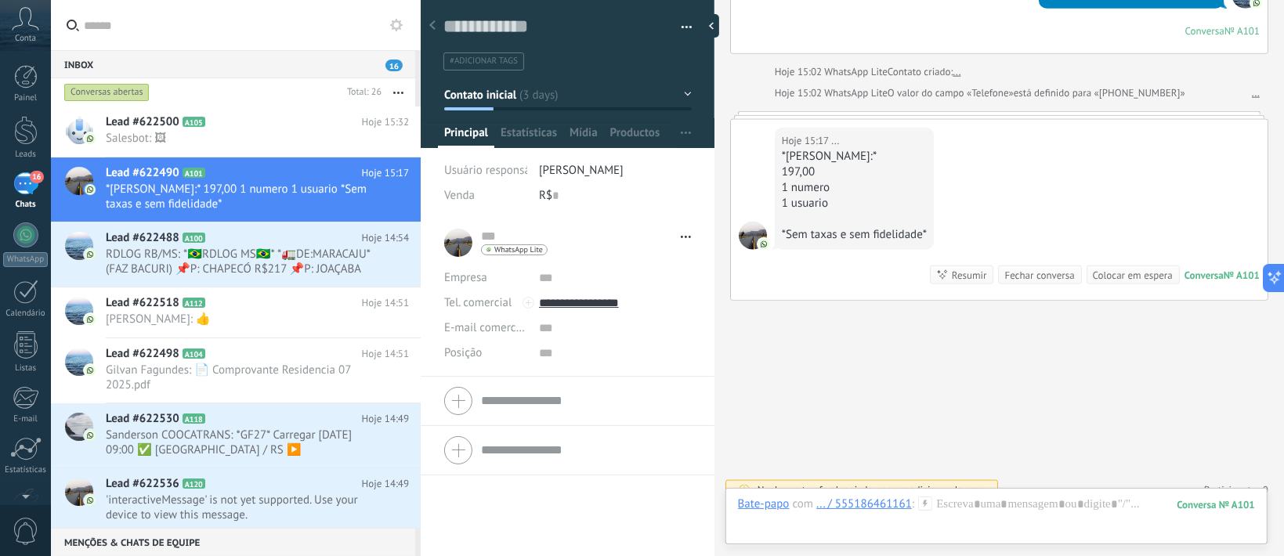
click at [29, 178] on div "16" at bounding box center [25, 183] width 25 height 23
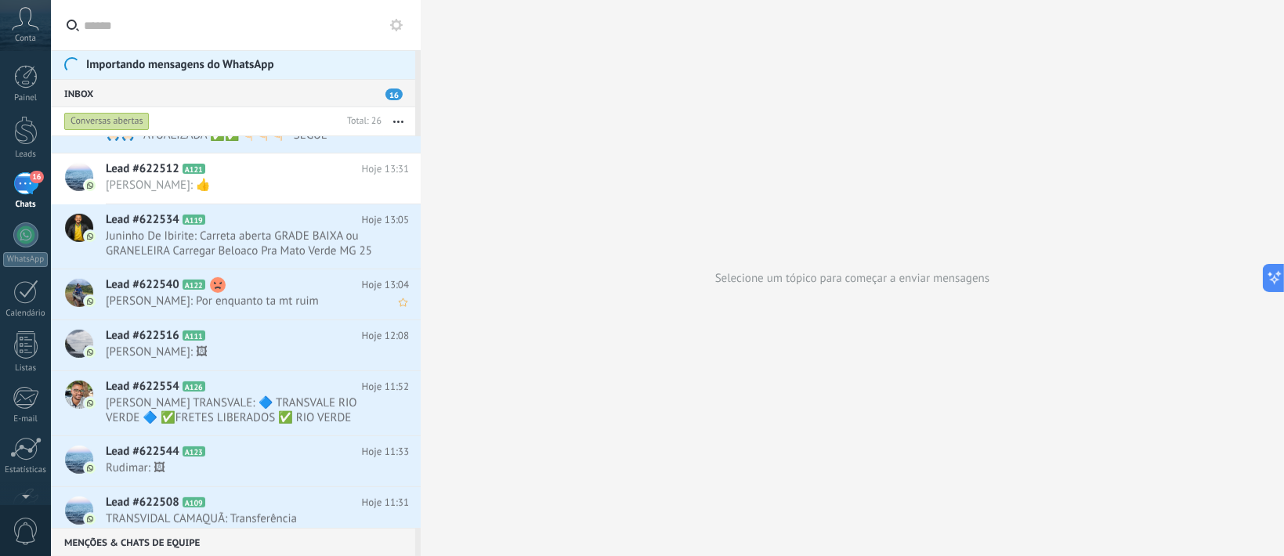
scroll to position [732, 0]
click at [398, 26] on icon at bounding box center [396, 25] width 13 height 13
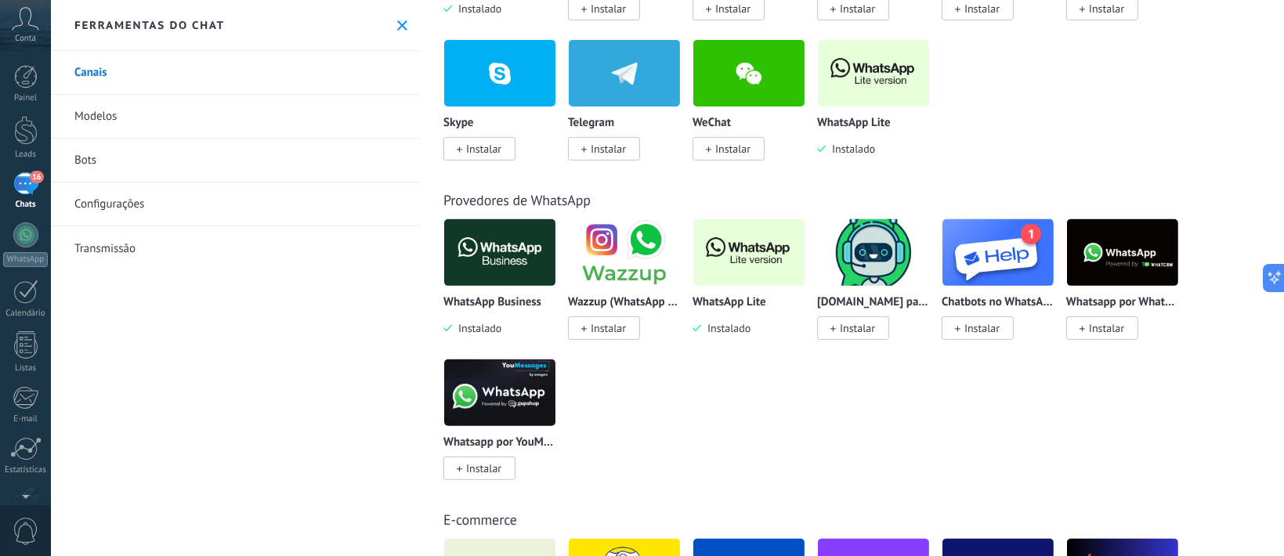
scroll to position [522, 0]
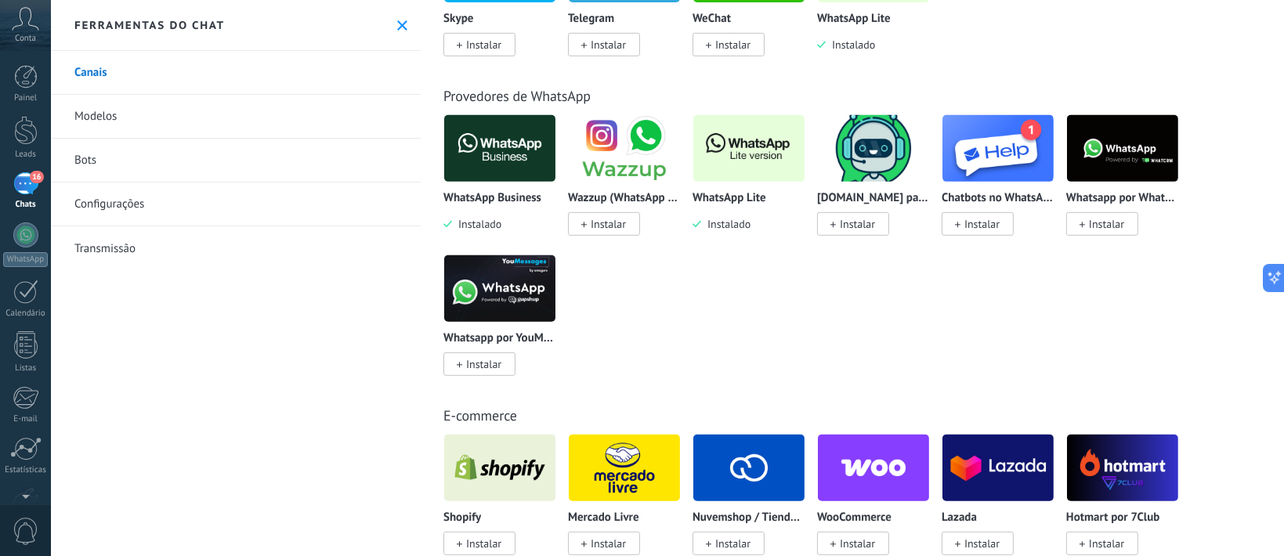
click at [510, 280] on img at bounding box center [499, 289] width 111 height 76
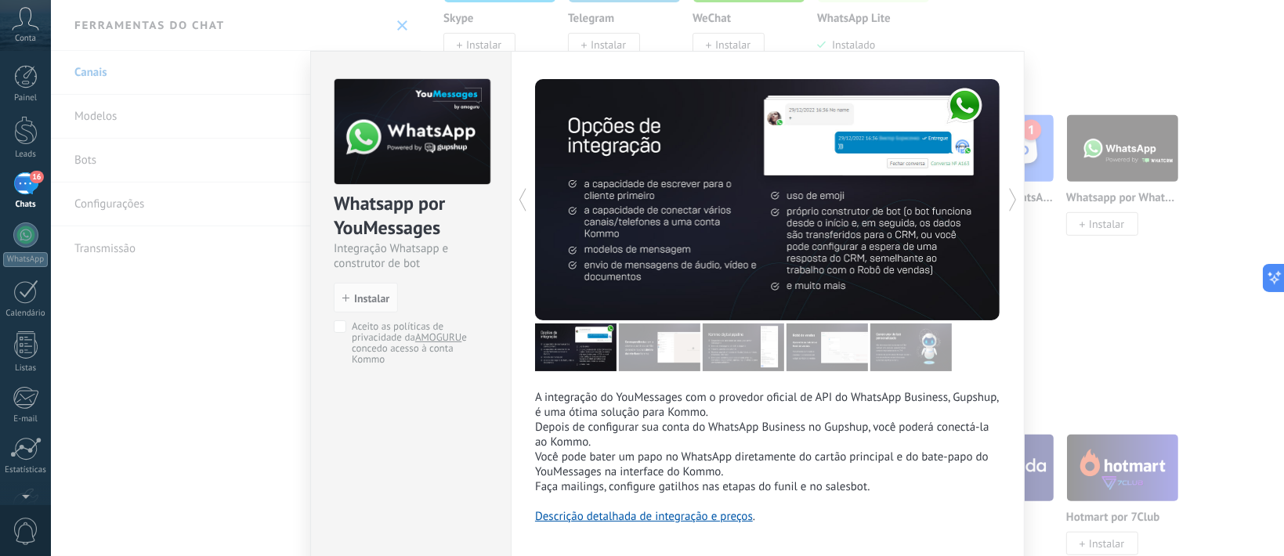
click at [1121, 141] on div "Whatsapp por YouMessages Integração Whatsapp e construtor de bot install Instal…" at bounding box center [667, 278] width 1233 height 556
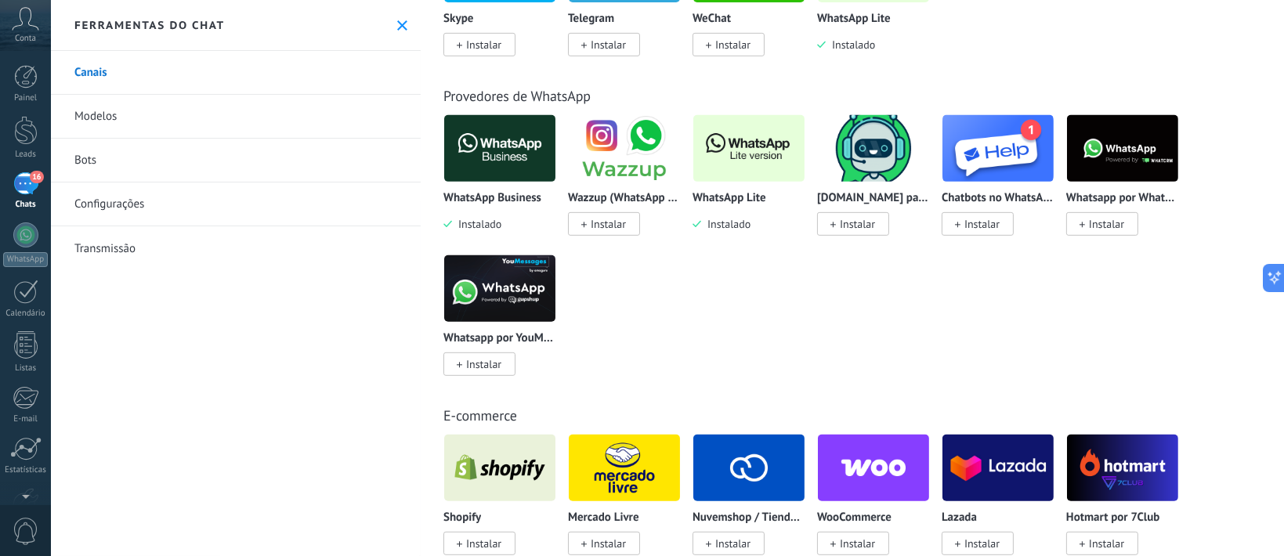
click at [1122, 141] on img at bounding box center [1122, 148] width 111 height 76
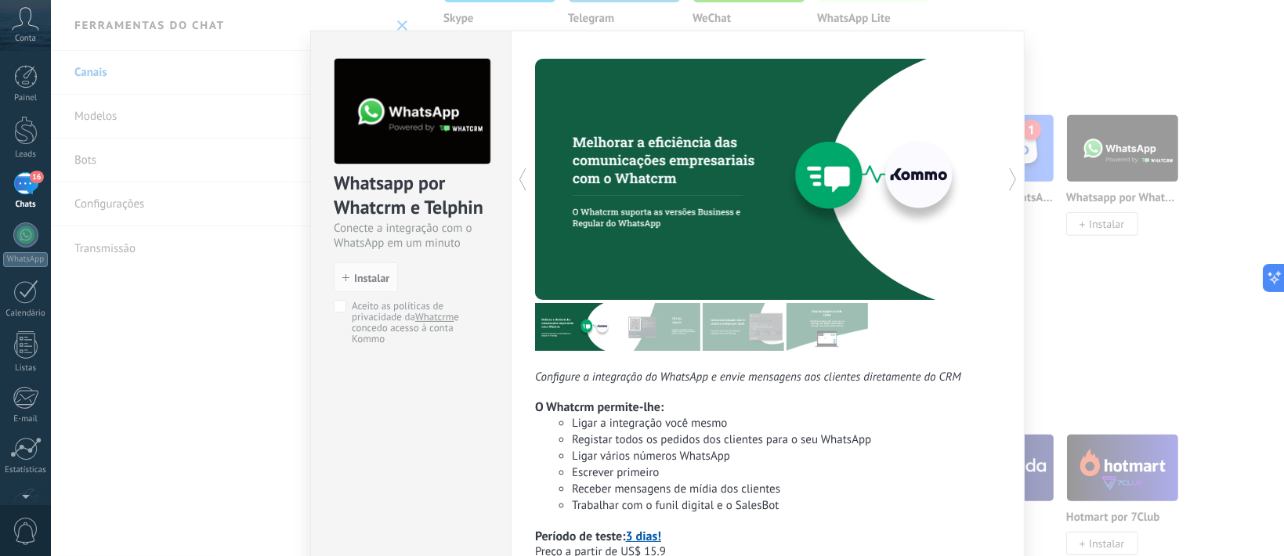
scroll to position [0, 0]
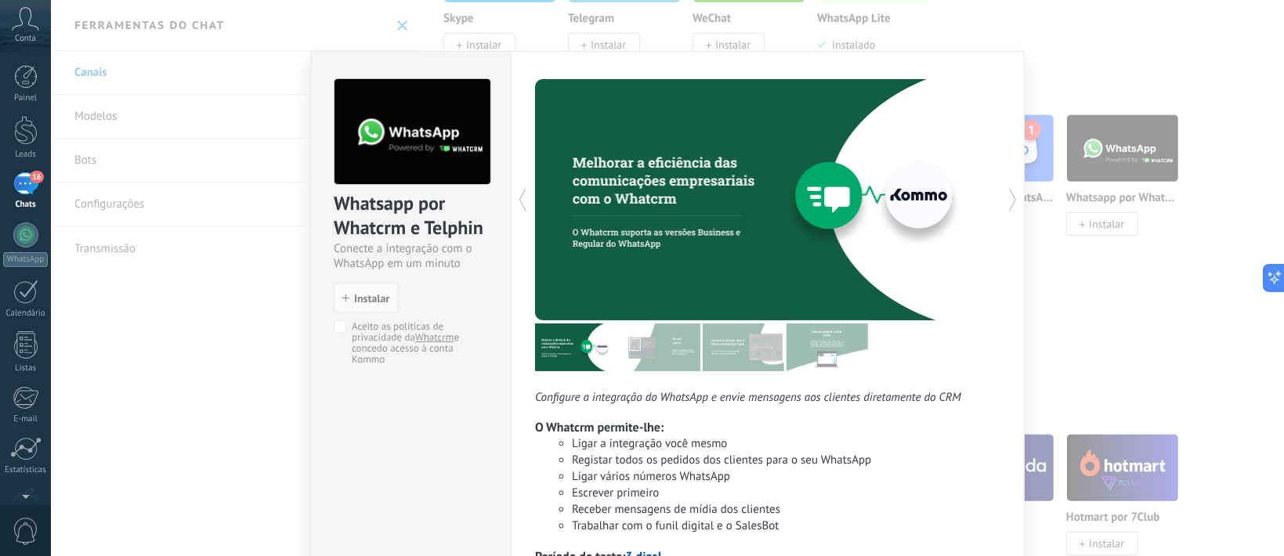
click at [34, 189] on div "16" at bounding box center [25, 183] width 25 height 23
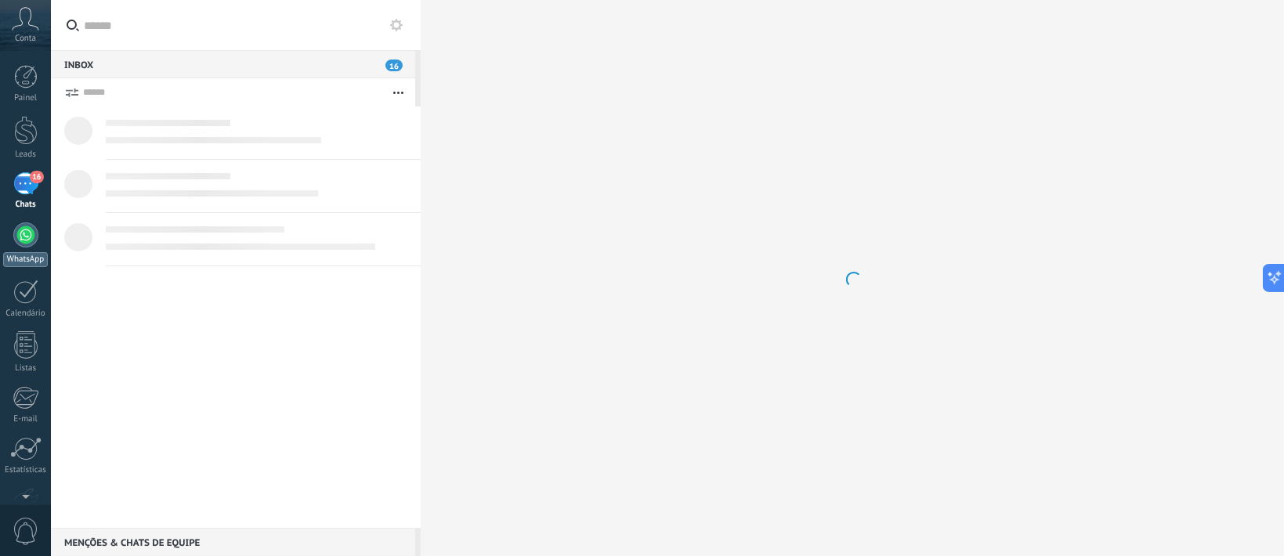
click at [31, 230] on div at bounding box center [25, 234] width 25 height 25
